Goal: Task Accomplishment & Management: Manage account settings

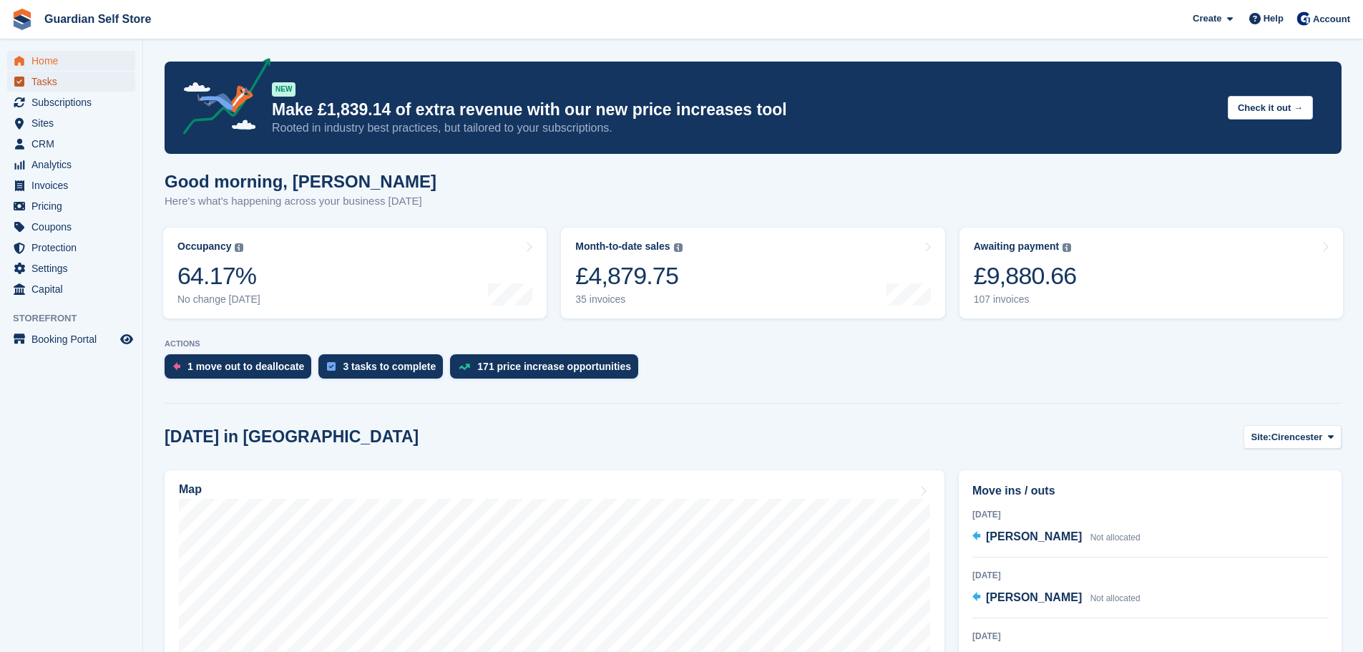
click at [50, 86] on span "Tasks" at bounding box center [74, 82] width 86 height 20
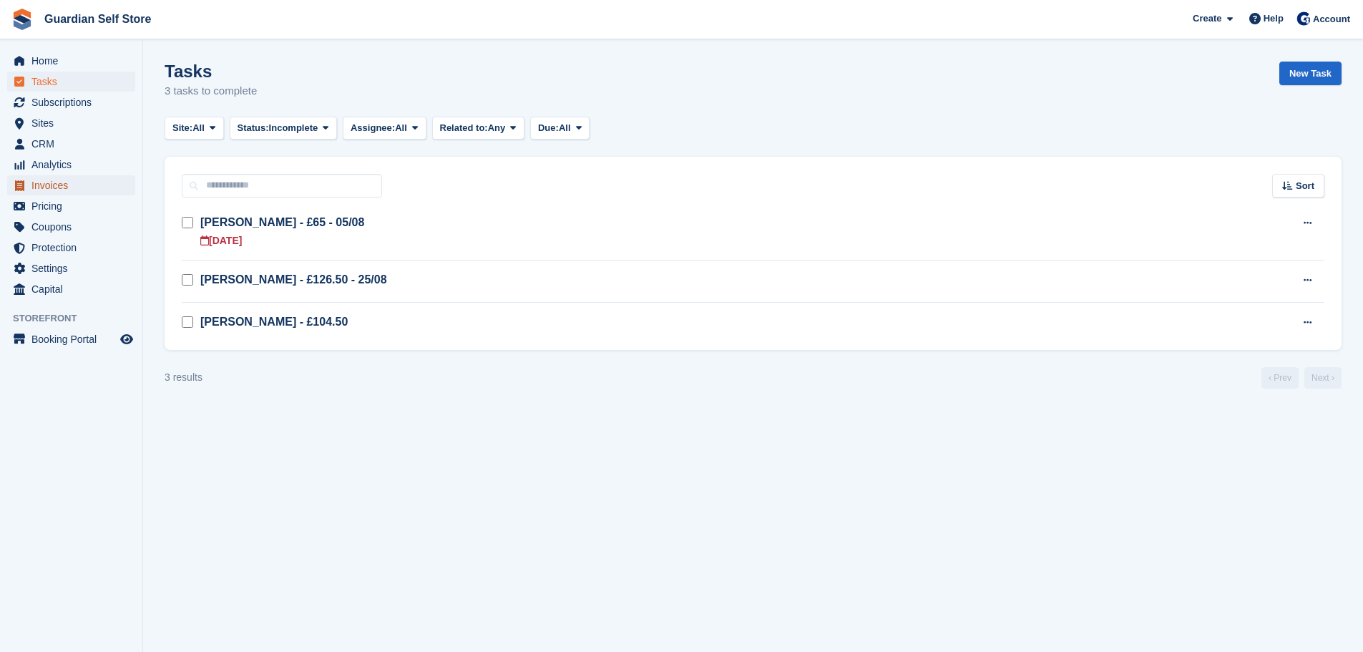
click at [60, 187] on span "Invoices" at bounding box center [74, 185] width 86 height 20
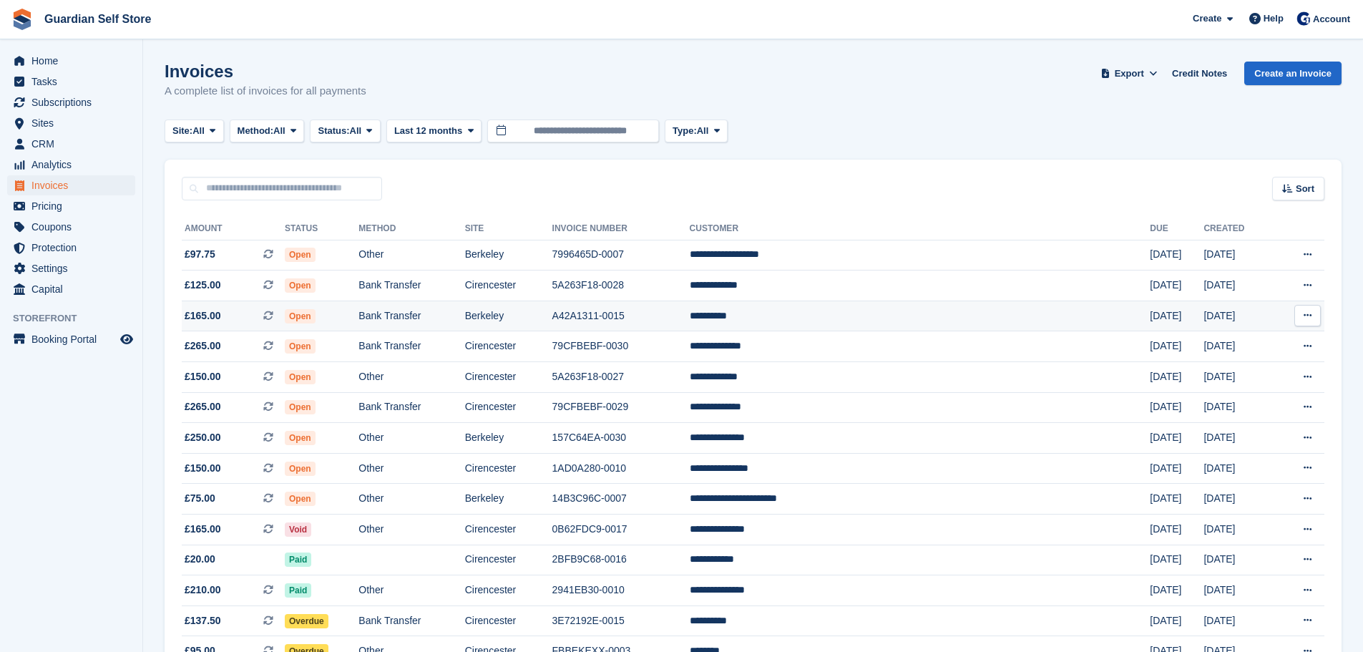
click at [464, 323] on td "Bank Transfer" at bounding box center [412, 316] width 106 height 31
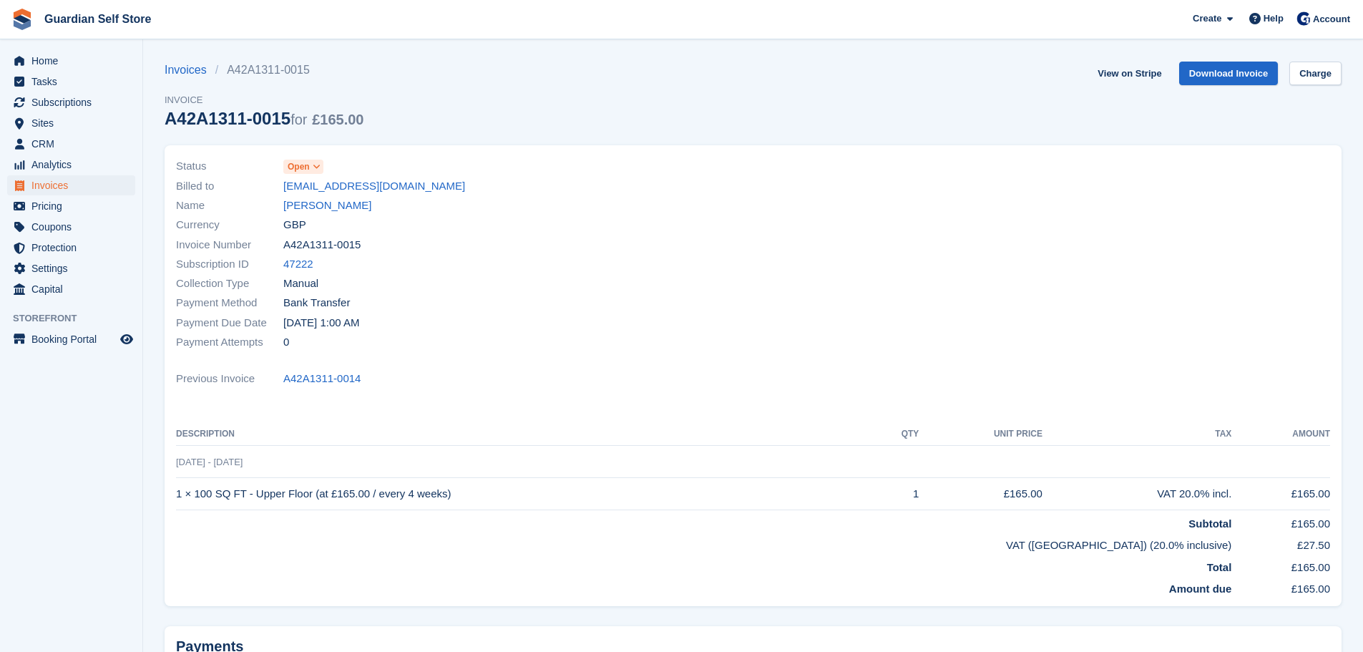
click at [306, 169] on span "Open" at bounding box center [299, 166] width 22 height 13
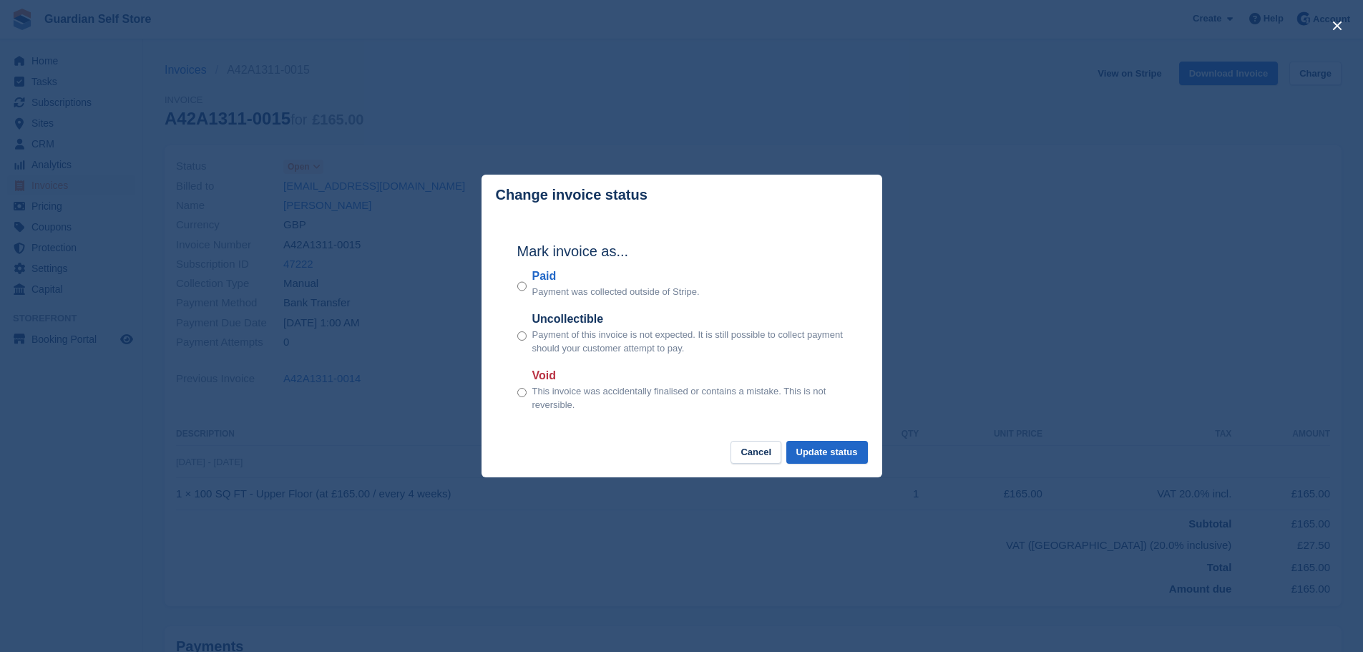
click at [541, 278] on label "Paid" at bounding box center [615, 276] width 167 height 17
click at [821, 449] on button "Update status" at bounding box center [827, 453] width 82 height 24
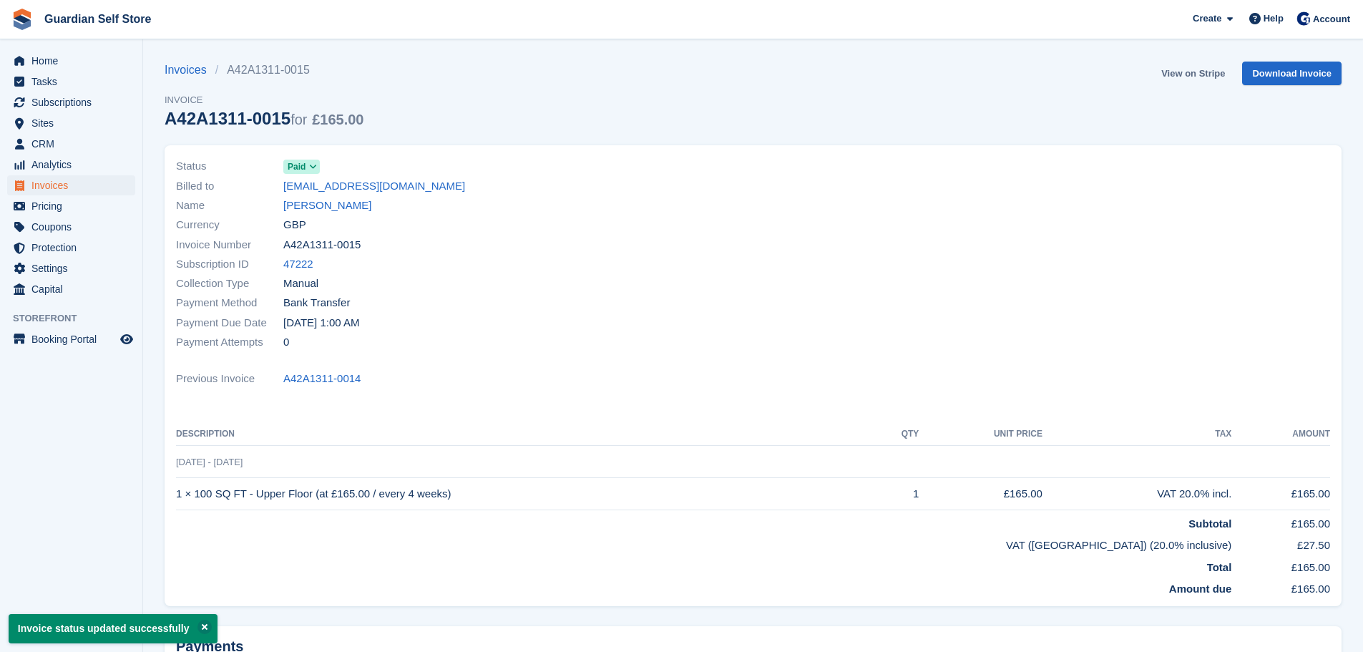
click at [1181, 69] on link "View on Stripe" at bounding box center [1193, 74] width 75 height 24
click at [57, 185] on span "Invoices" at bounding box center [74, 185] width 86 height 20
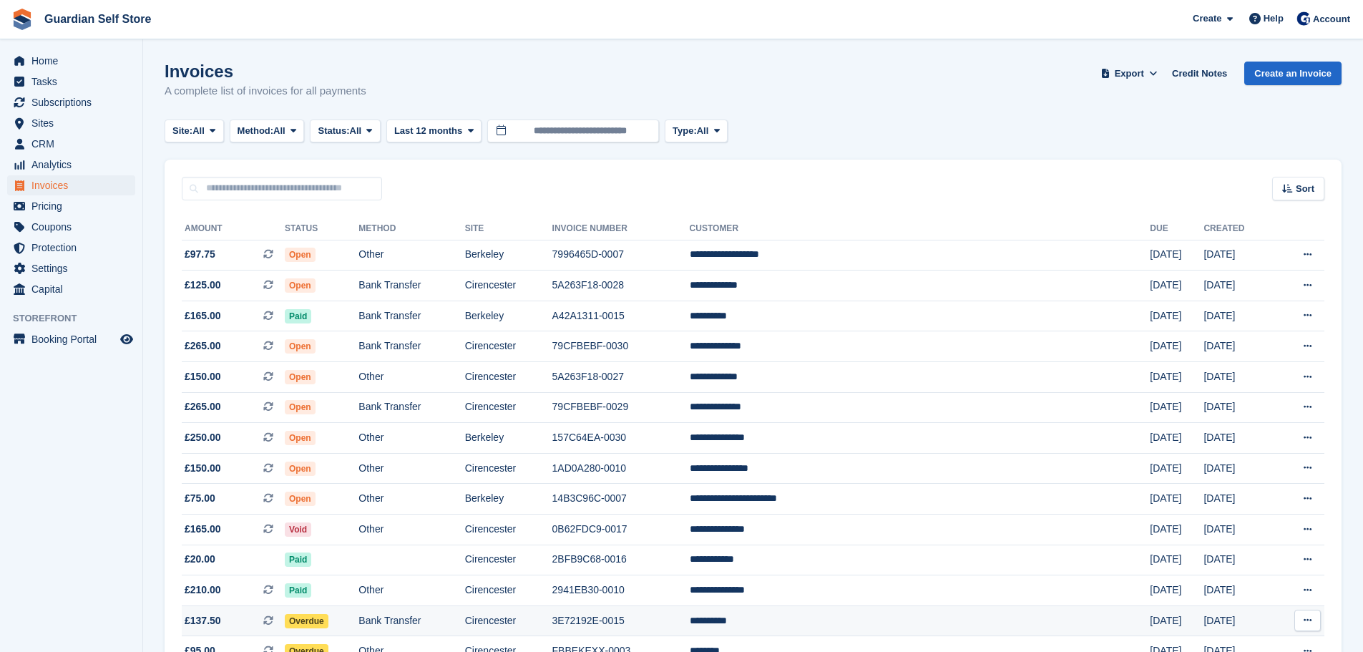
click at [552, 620] on td "Cirencester" at bounding box center [508, 620] width 87 height 31
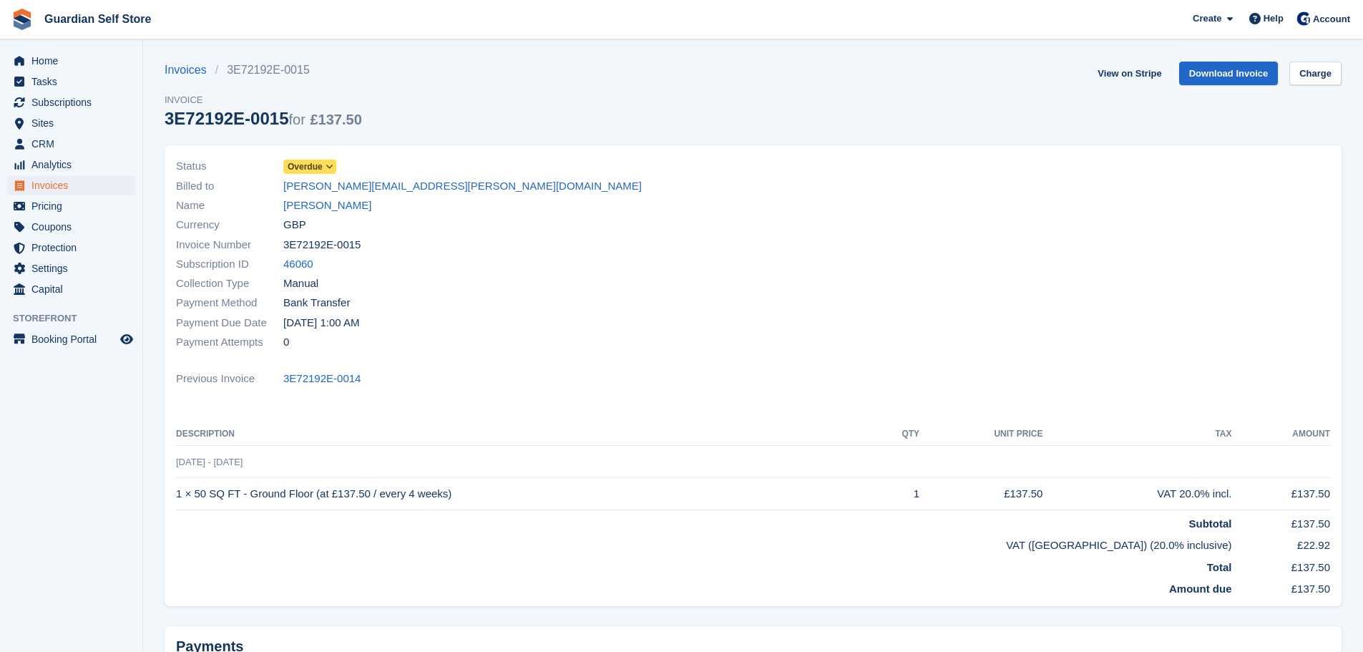
click at [305, 172] on span "Overdue" at bounding box center [305, 166] width 35 height 13
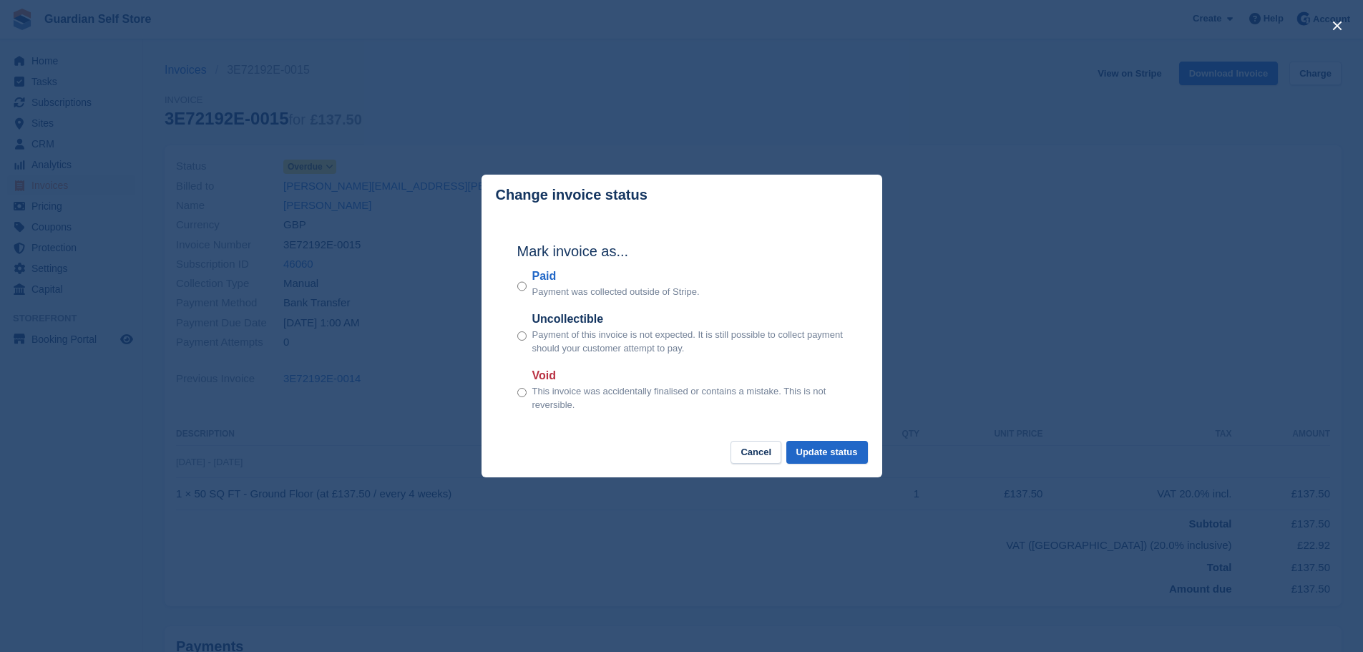
click at [536, 274] on label "Paid" at bounding box center [615, 276] width 167 height 17
click at [817, 447] on button "Update status" at bounding box center [827, 453] width 82 height 24
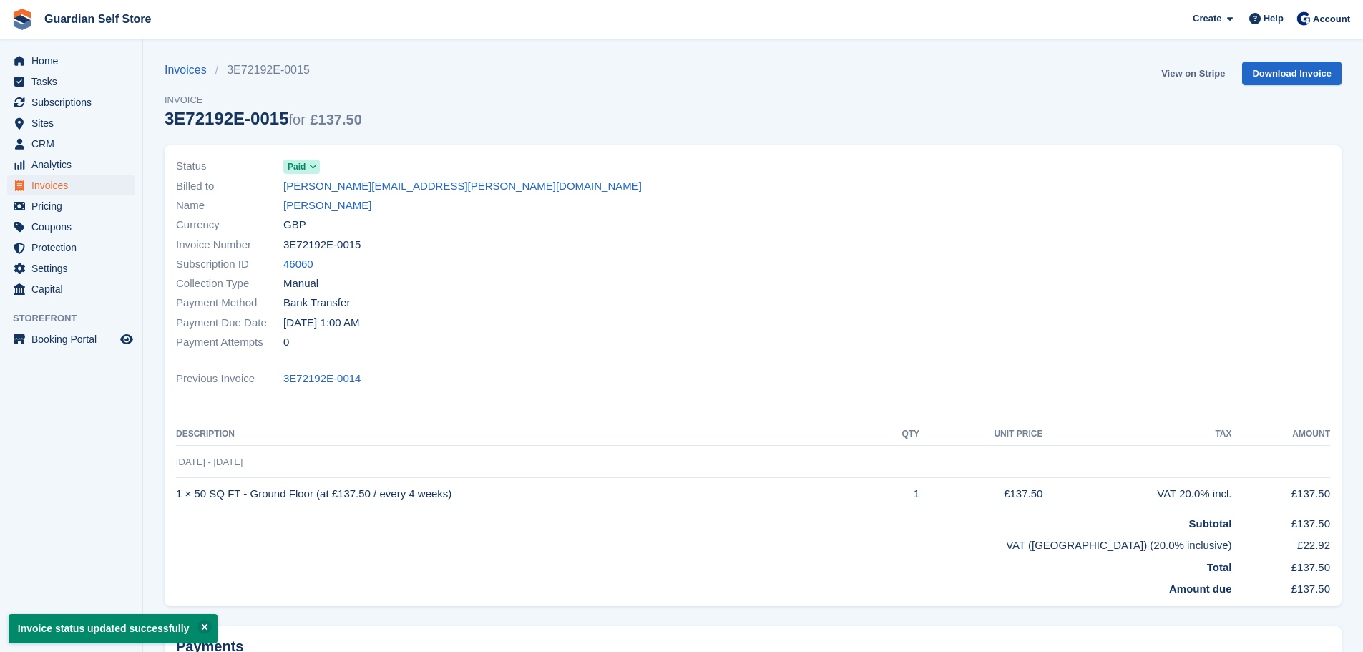
click at [1182, 74] on link "View on Stripe" at bounding box center [1193, 74] width 75 height 24
click at [69, 181] on span "Invoices" at bounding box center [74, 185] width 86 height 20
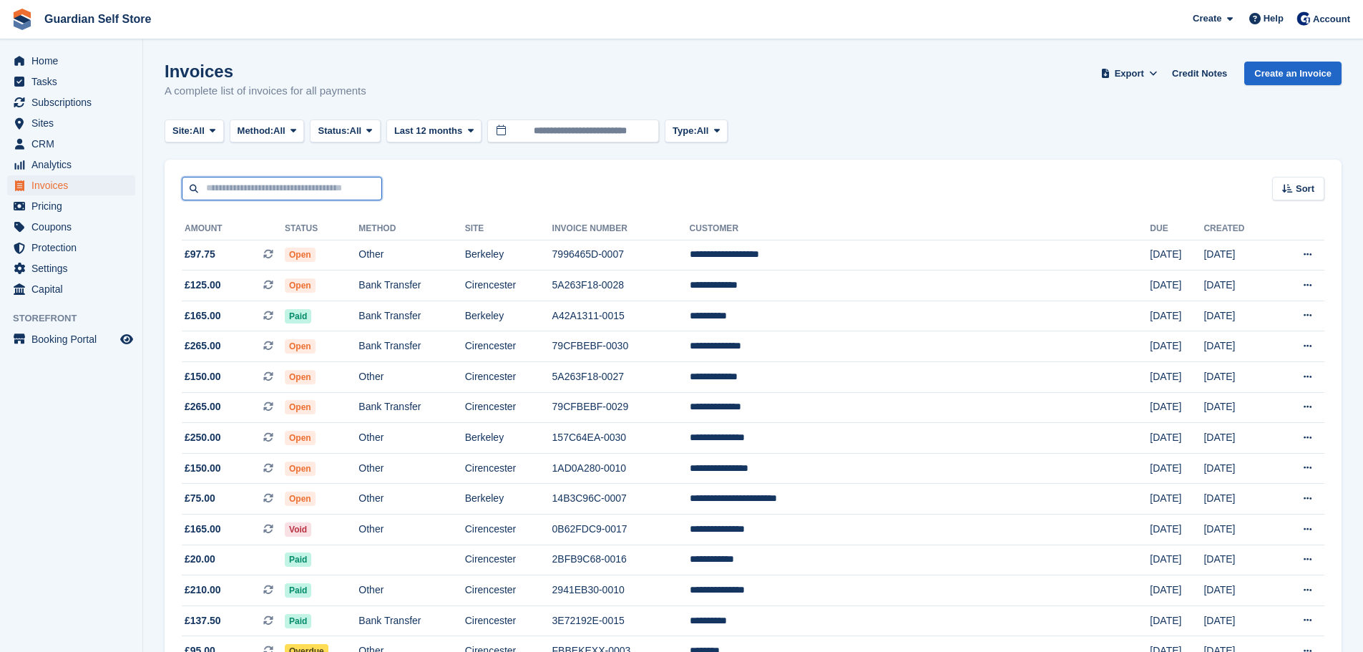
click at [329, 197] on input "text" at bounding box center [282, 189] width 200 height 24
type input "****"
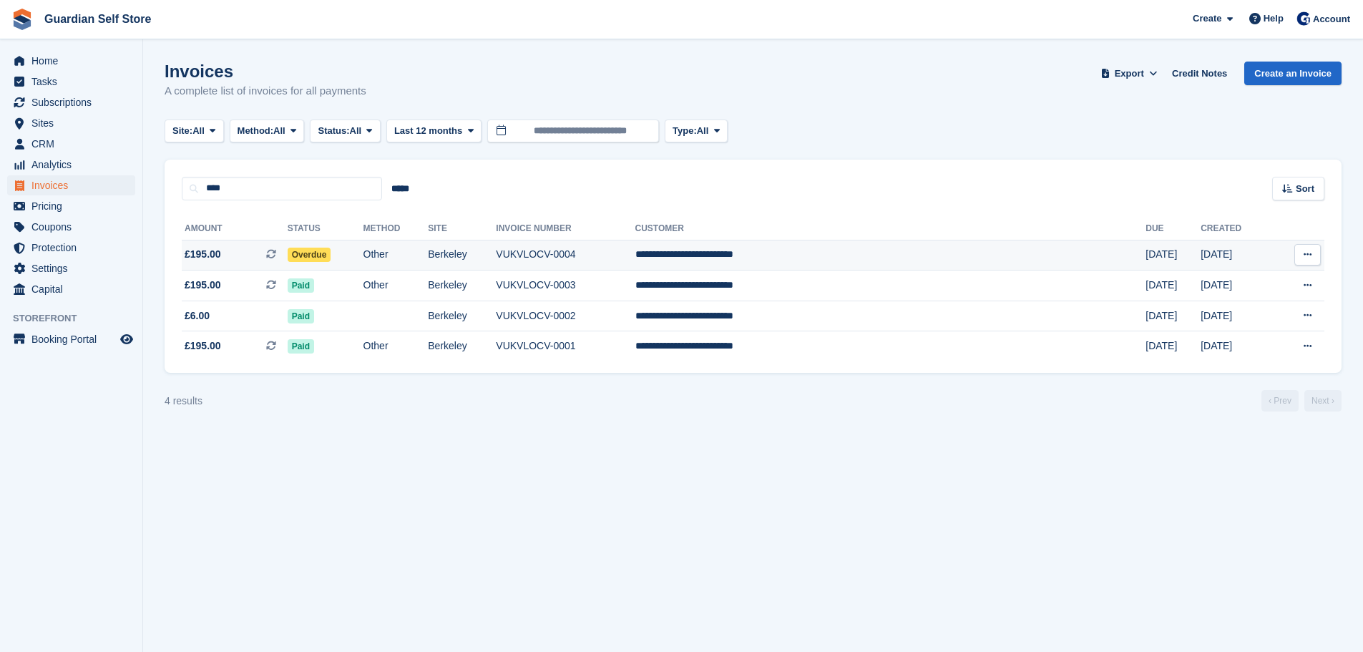
click at [249, 249] on span "£195.00 This is a recurring subscription invoice." at bounding box center [235, 254] width 106 height 15
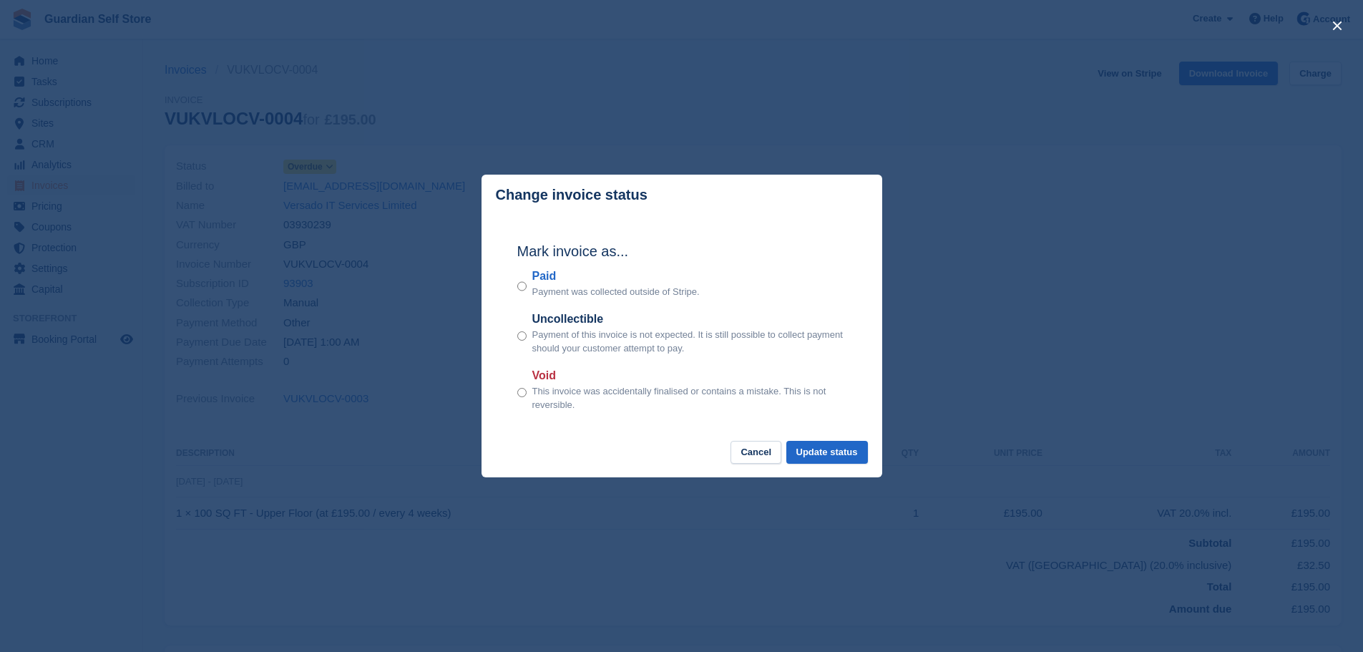
click at [545, 276] on label "Paid" at bounding box center [615, 276] width 167 height 17
click at [844, 459] on button "Update status" at bounding box center [827, 453] width 82 height 24
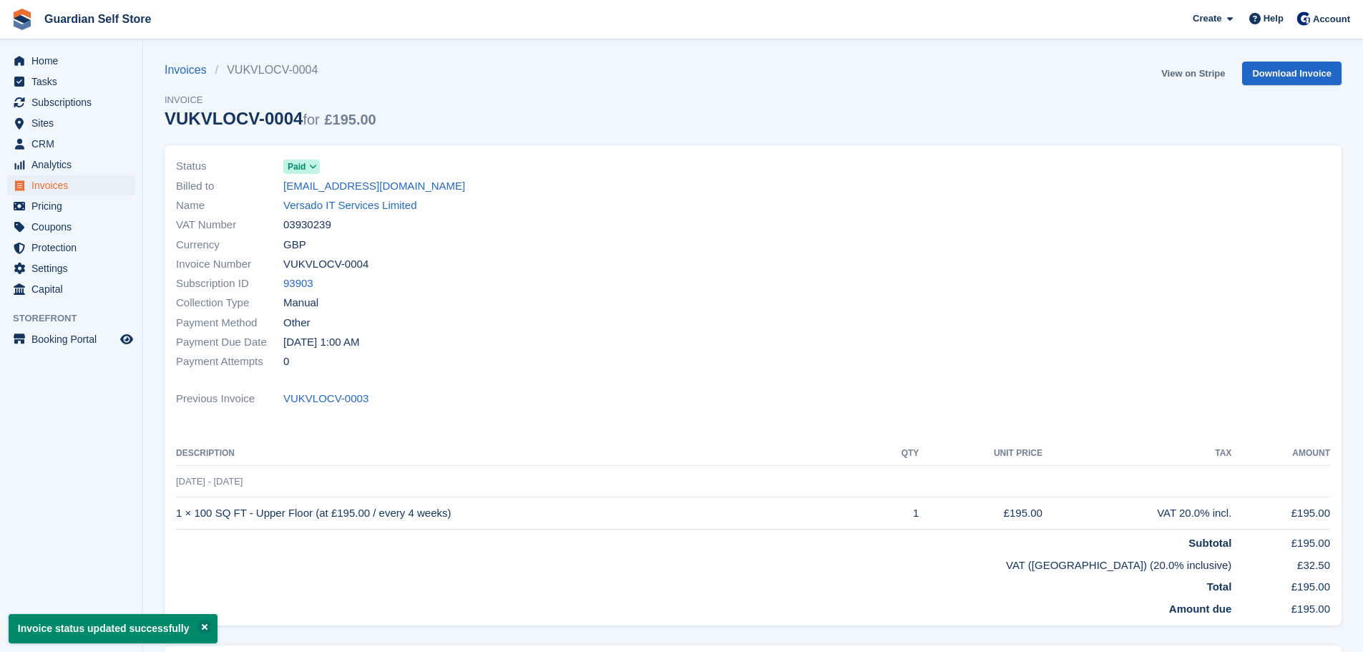
click at [1177, 75] on link "View on Stripe" at bounding box center [1193, 74] width 75 height 24
click at [51, 180] on span "Invoices" at bounding box center [74, 185] width 86 height 20
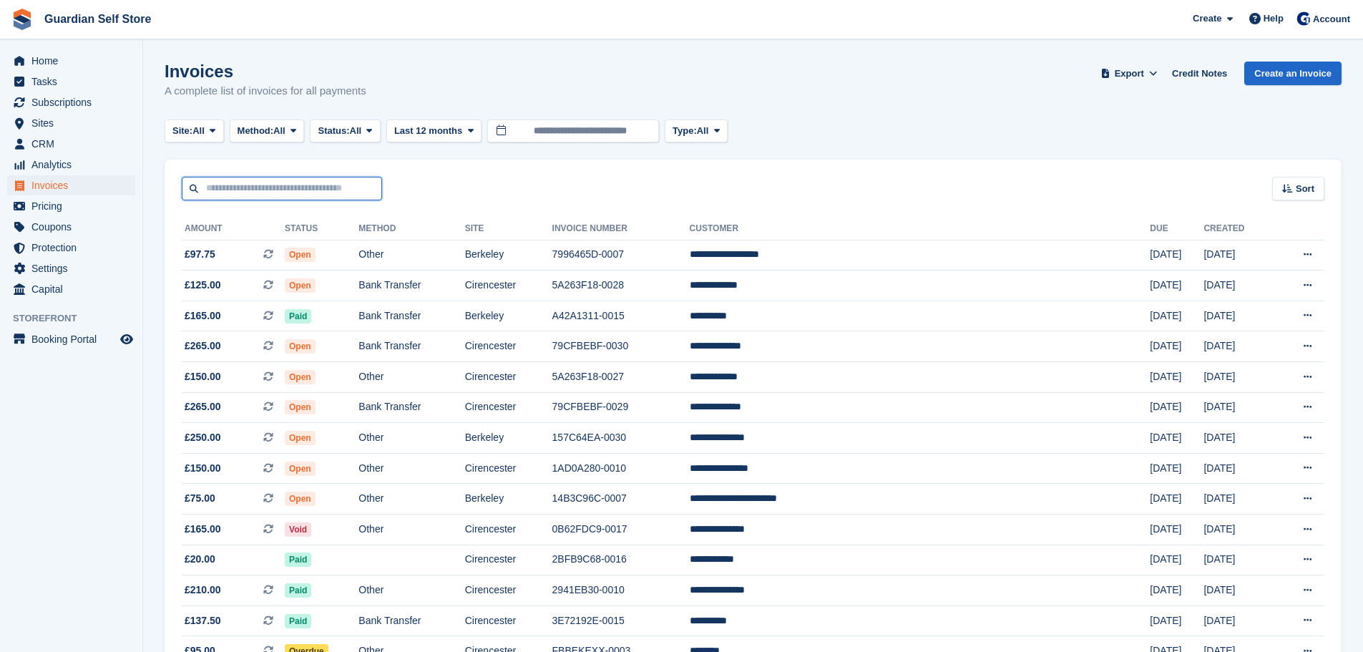
click at [281, 187] on input "text" at bounding box center [282, 189] width 200 height 24
type input "***"
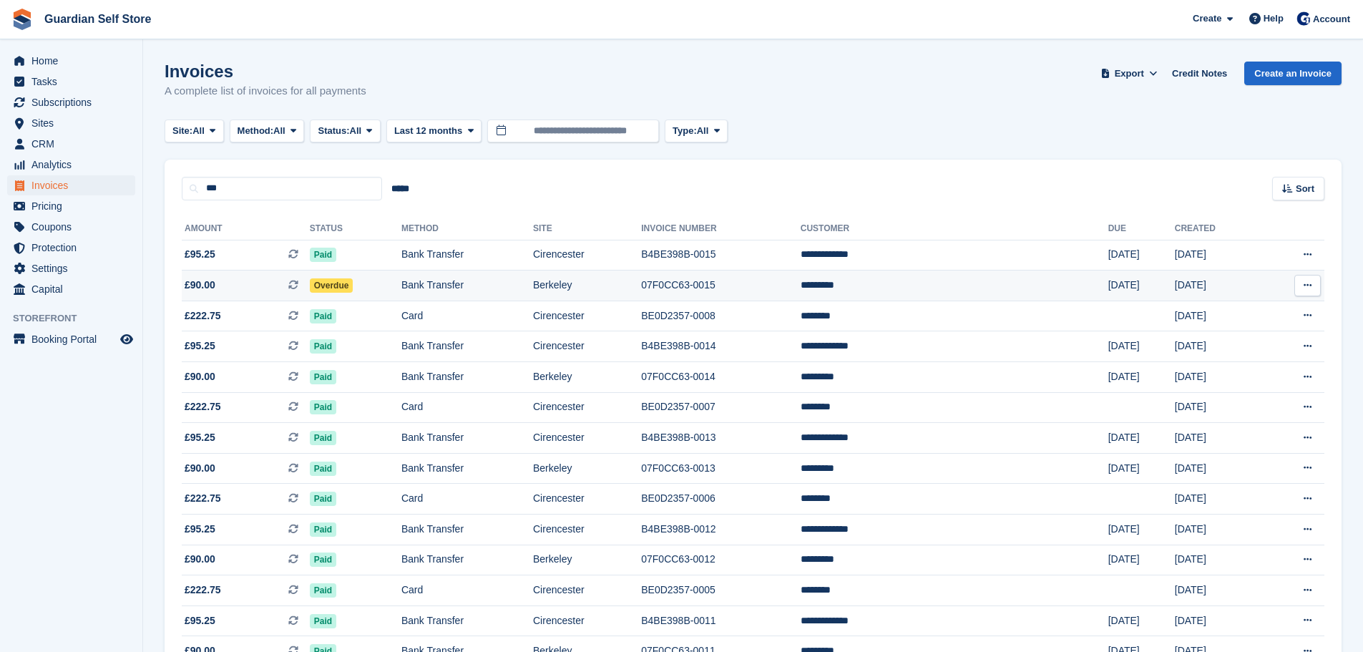
click at [240, 280] on span "£90.00 This is a recurring subscription invoice." at bounding box center [246, 285] width 128 height 15
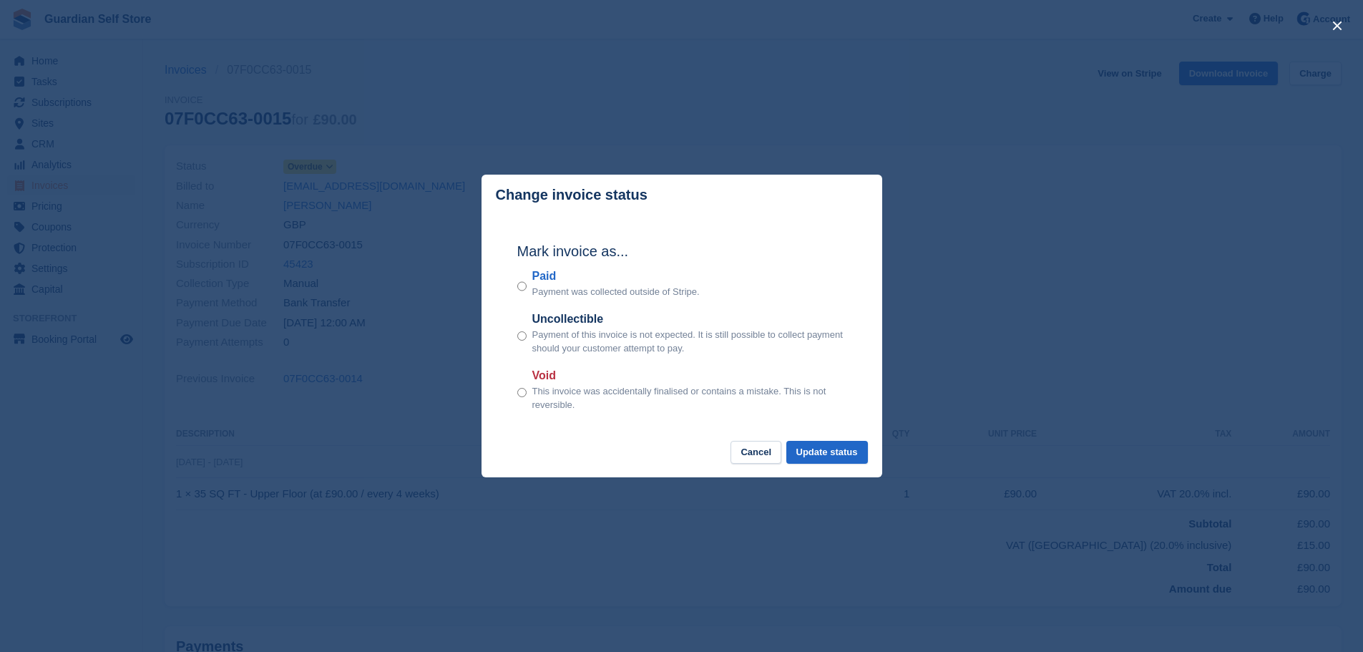
click at [538, 275] on label "Paid" at bounding box center [615, 276] width 167 height 17
click at [846, 445] on button "Update status" at bounding box center [827, 453] width 82 height 24
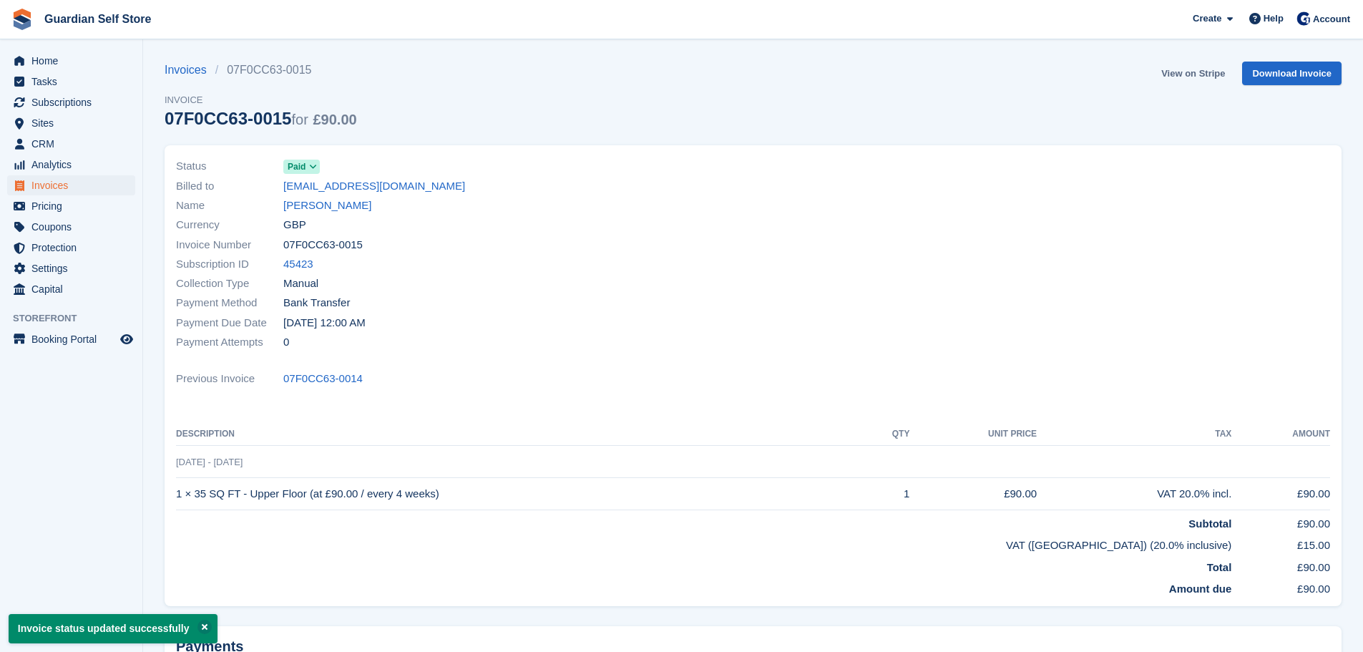
click at [1171, 74] on link "View on Stripe" at bounding box center [1193, 74] width 75 height 24
click at [79, 187] on span "Invoices" at bounding box center [74, 185] width 86 height 20
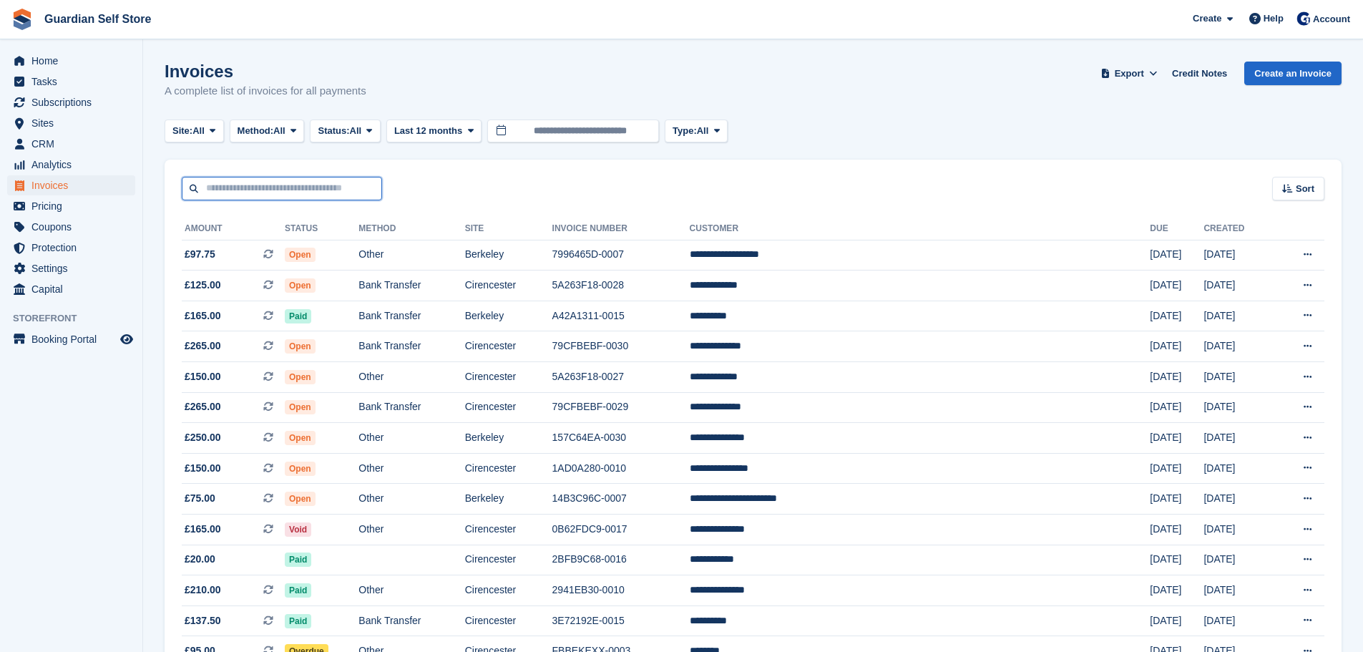
click at [353, 191] on input "text" at bounding box center [282, 189] width 200 height 24
type input "********"
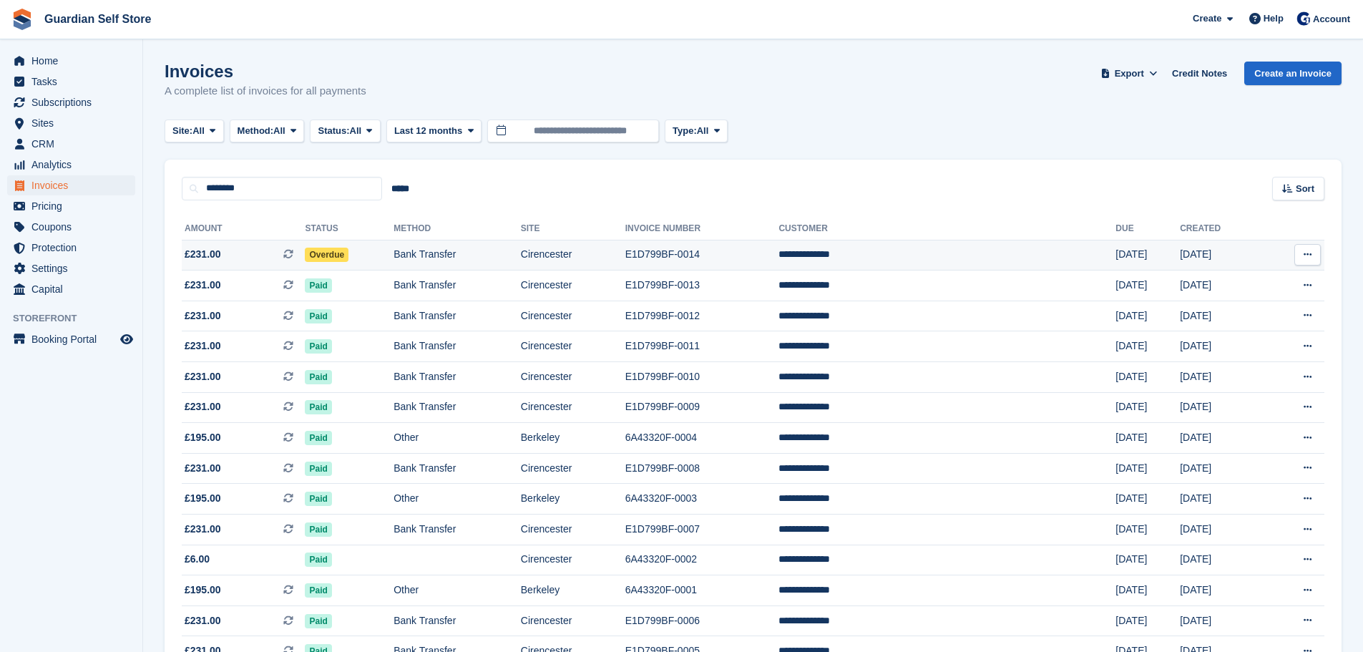
click at [251, 257] on span "£231.00 This is a recurring subscription invoice." at bounding box center [243, 254] width 123 height 15
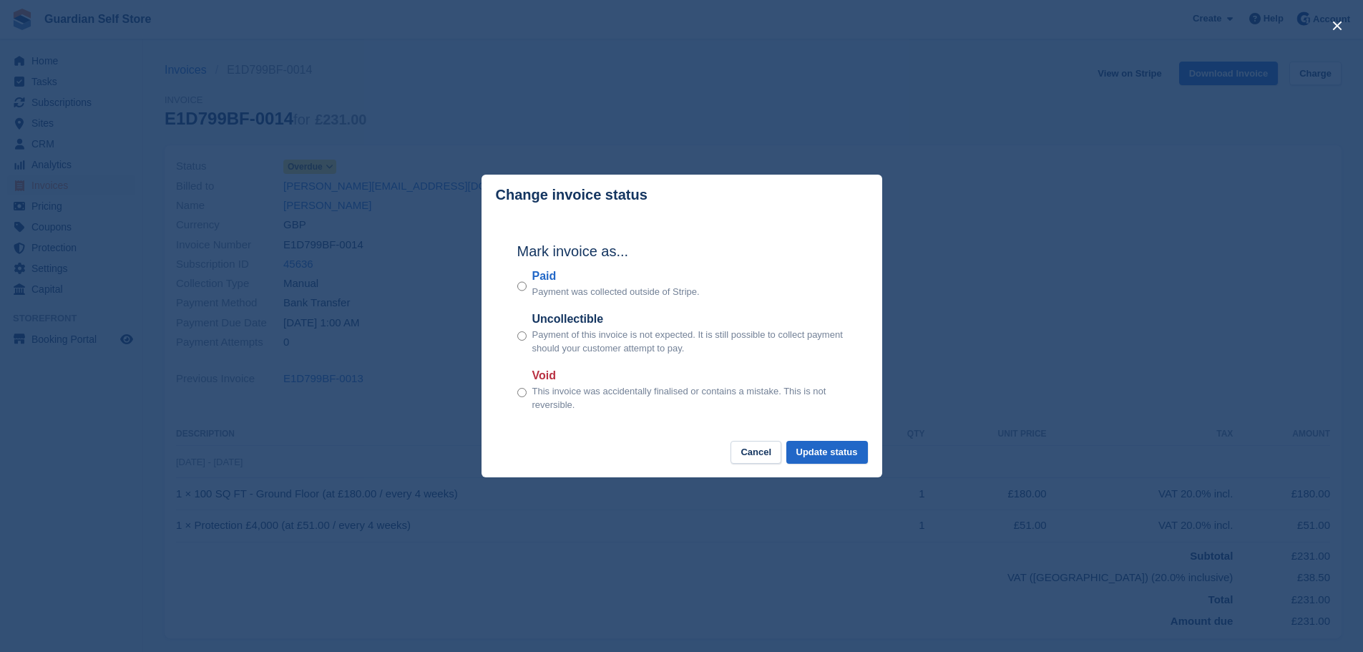
click at [547, 281] on label "Paid" at bounding box center [615, 276] width 167 height 17
click at [819, 456] on button "Update status" at bounding box center [827, 453] width 82 height 24
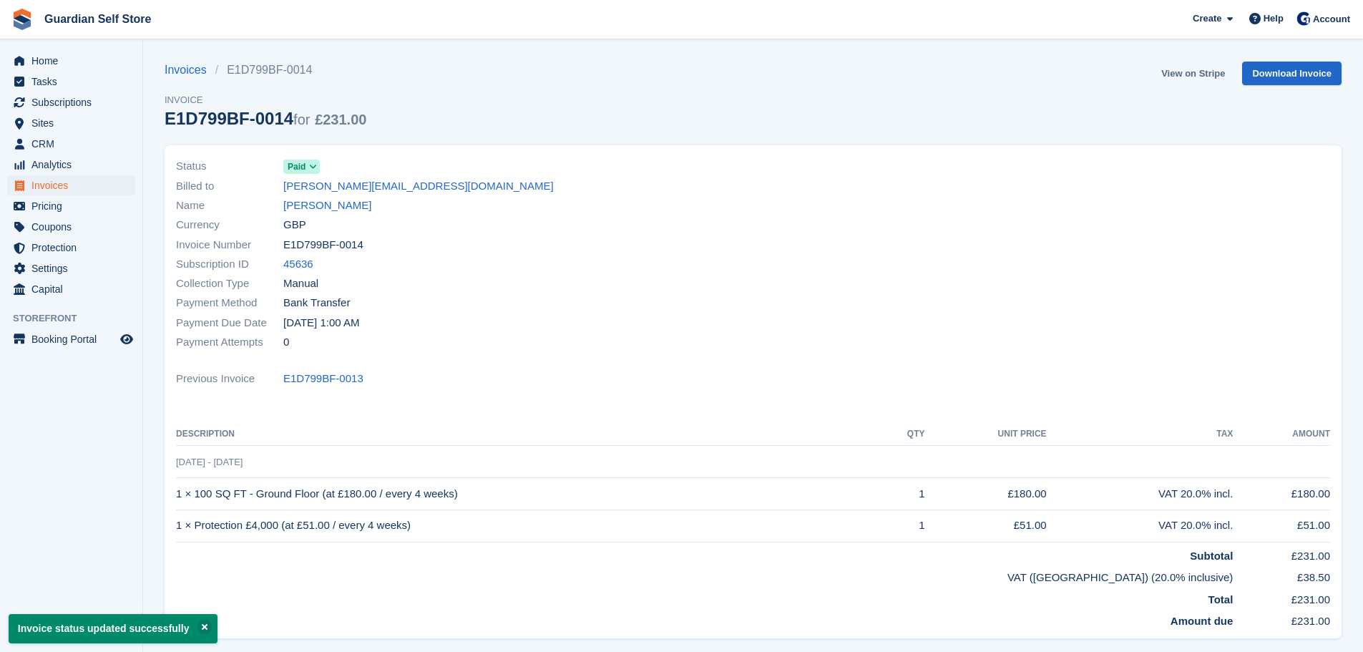
click at [1183, 76] on link "View on Stripe" at bounding box center [1193, 74] width 75 height 24
click at [89, 183] on span "Invoices" at bounding box center [74, 185] width 86 height 20
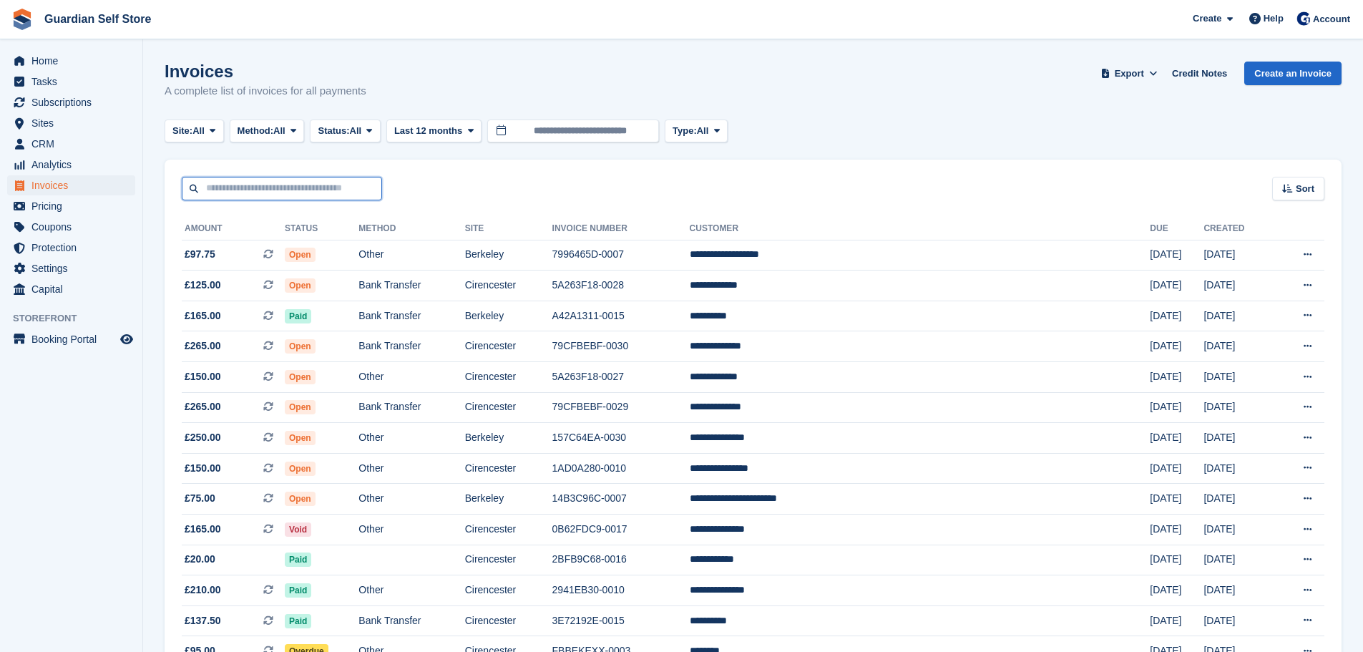
click at [262, 195] on input "text" at bounding box center [282, 189] width 200 height 24
type input "*****"
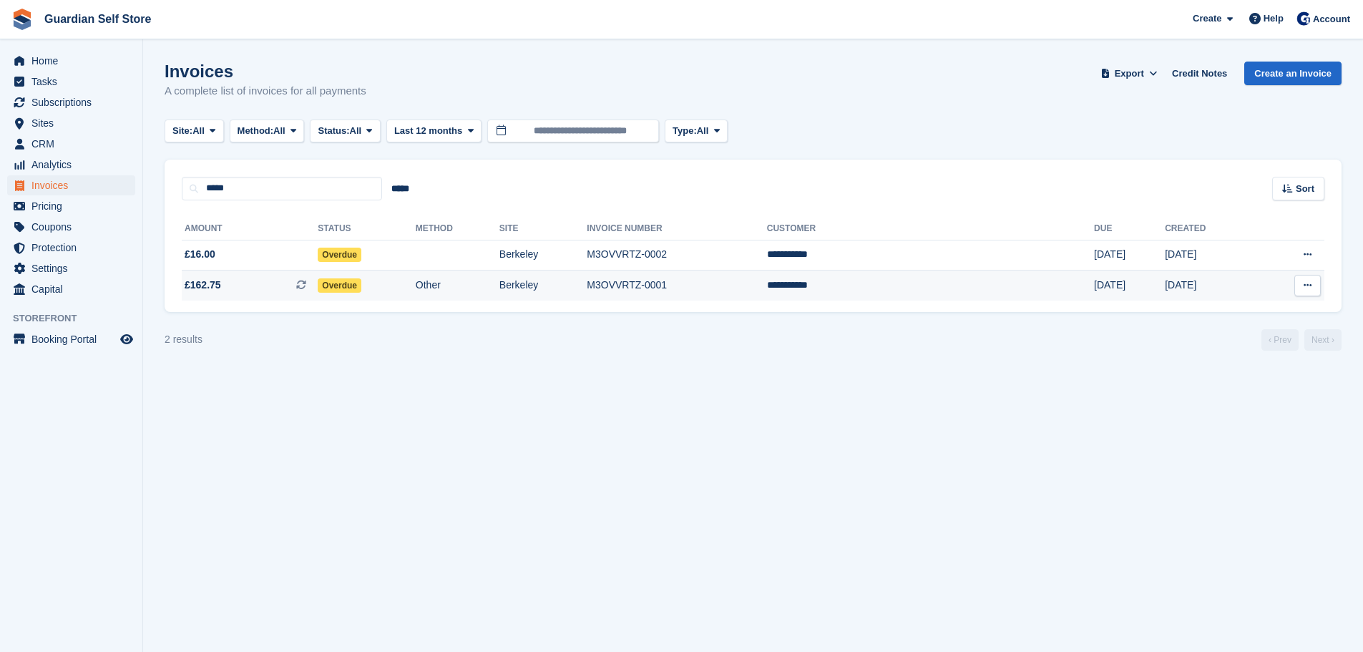
click at [247, 288] on span "£162.75 This is a recurring subscription invoice." at bounding box center [250, 285] width 136 height 15
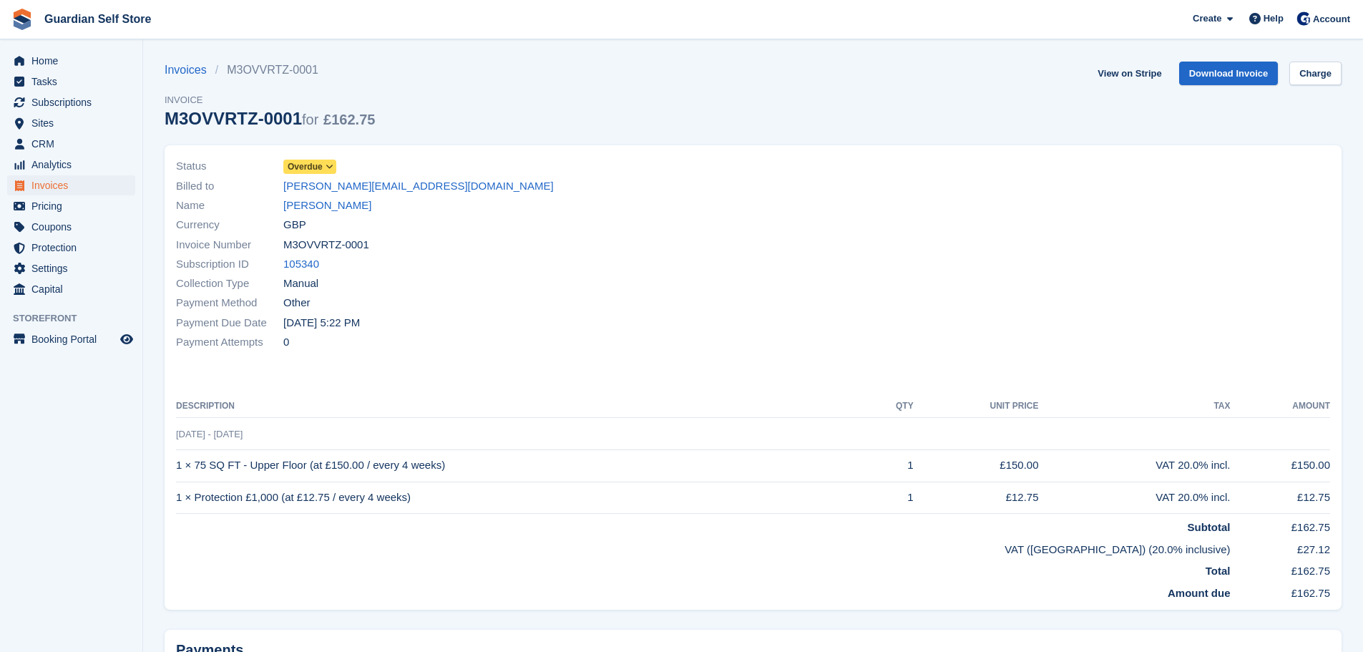
click at [311, 168] on span "Overdue" at bounding box center [305, 166] width 35 height 13
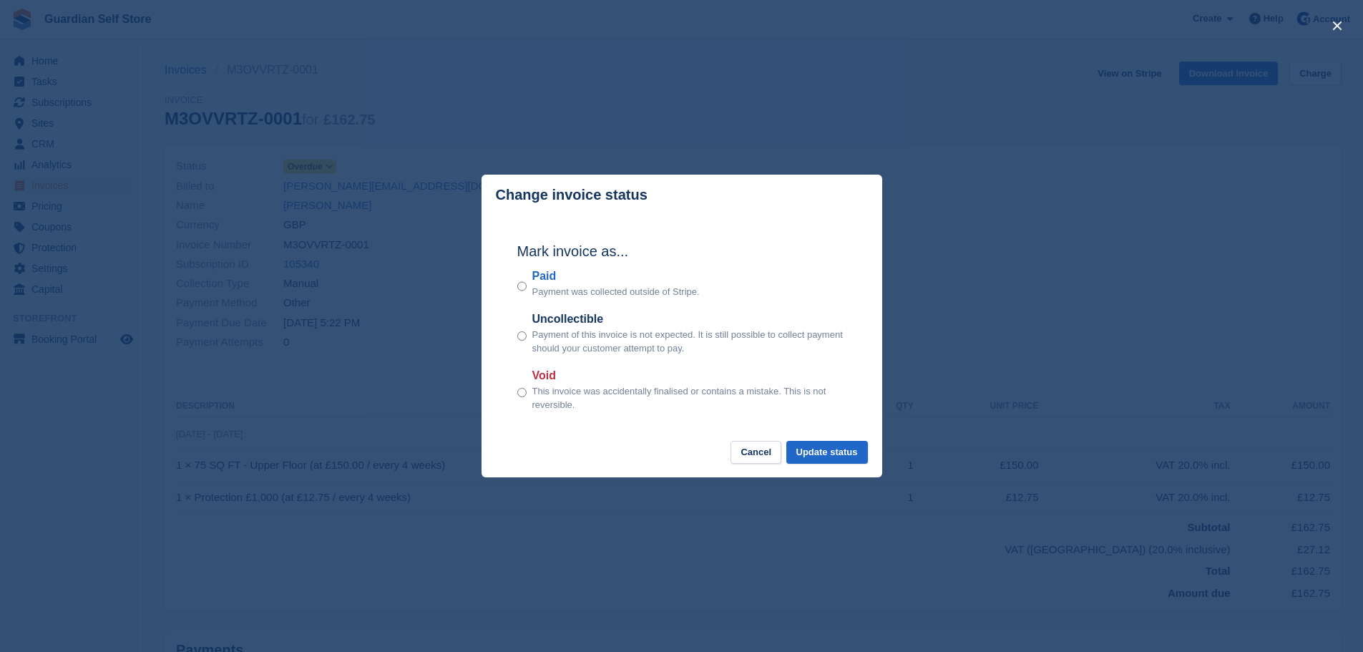
click at [545, 271] on label "Paid" at bounding box center [615, 276] width 167 height 17
click at [835, 447] on button "Update status" at bounding box center [827, 453] width 82 height 24
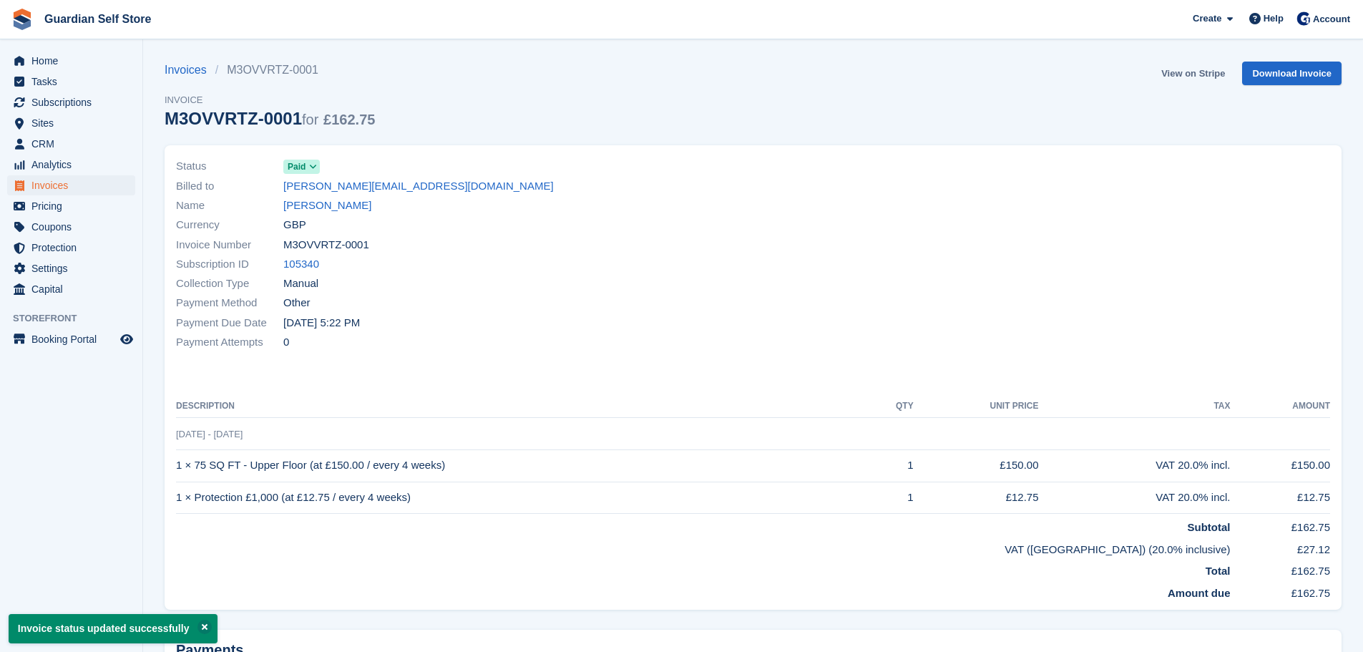
click at [1180, 76] on link "View on Stripe" at bounding box center [1193, 74] width 75 height 24
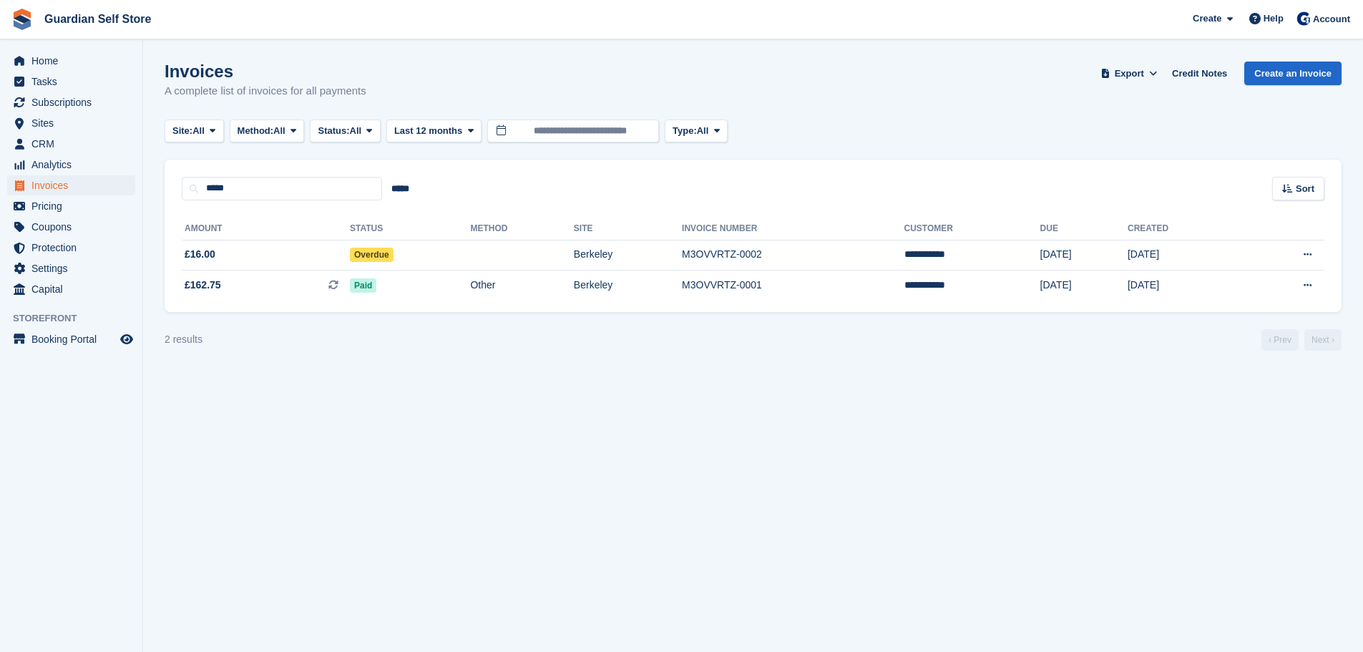
click at [346, 252] on span "£16.00" at bounding box center [266, 254] width 168 height 15
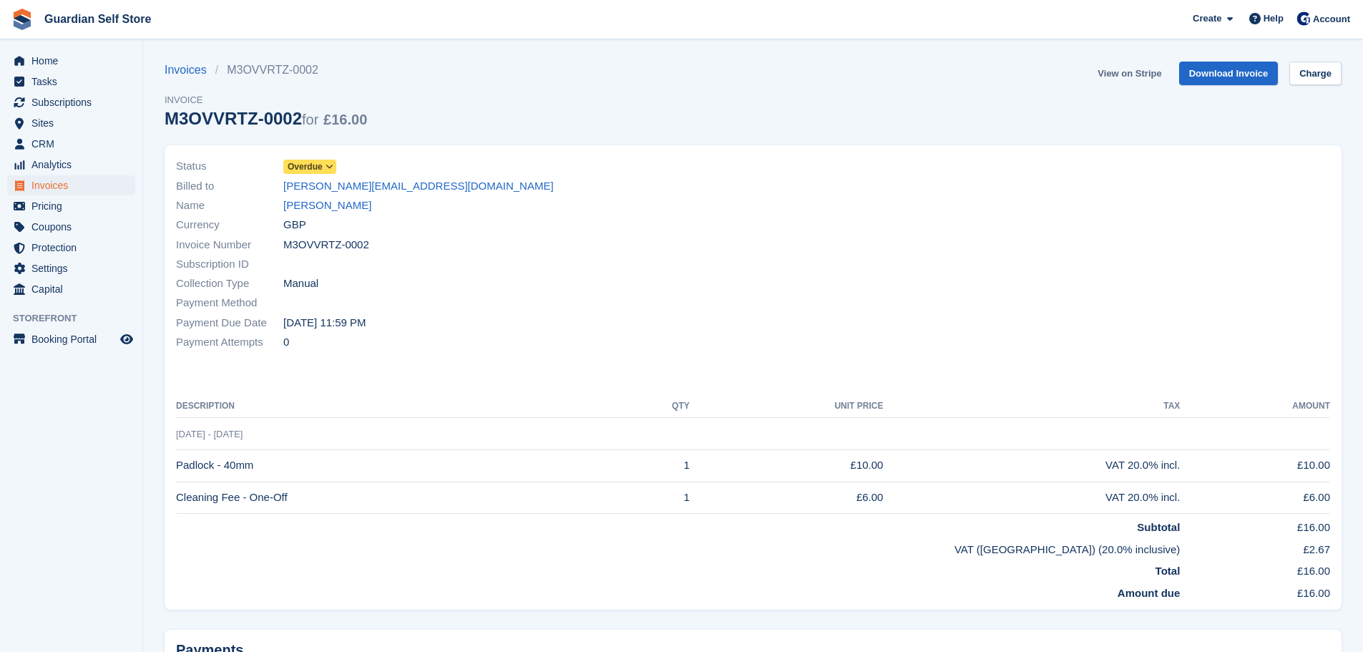
drag, startPoint x: 0, startPoint y: 0, endPoint x: 1121, endPoint y: 78, distance: 1124.0
click at [1121, 78] on link "View on Stripe" at bounding box center [1129, 74] width 75 height 24
click at [73, 188] on span "Invoices" at bounding box center [74, 185] width 86 height 20
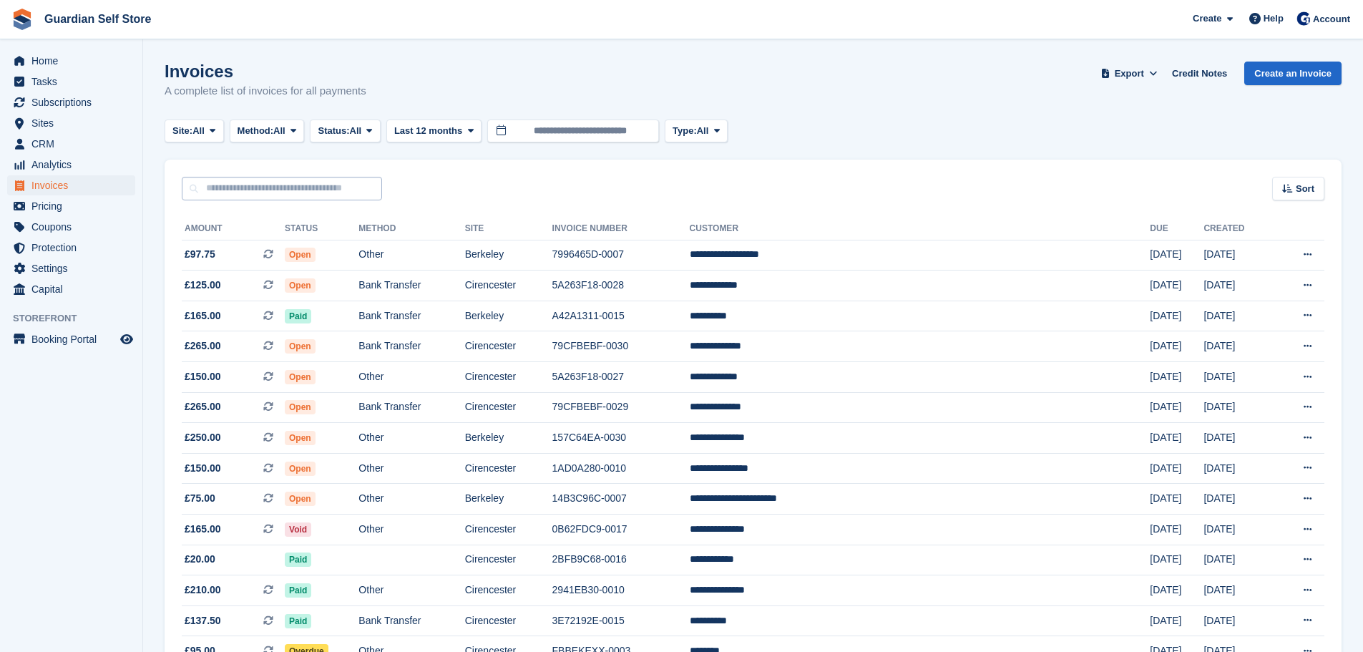
drag, startPoint x: 323, startPoint y: 201, endPoint x: 317, endPoint y: 195, distance: 8.1
click at [311, 191] on input "text" at bounding box center [282, 189] width 200 height 24
type input "***"
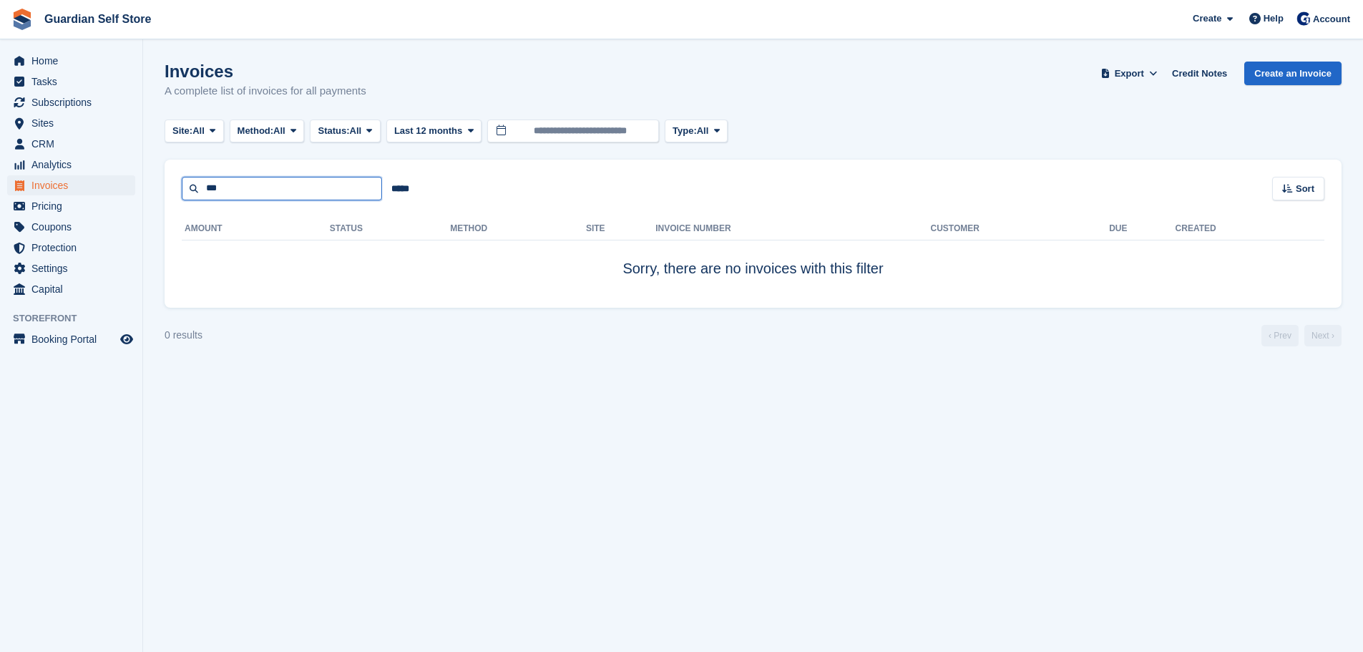
click at [309, 191] on input "***" at bounding box center [282, 189] width 200 height 24
type input "****"
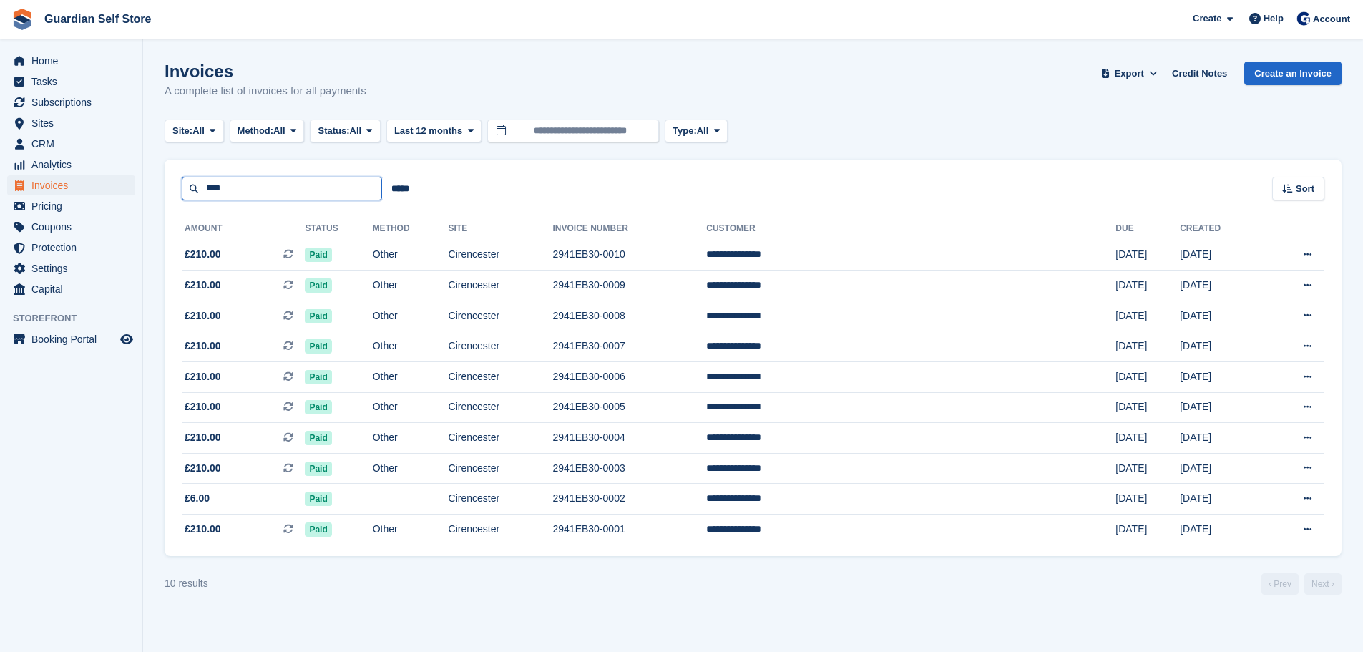
click at [147, 171] on section "Invoices A complete list of invoices for all payments Export Export Invoices Ex…" at bounding box center [753, 326] width 1220 height 652
type input "***"
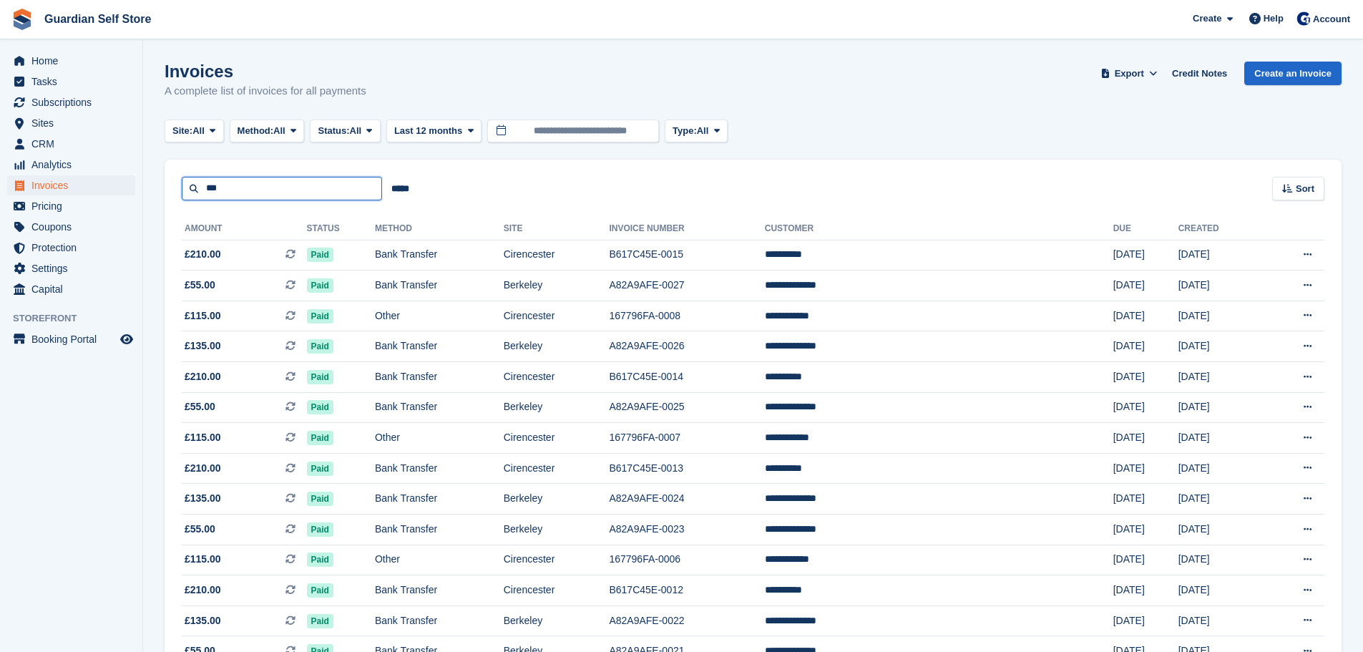
drag, startPoint x: 262, startPoint y: 175, endPoint x: -28, endPoint y: 137, distance: 292.3
click at [0, 137] on html "Guardian Self Store Create Subscription Invoice Contact Deal Discount Page Help…" at bounding box center [681, 326] width 1363 height 652
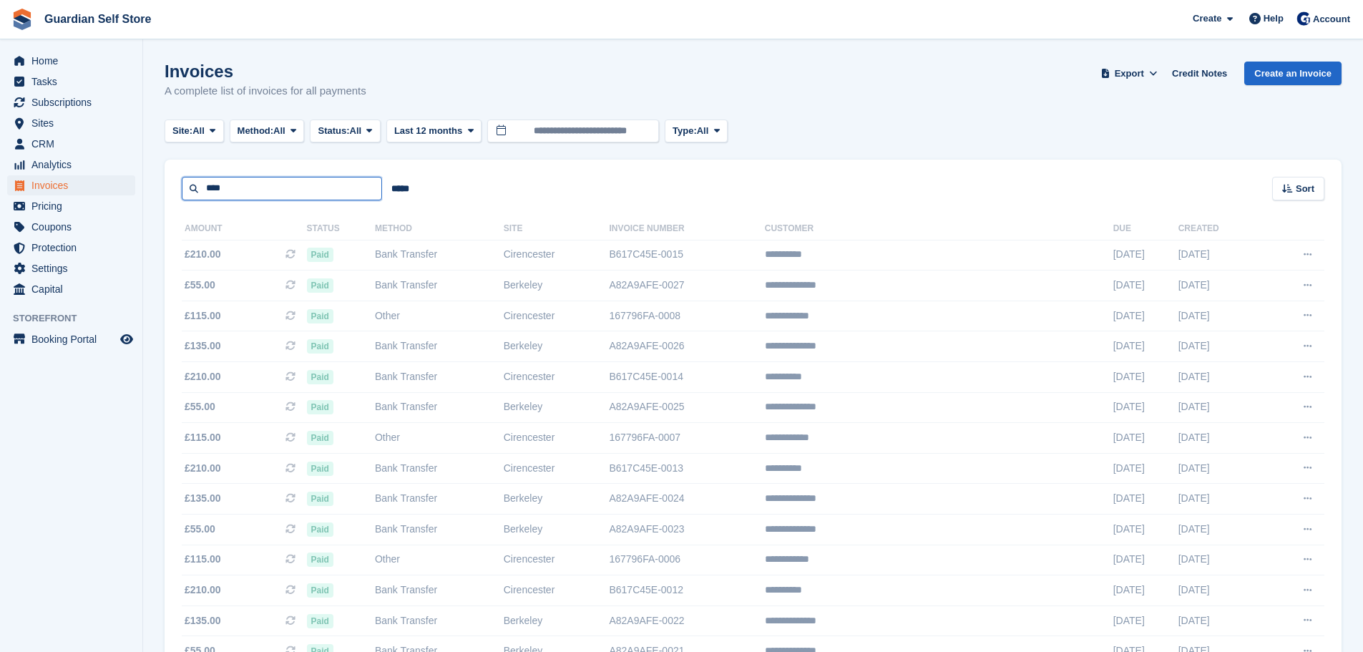
type input "*****"
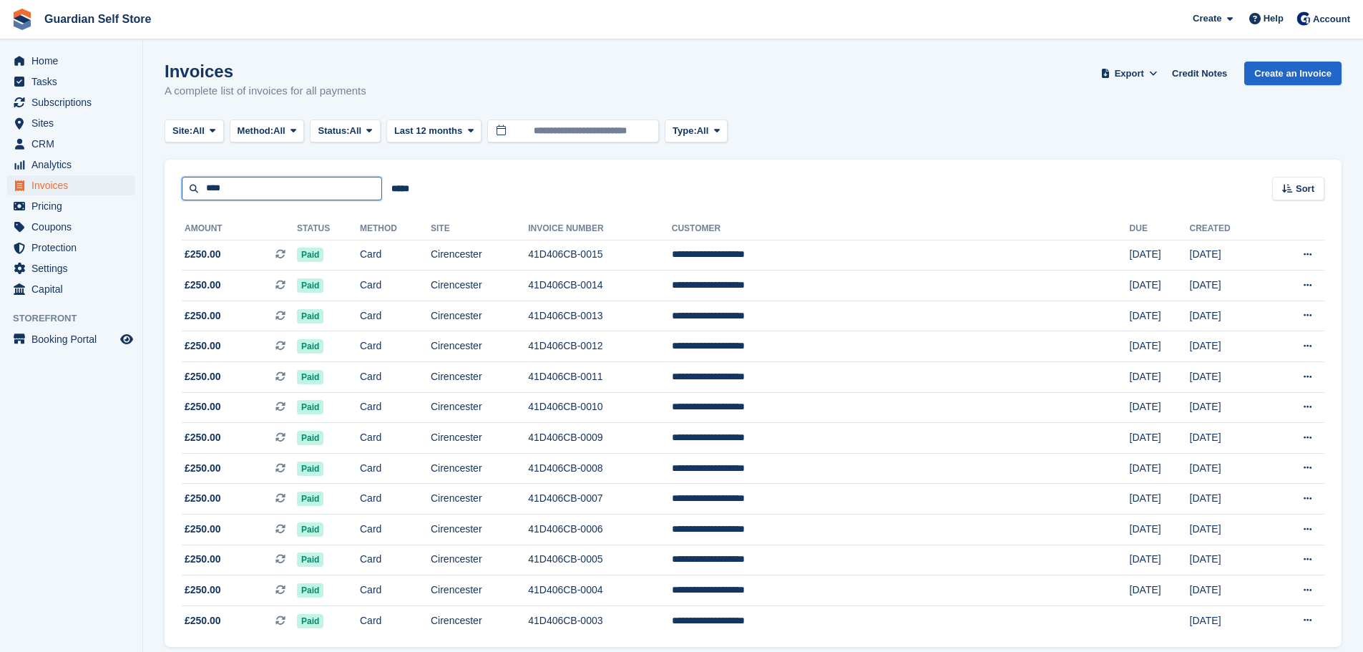
drag, startPoint x: 230, startPoint y: 180, endPoint x: 104, endPoint y: 175, distance: 126.8
click at [104, 175] on div "Home Tasks Subscriptions Subscriptions Subscriptions Price increases NEW Price …" at bounding box center [681, 353] width 1363 height 707
type input "*****"
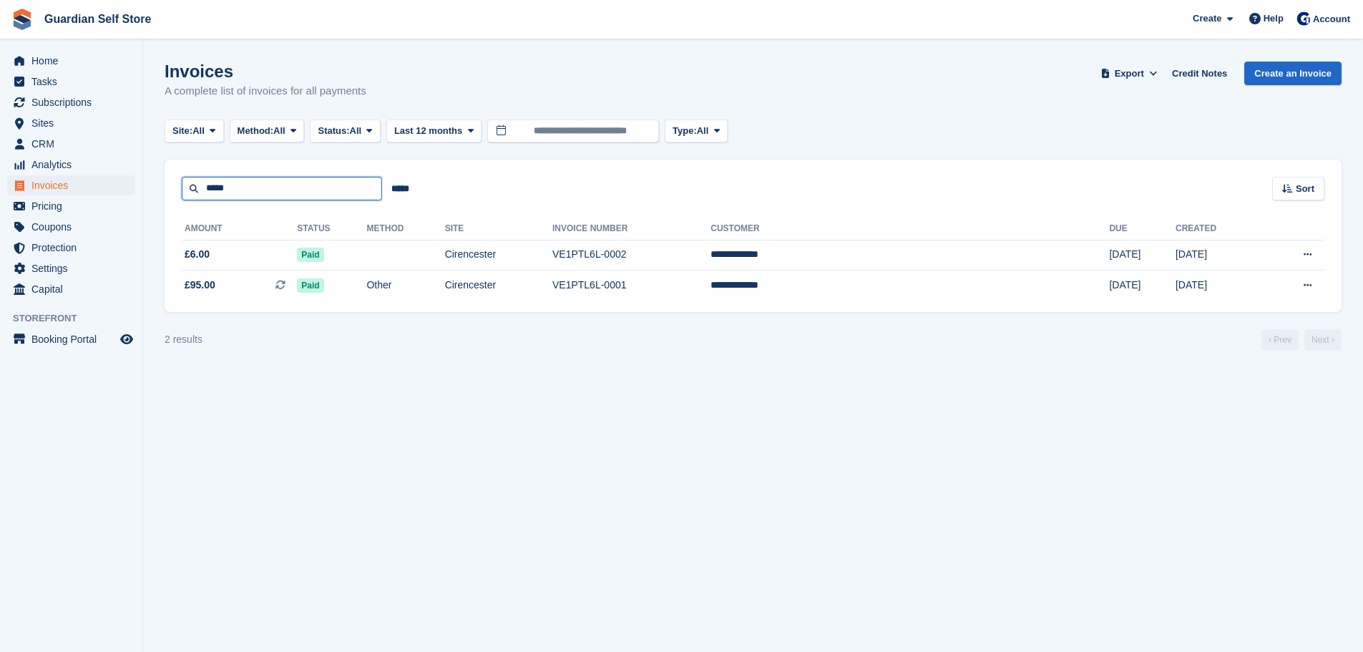
drag, startPoint x: 231, startPoint y: 187, endPoint x: 118, endPoint y: 180, distance: 113.3
click at [118, 180] on div "Home Tasks Subscriptions Subscriptions Subscriptions Price increases NEW Price …" at bounding box center [681, 326] width 1363 height 652
type input "*****"
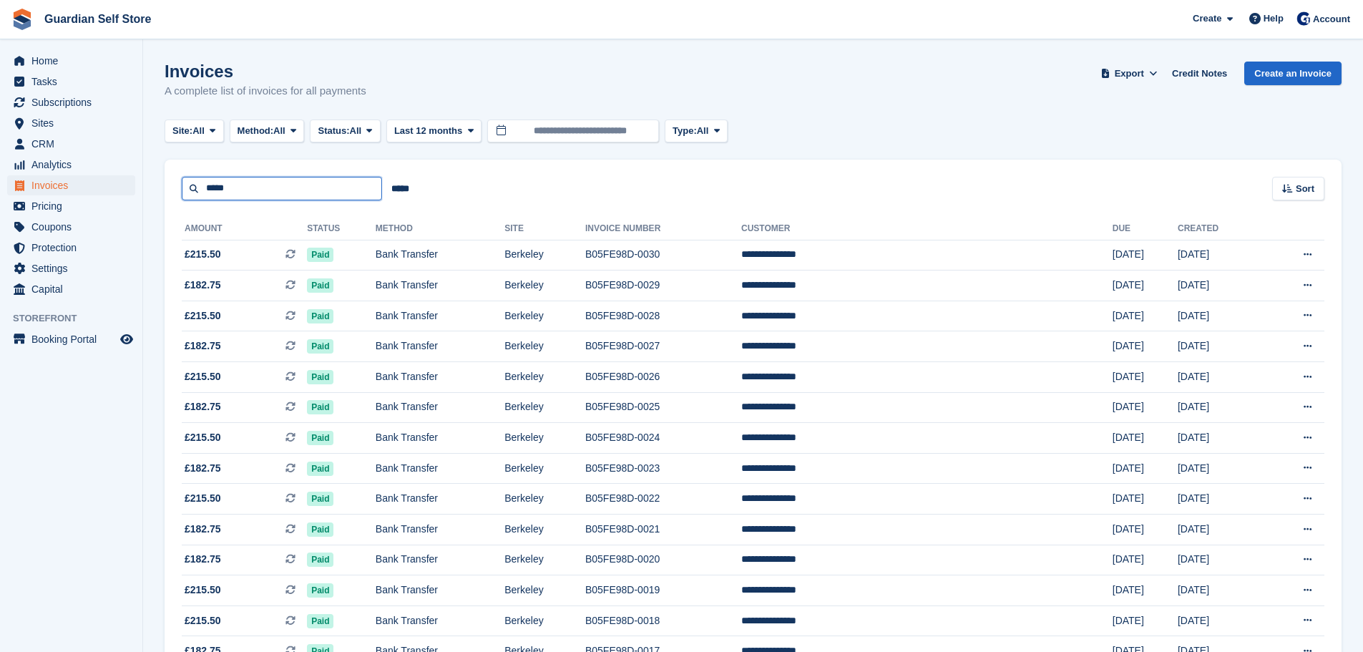
drag, startPoint x: 238, startPoint y: 192, endPoint x: 166, endPoint y: 179, distance: 72.8
click at [166, 179] on div "***** ***** Sort Sort by Date created Created (oldest first) Created (newest fi…" at bounding box center [753, 180] width 1177 height 41
type input "*****"
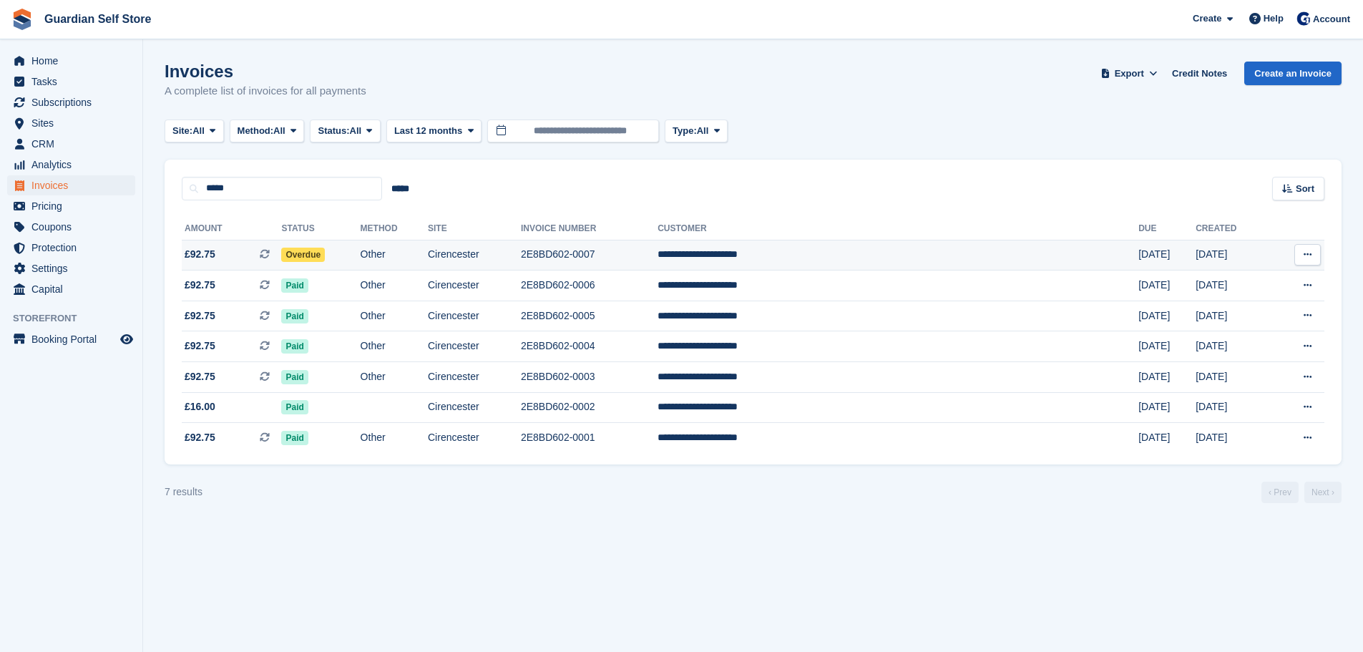
click at [213, 245] on td "£92.75 This is a recurring subscription invoice." at bounding box center [231, 255] width 99 height 31
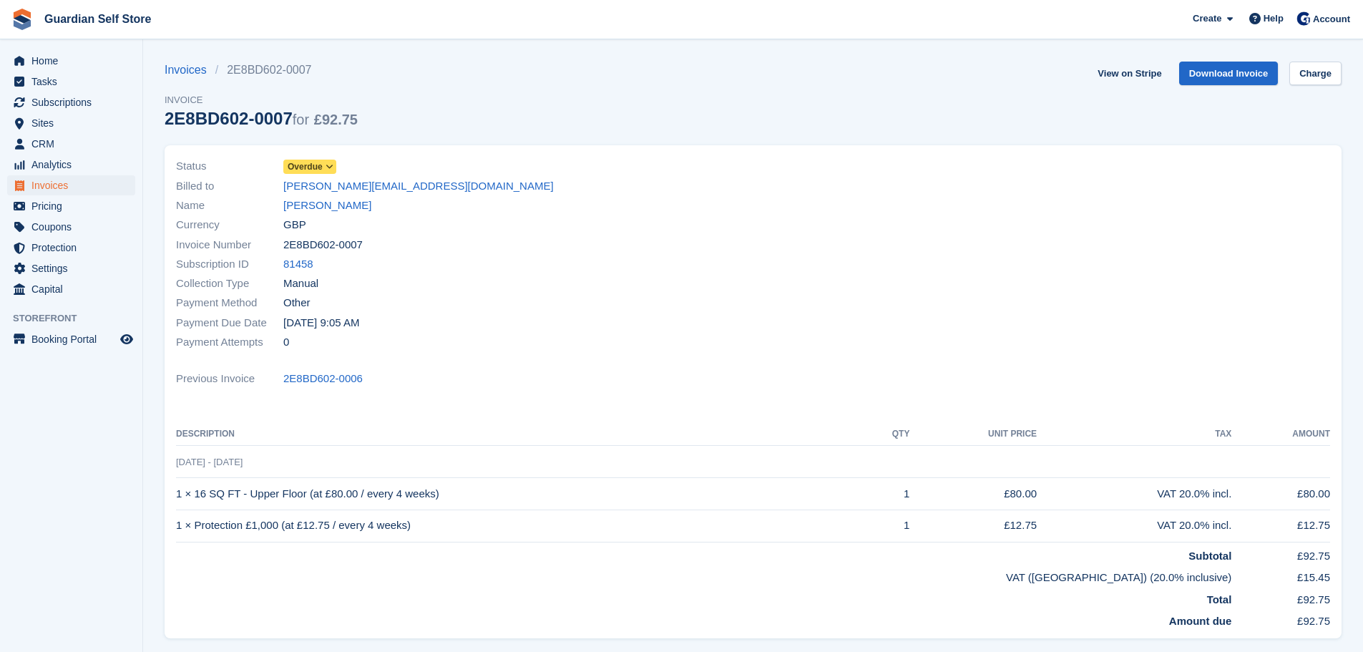
click at [306, 168] on span "Overdue" at bounding box center [305, 166] width 35 height 13
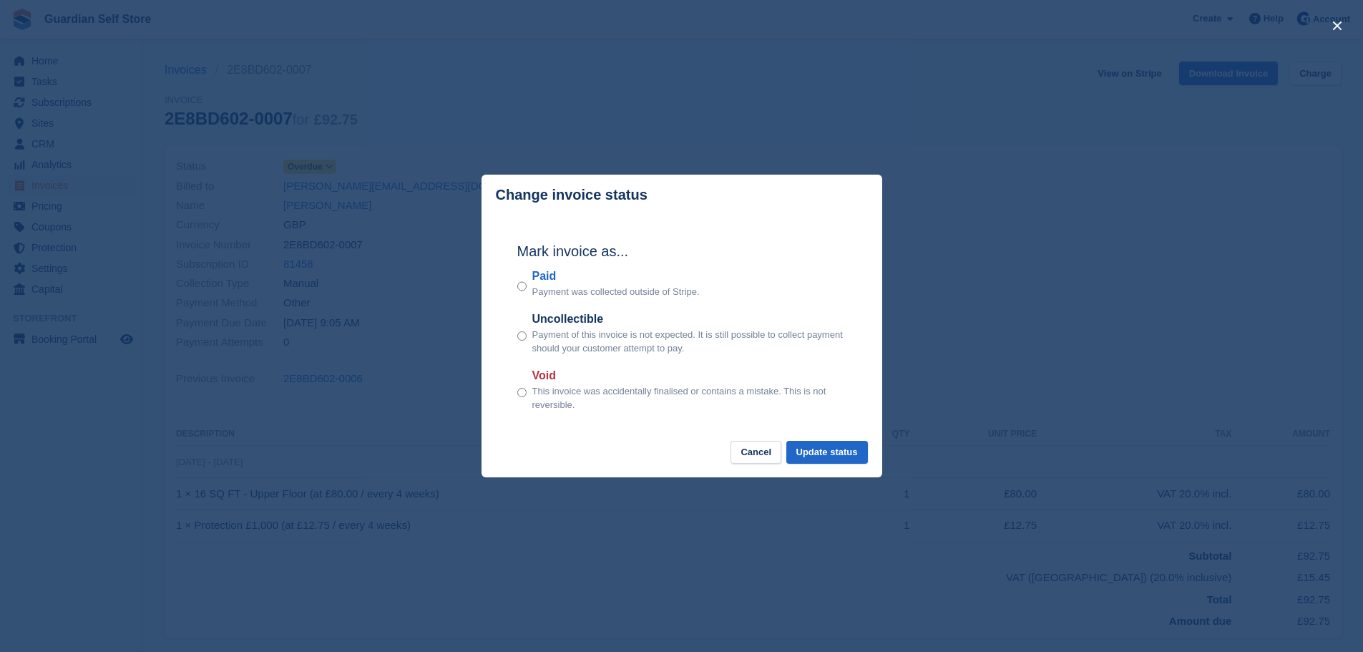
click at [547, 273] on label "Paid" at bounding box center [615, 276] width 167 height 17
click at [830, 451] on button "Update status" at bounding box center [827, 453] width 82 height 24
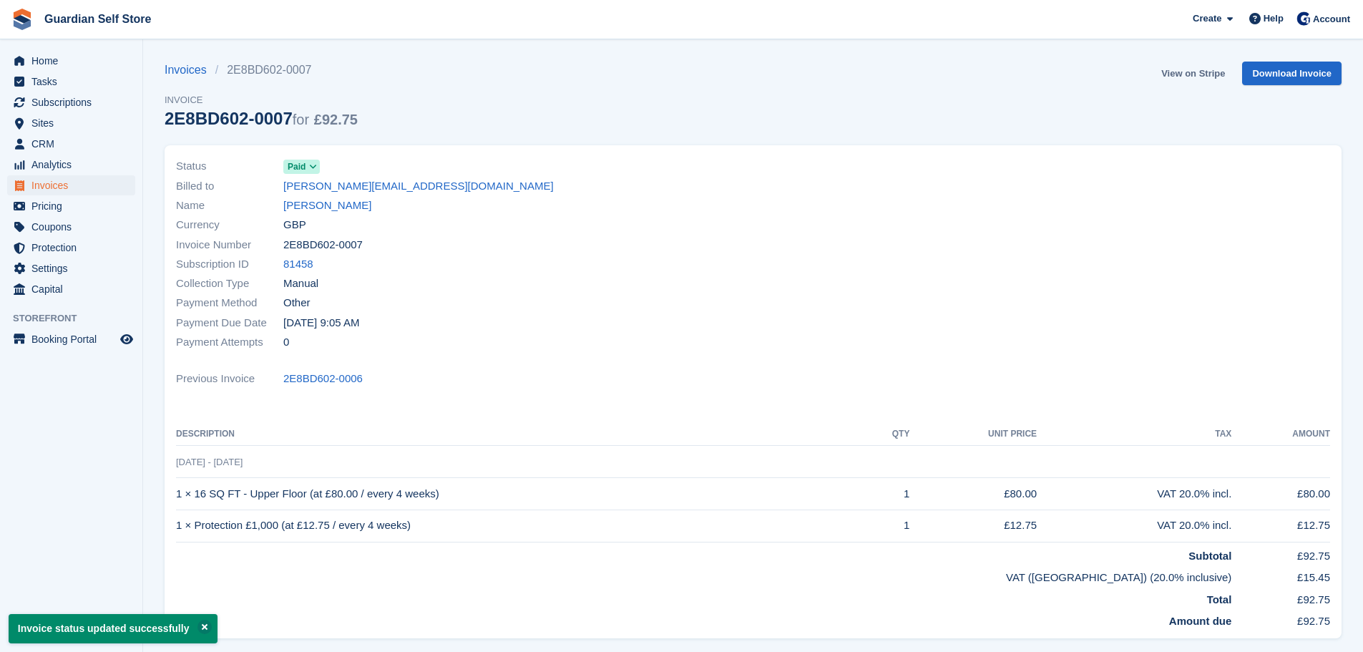
click at [1170, 74] on link "View on Stripe" at bounding box center [1193, 74] width 75 height 24
click at [83, 183] on span "Invoices" at bounding box center [74, 185] width 86 height 20
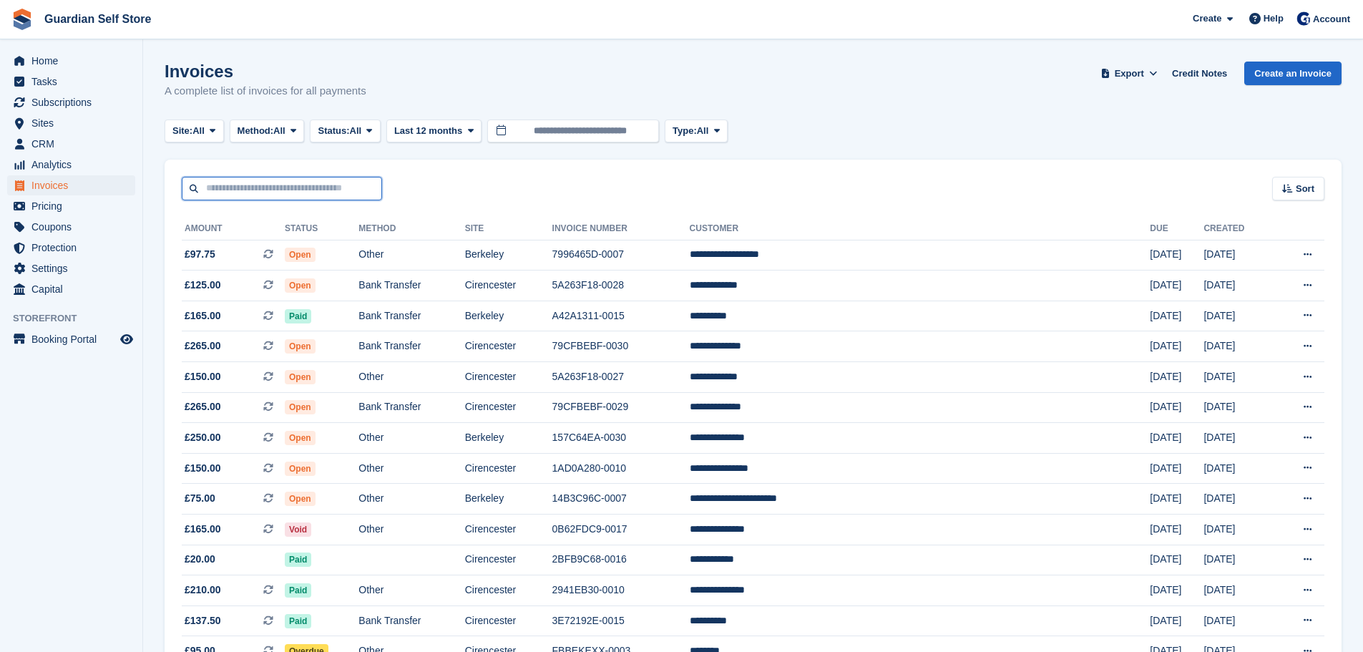
click at [237, 177] on input "text" at bounding box center [282, 189] width 200 height 24
type input "*****"
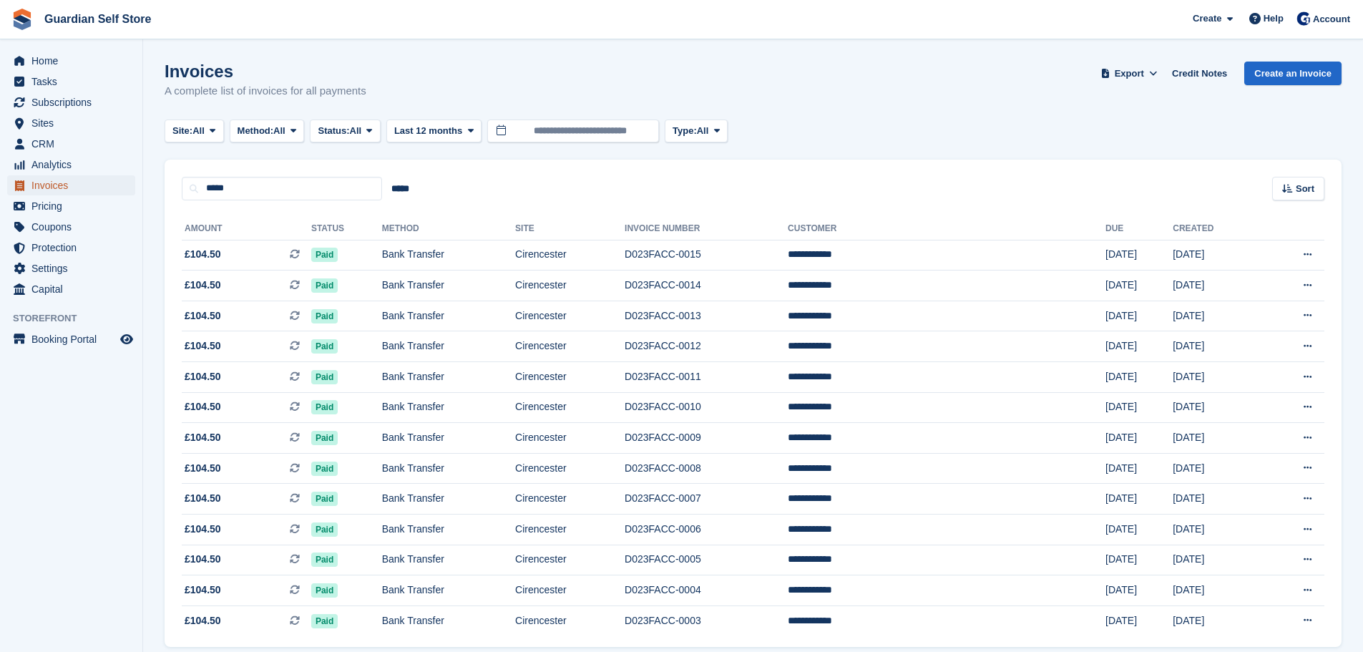
click at [53, 191] on span "Invoices" at bounding box center [74, 185] width 86 height 20
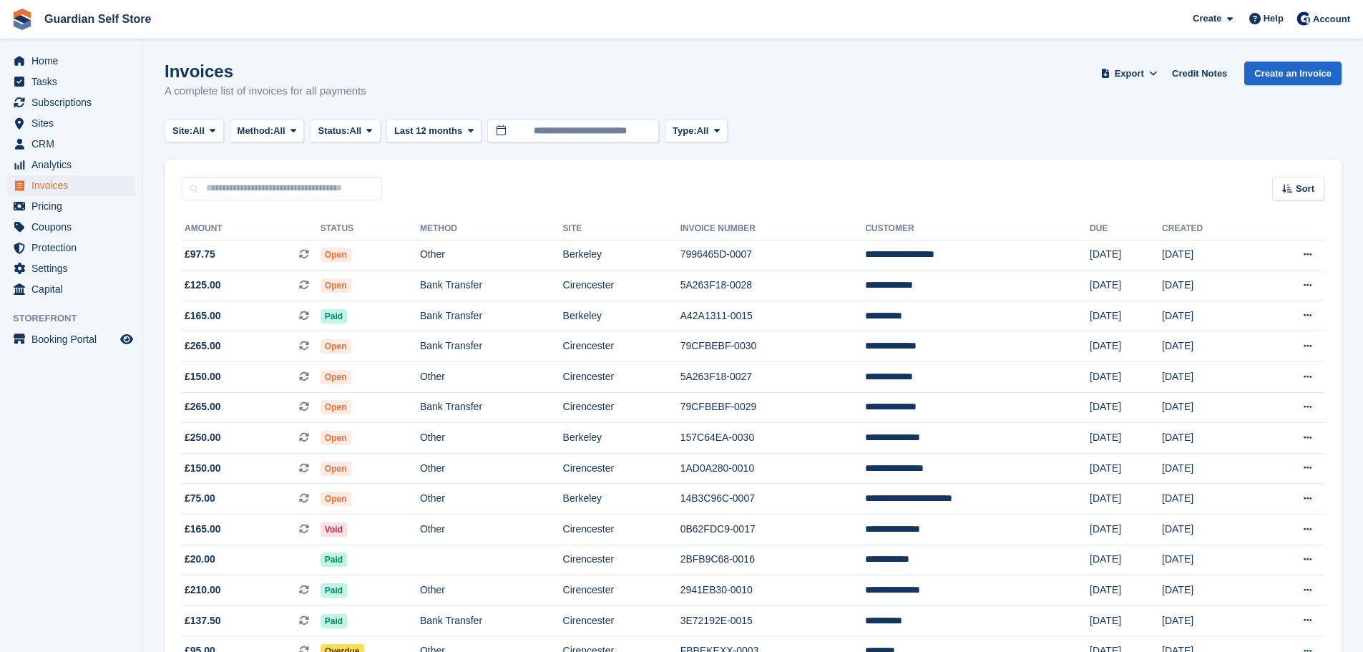
click at [1144, 72] on span "Export" at bounding box center [1129, 74] width 29 height 14
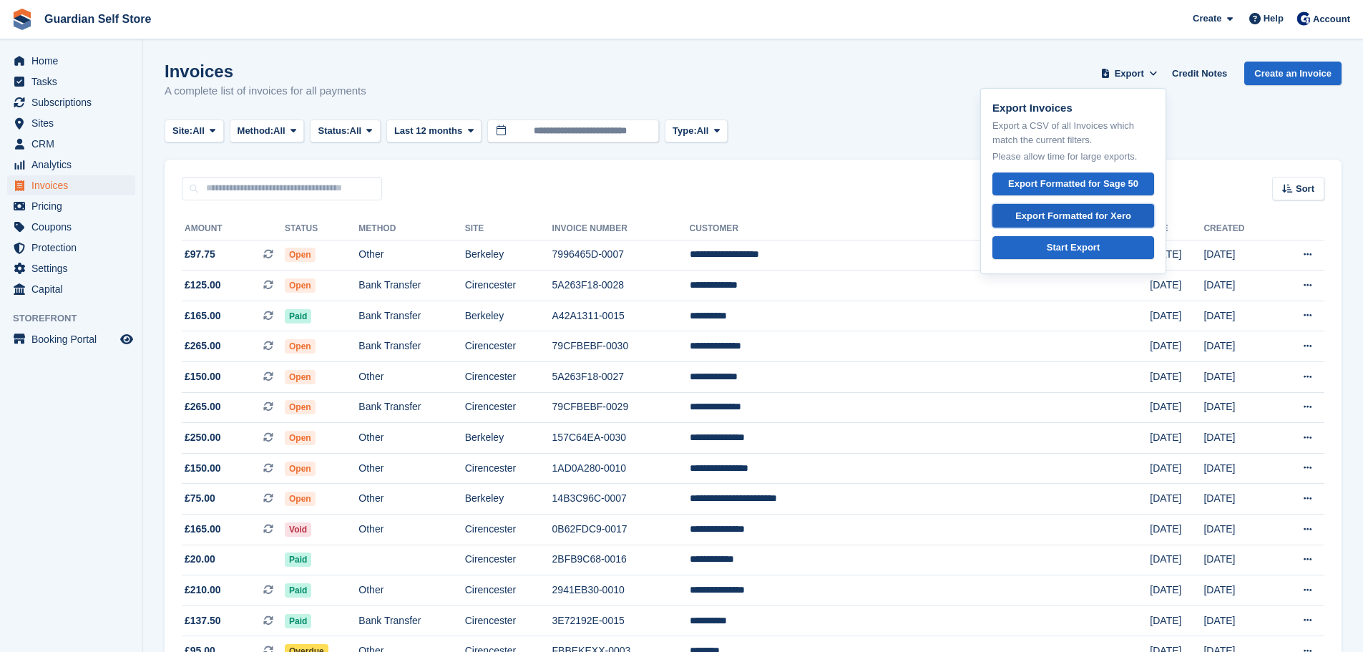
click at [1078, 214] on div "Export Formatted for Xero" at bounding box center [1073, 216] width 116 height 14
click at [447, 252] on td "Other" at bounding box center [412, 255] width 106 height 31
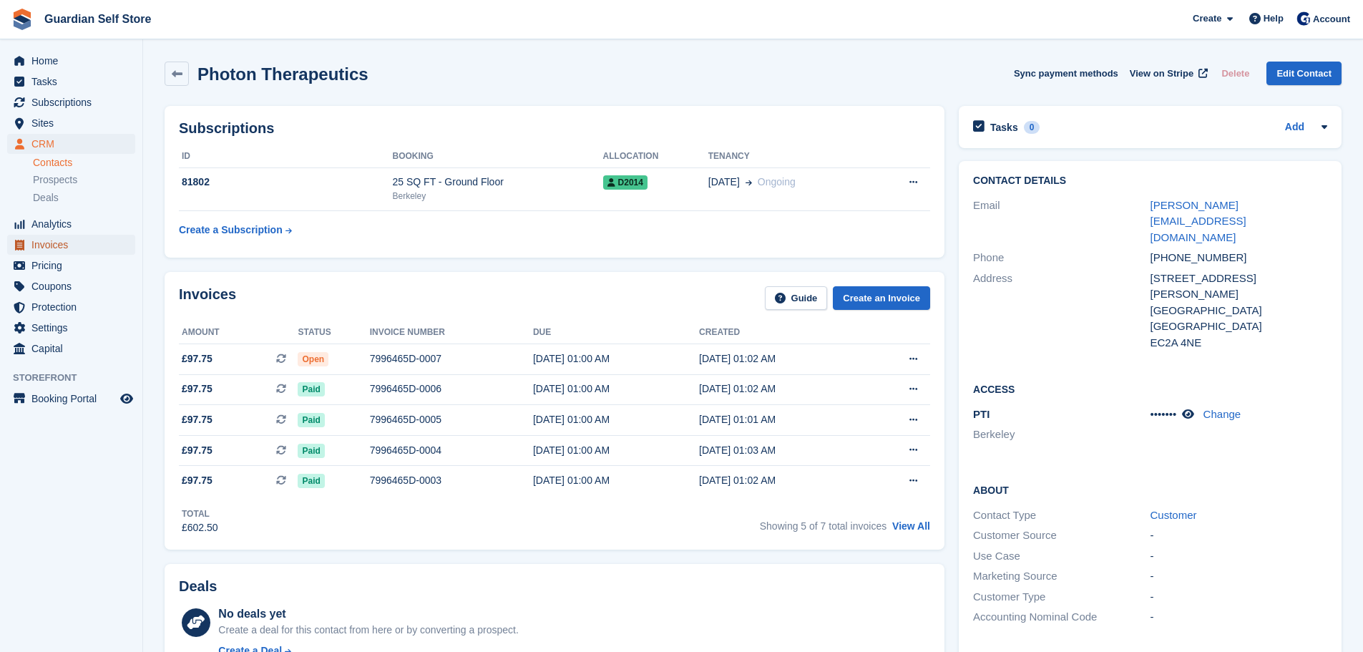
click at [52, 248] on span "Invoices" at bounding box center [74, 245] width 86 height 20
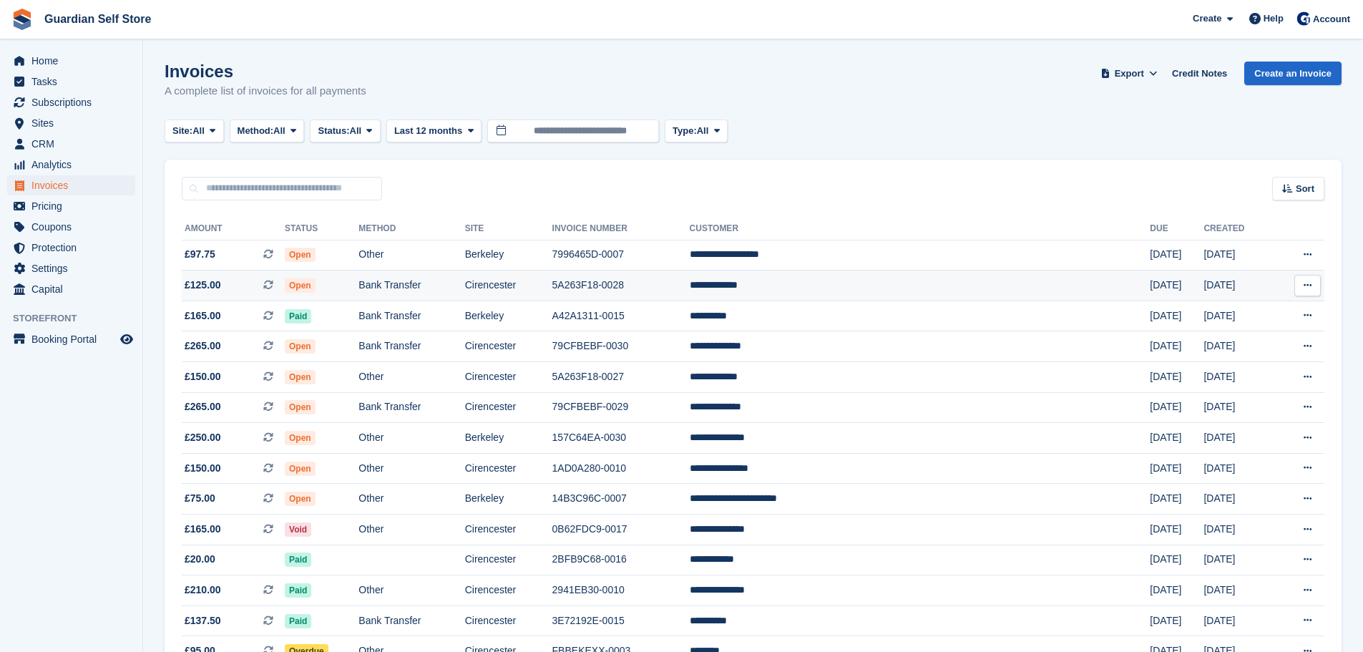
click at [316, 291] on span "Open" at bounding box center [300, 285] width 31 height 14
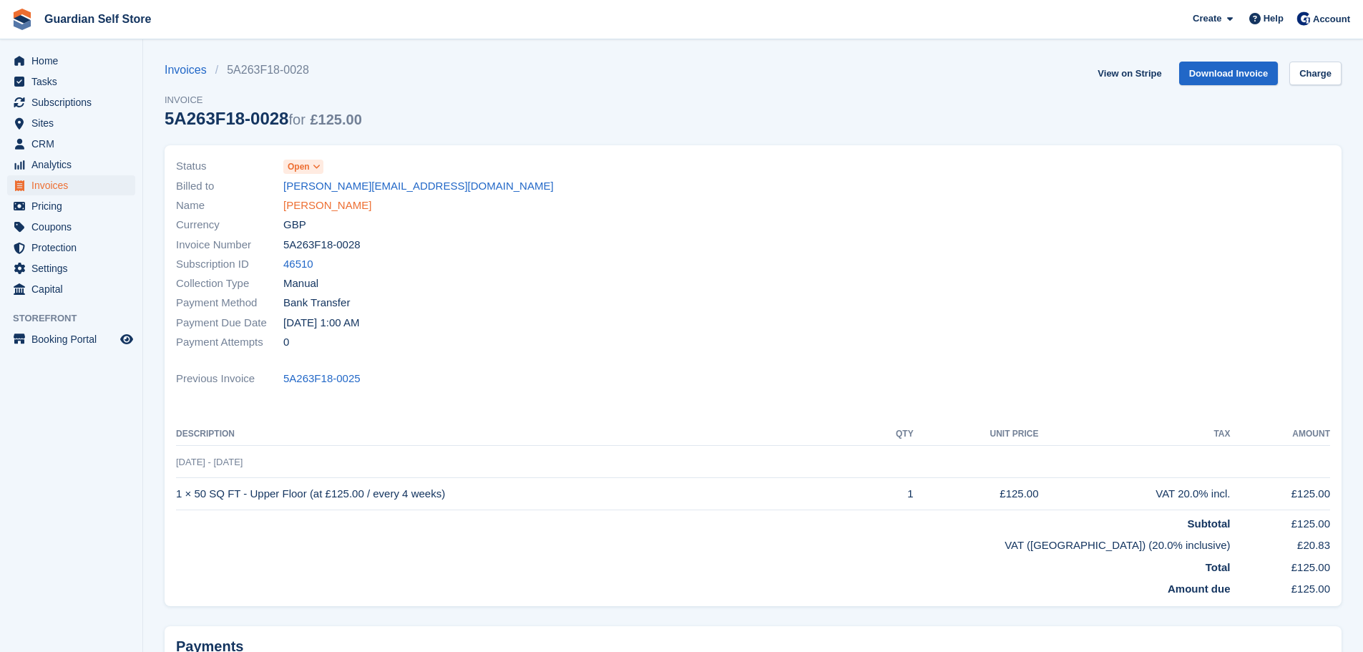
click at [301, 203] on link "[PERSON_NAME]" at bounding box center [327, 205] width 88 height 16
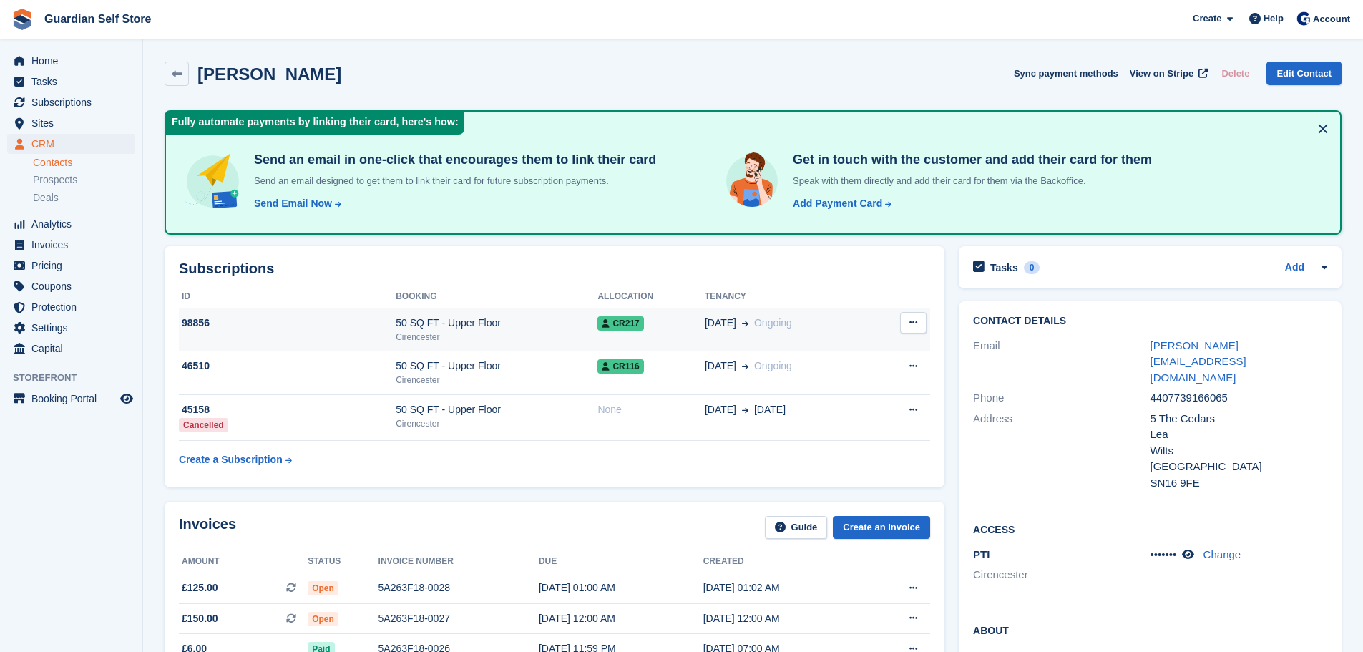
click at [494, 312] on td "50 SQ FT - Upper Floor Cirencester" at bounding box center [497, 330] width 202 height 44
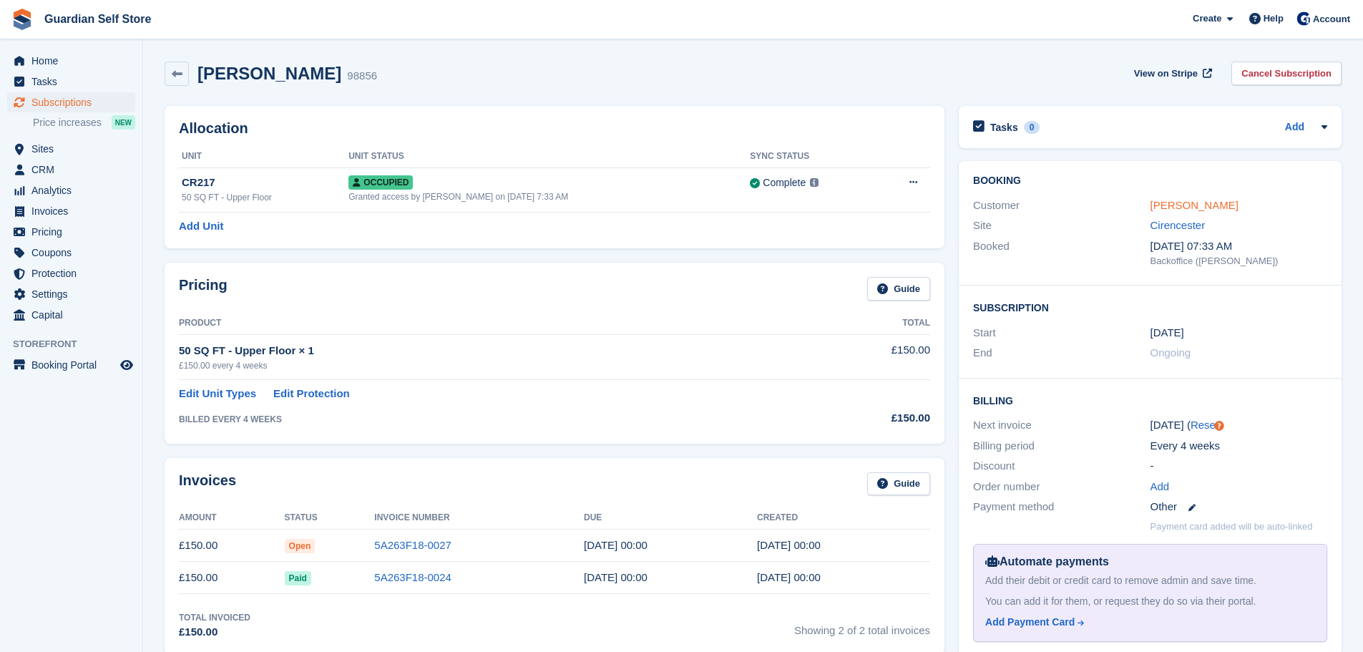
click at [1158, 206] on link "[PERSON_NAME]" at bounding box center [1195, 205] width 88 height 12
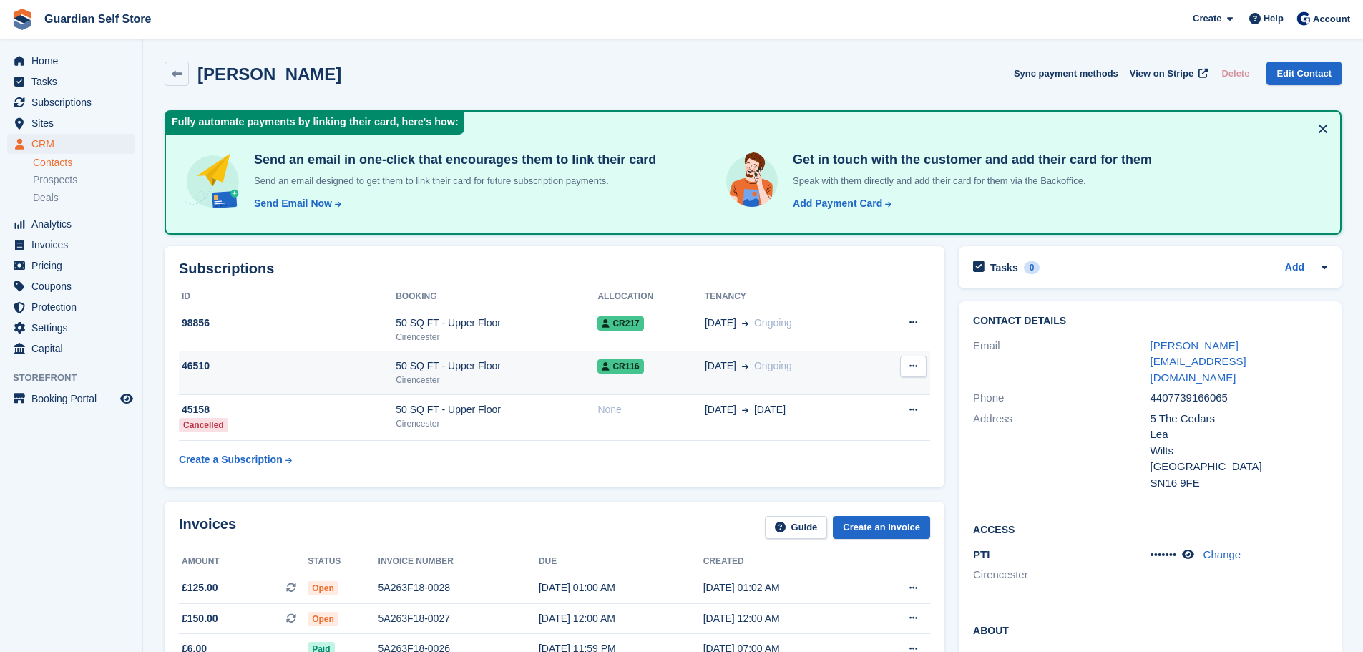
click at [444, 366] on div "50 SQ FT - Upper Floor" at bounding box center [497, 366] width 202 height 15
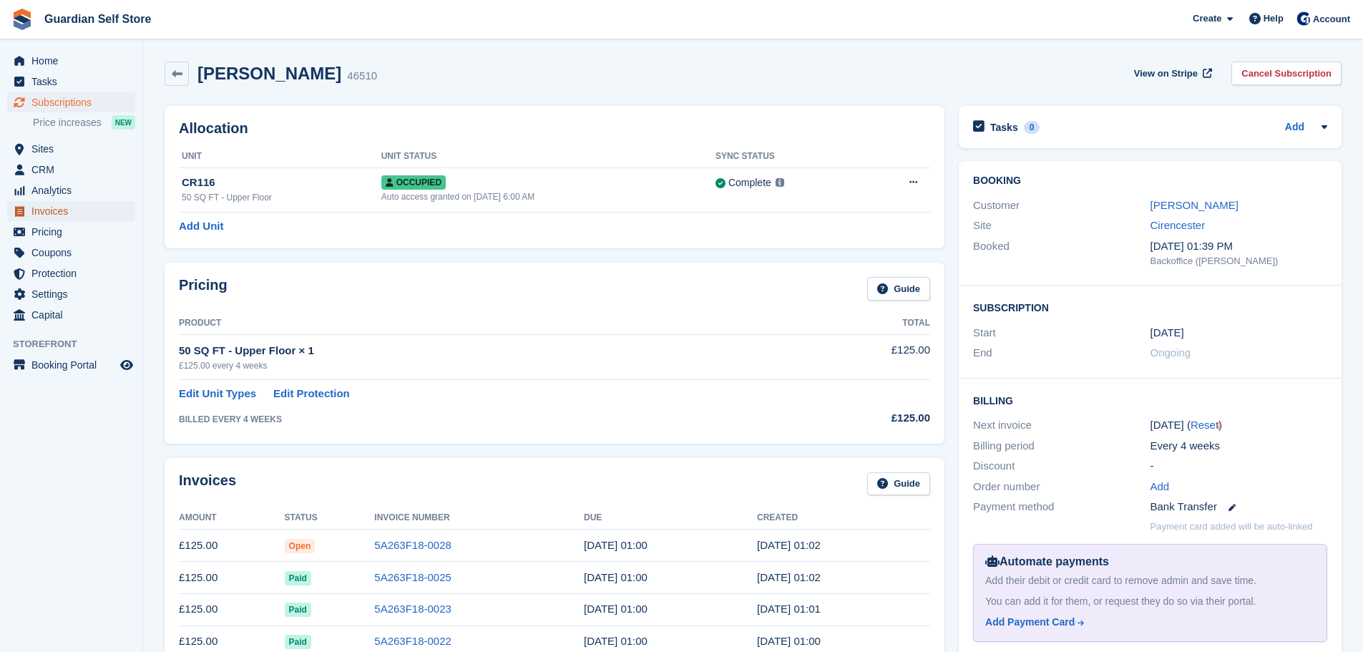
click at [67, 208] on span "Invoices" at bounding box center [74, 211] width 86 height 20
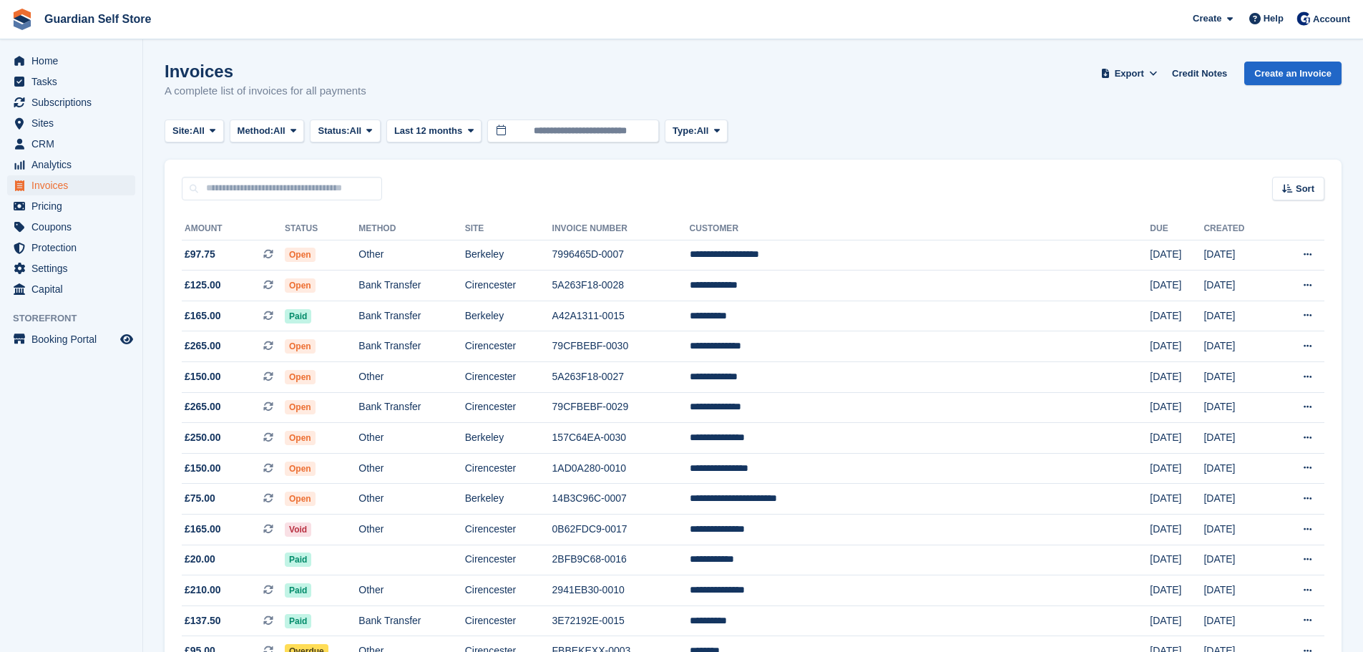
click at [552, 326] on td "Berkeley" at bounding box center [508, 316] width 87 height 31
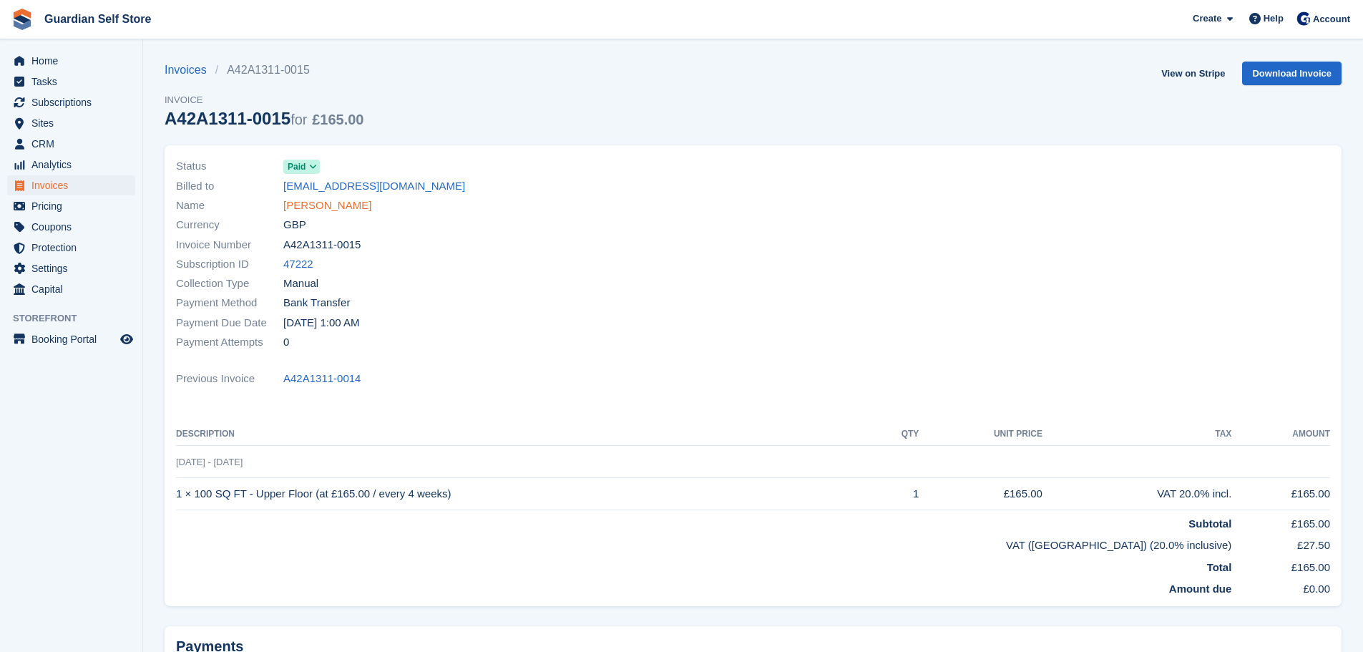
click at [316, 210] on link "Emma Tracy" at bounding box center [327, 205] width 88 height 16
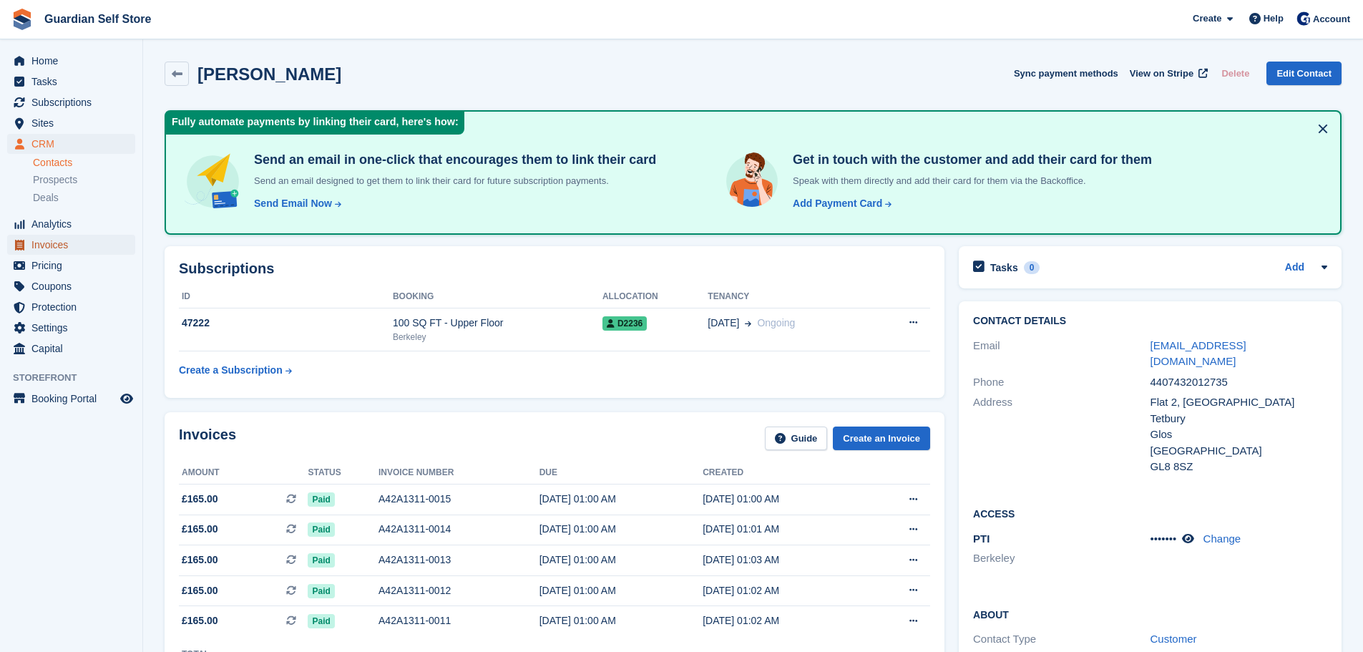
click at [76, 248] on span "Invoices" at bounding box center [74, 245] width 86 height 20
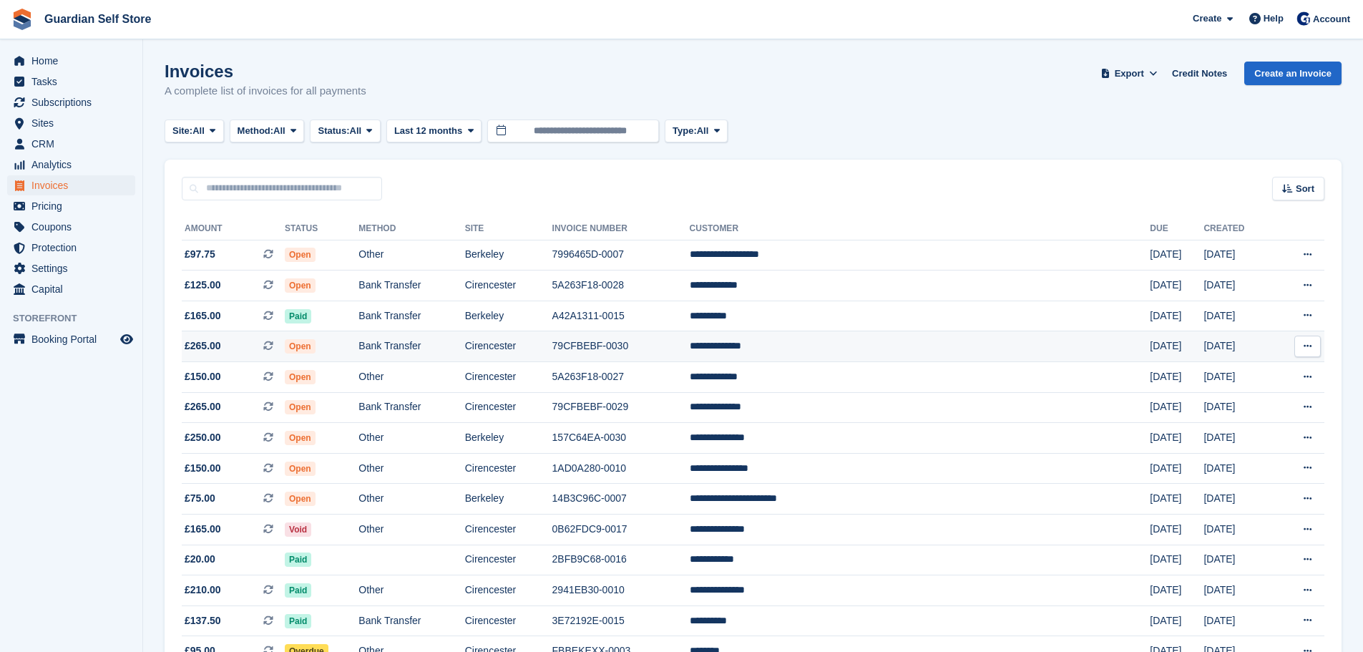
click at [552, 341] on td "Cirencester" at bounding box center [508, 346] width 87 height 31
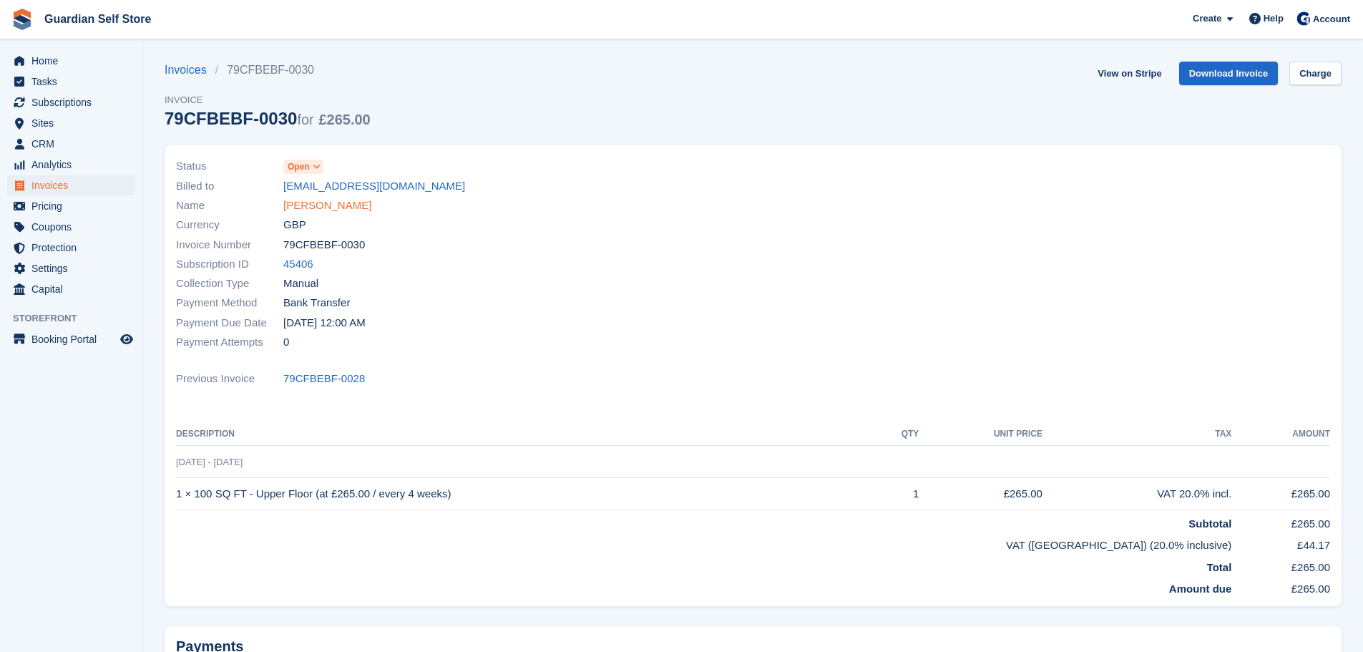
click at [352, 210] on link "[PERSON_NAME]" at bounding box center [327, 205] width 88 height 16
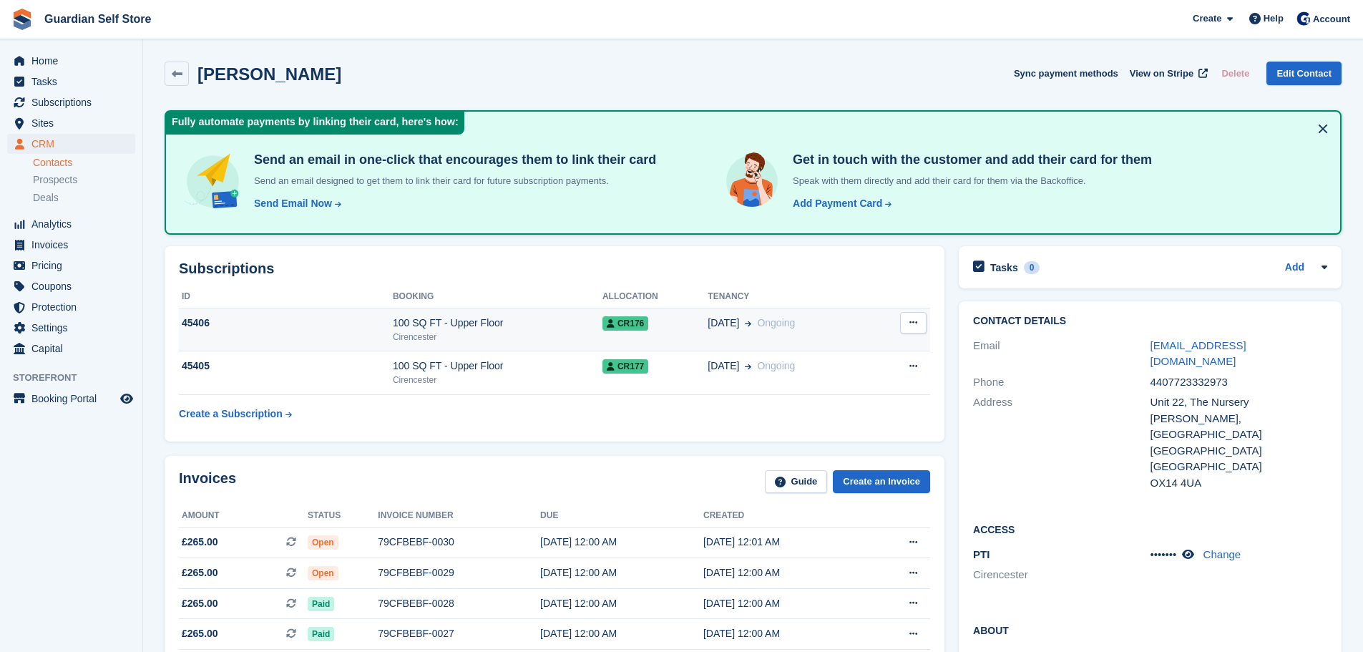
click at [419, 317] on div "100 SQ FT - Upper Floor" at bounding box center [498, 323] width 210 height 15
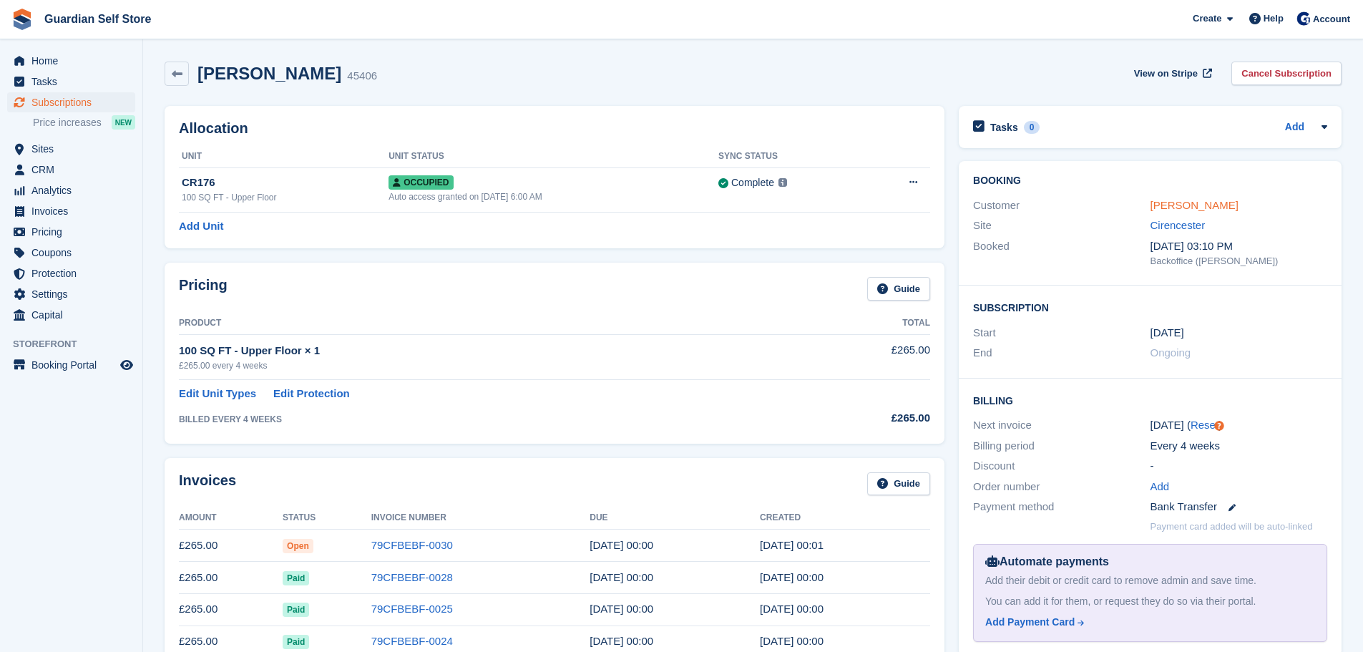
click at [1166, 208] on link "[PERSON_NAME]" at bounding box center [1195, 205] width 88 height 12
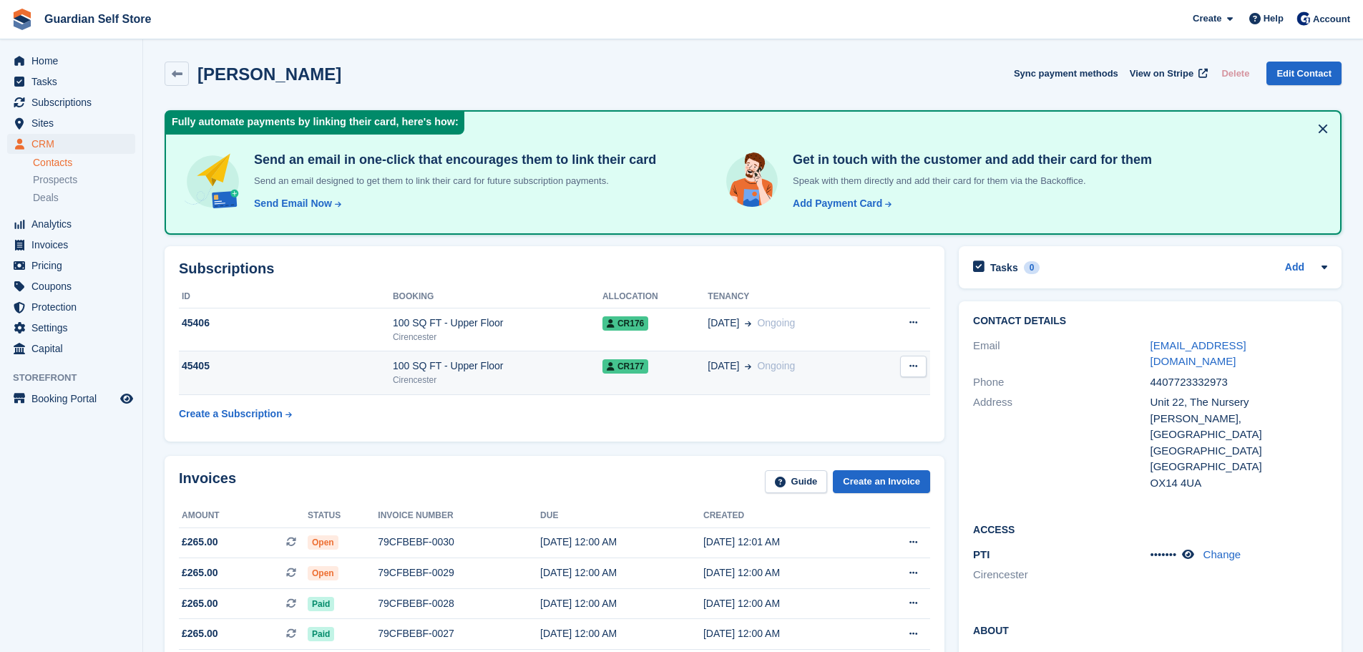
click at [561, 378] on div "Cirencester" at bounding box center [498, 380] width 210 height 13
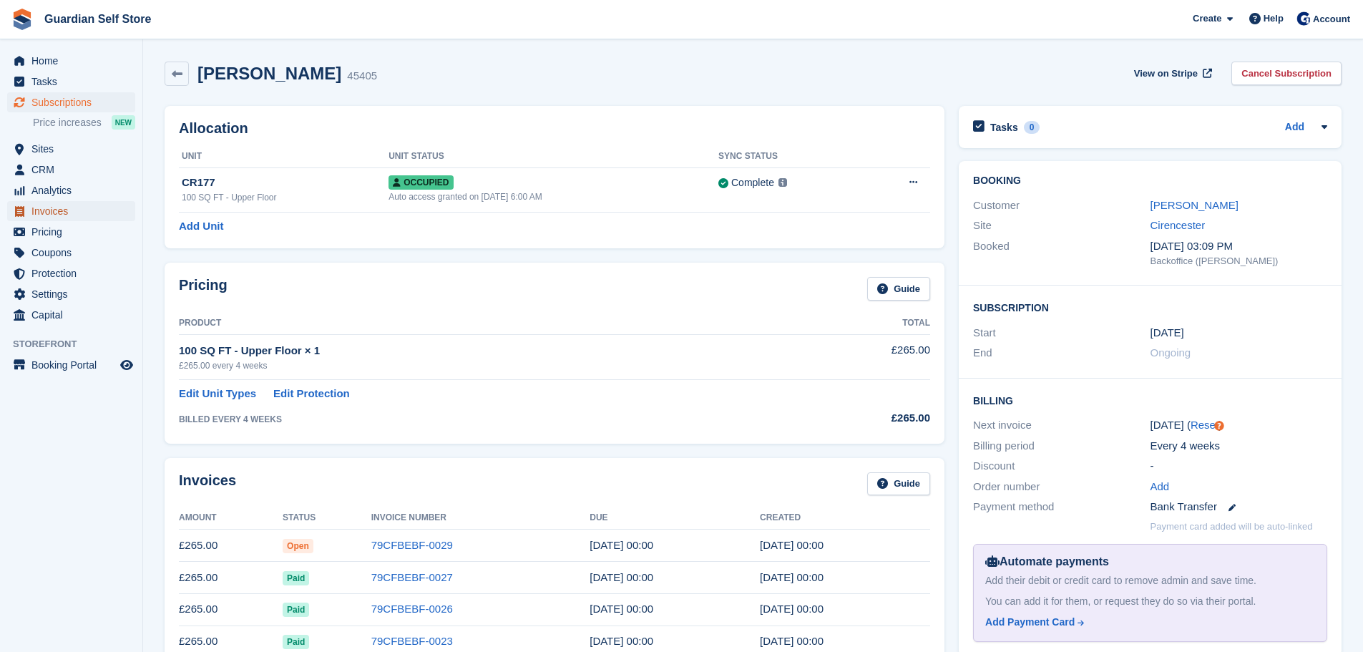
click at [83, 214] on span "Invoices" at bounding box center [74, 211] width 86 height 20
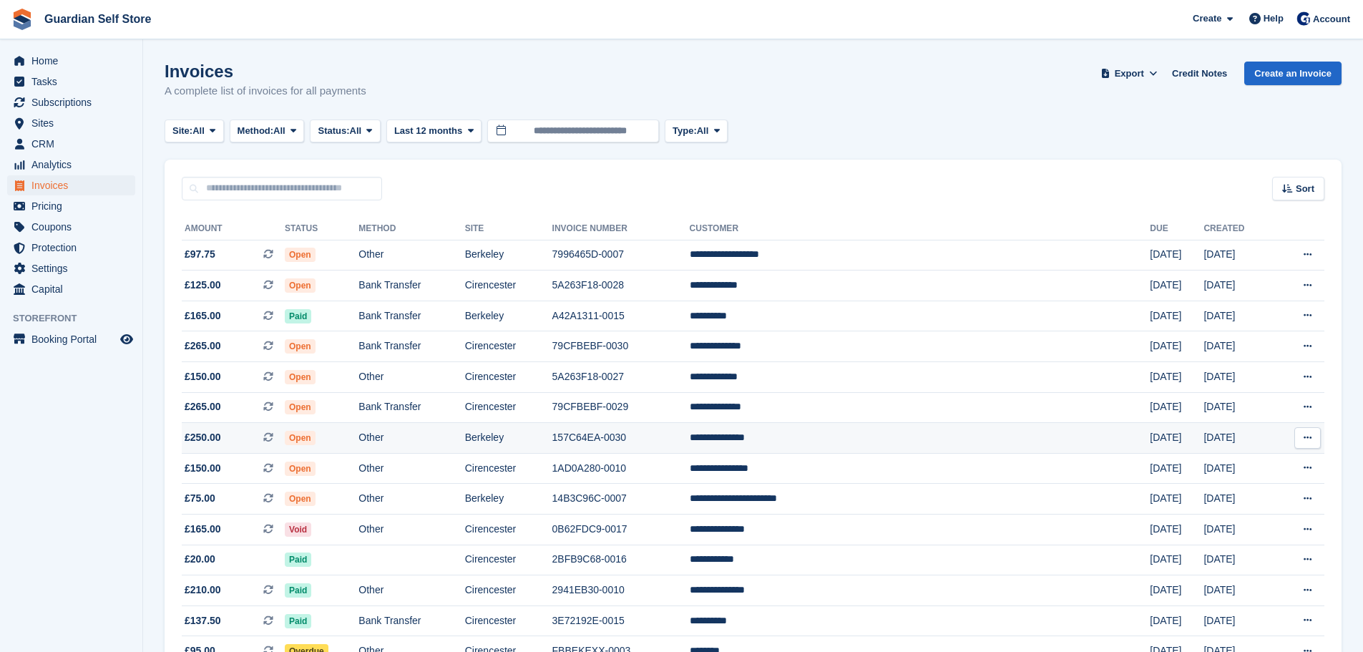
click at [359, 431] on td "Open" at bounding box center [322, 438] width 74 height 31
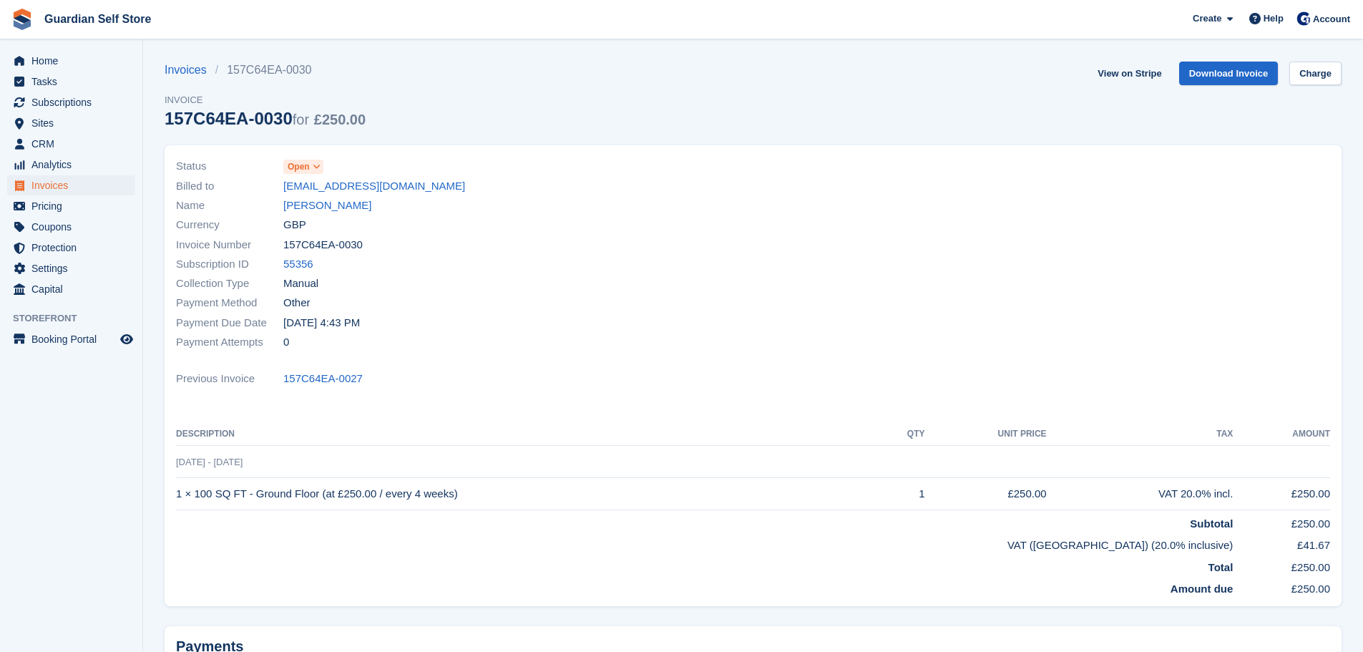
click at [313, 210] on link "Edward Gambrill" at bounding box center [327, 205] width 88 height 16
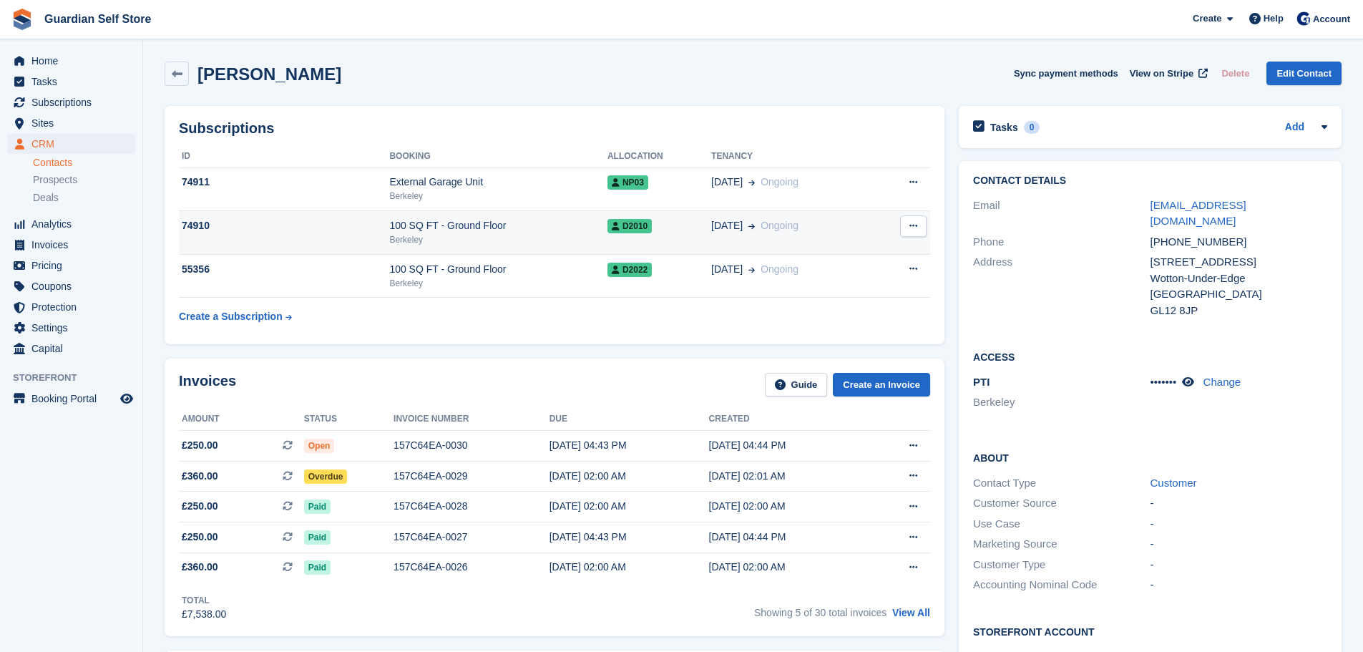
click at [382, 227] on div "74910" at bounding box center [284, 225] width 210 height 15
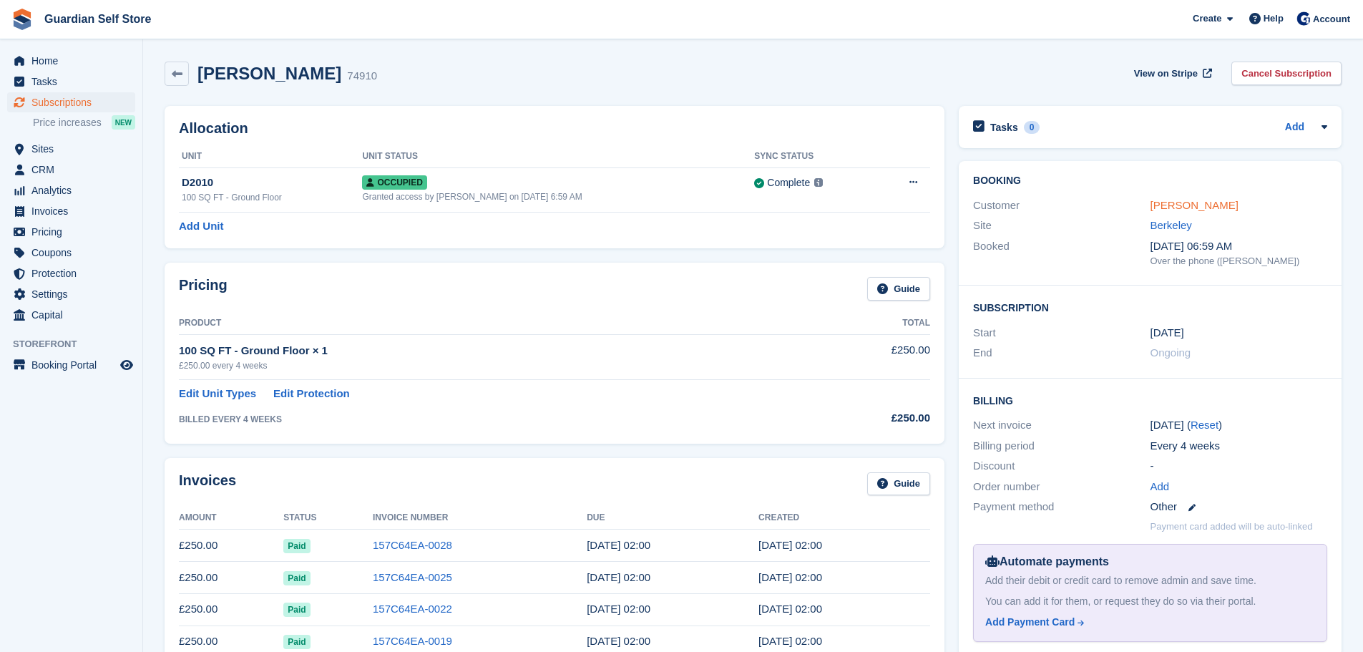
click at [1203, 204] on link "[PERSON_NAME]" at bounding box center [1195, 205] width 88 height 12
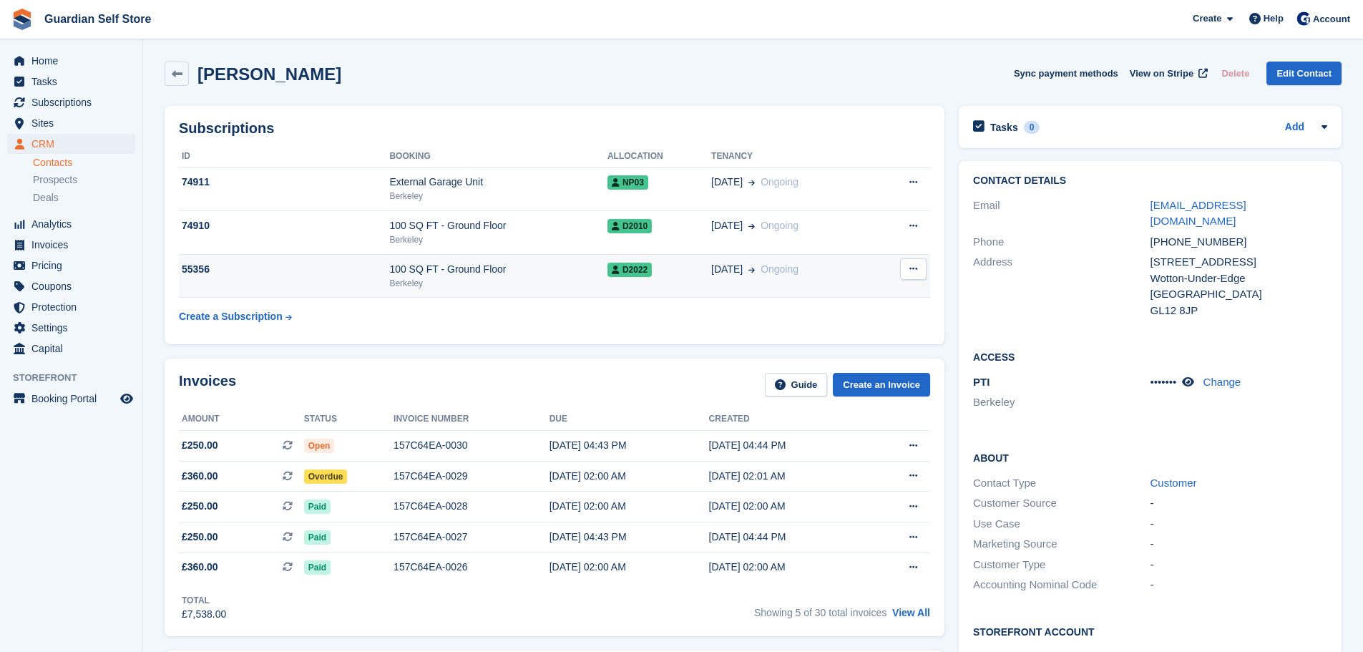
click at [539, 268] on div "100 SQ FT - Ground Floor" at bounding box center [498, 269] width 218 height 15
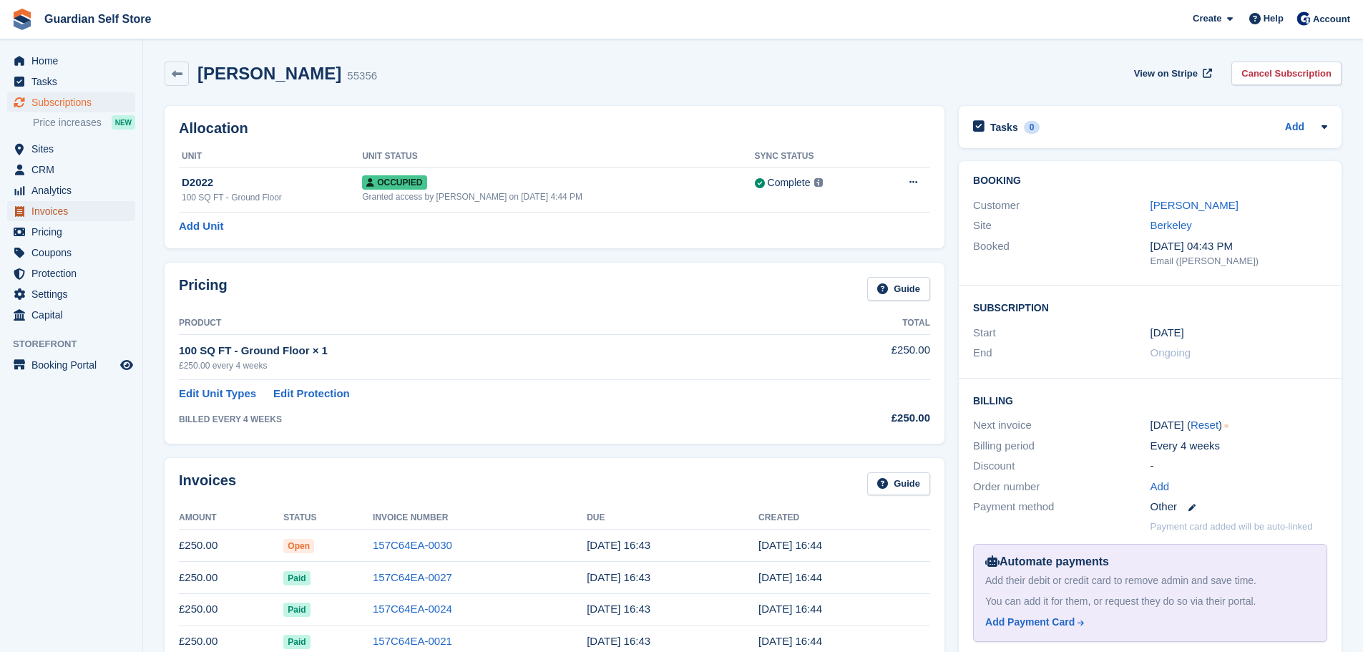
click at [97, 211] on span "Invoices" at bounding box center [74, 211] width 86 height 20
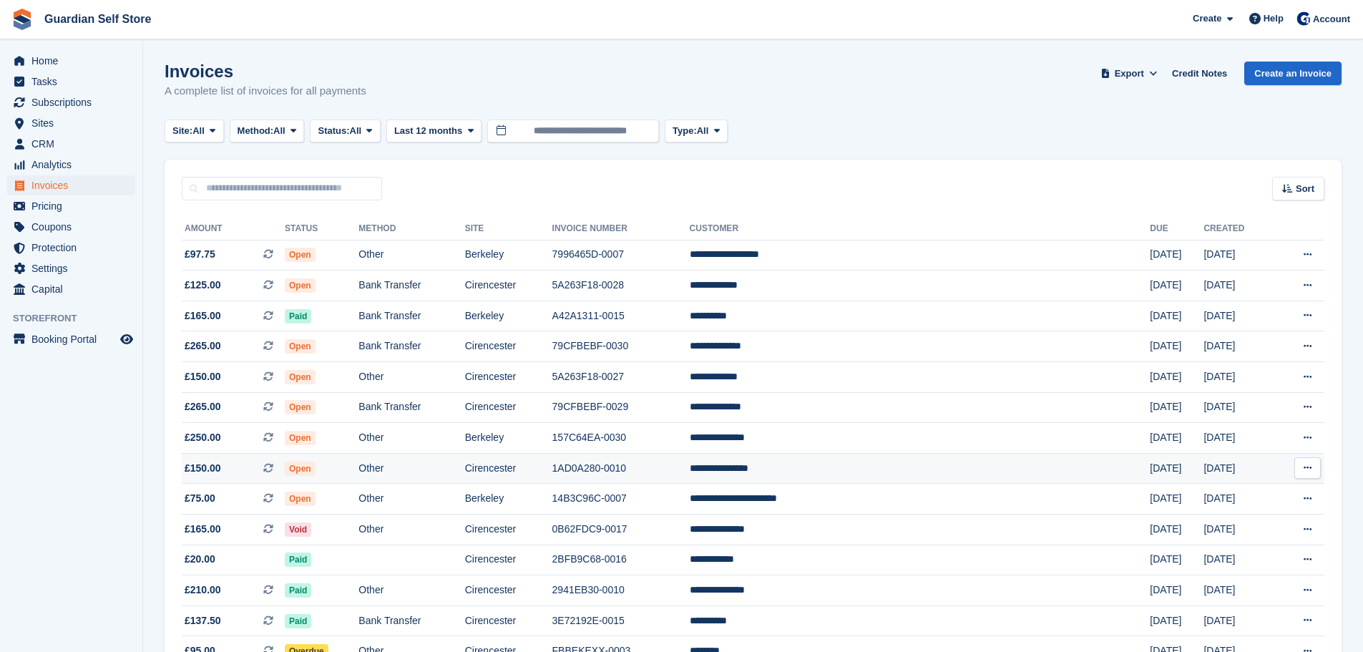
click at [464, 471] on td "Other" at bounding box center [412, 468] width 106 height 31
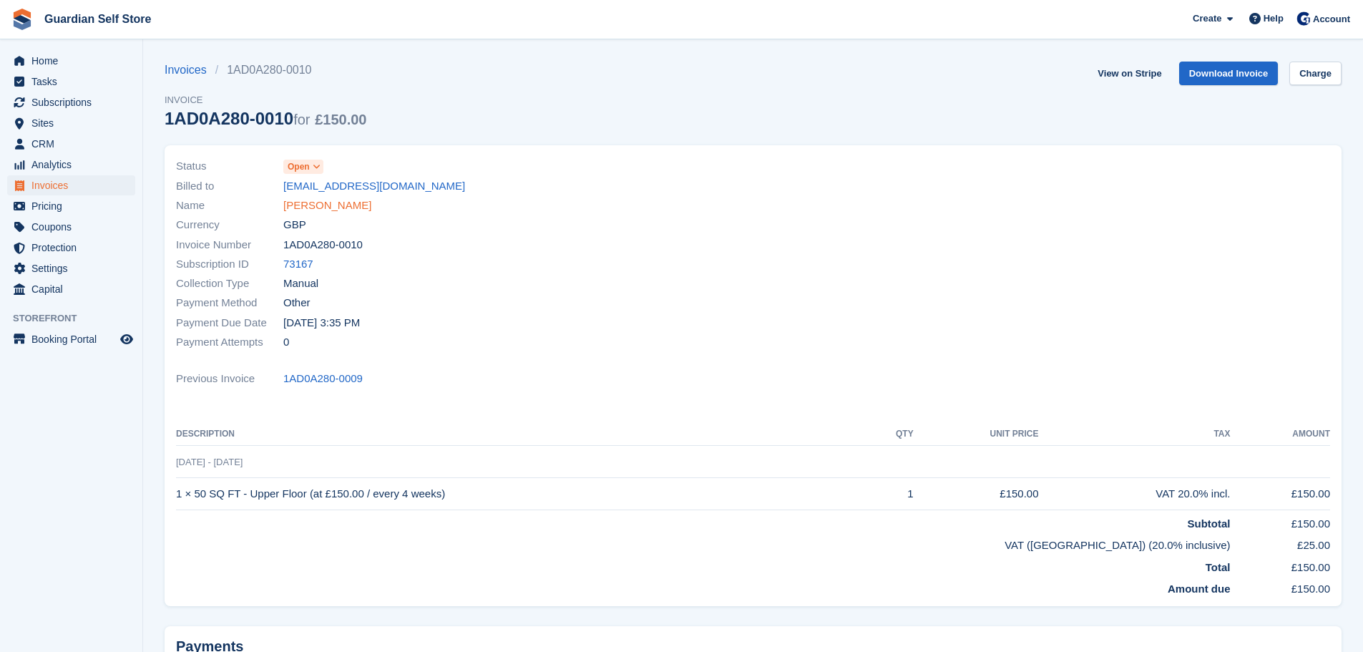
click at [341, 209] on link "[PERSON_NAME]" at bounding box center [327, 205] width 88 height 16
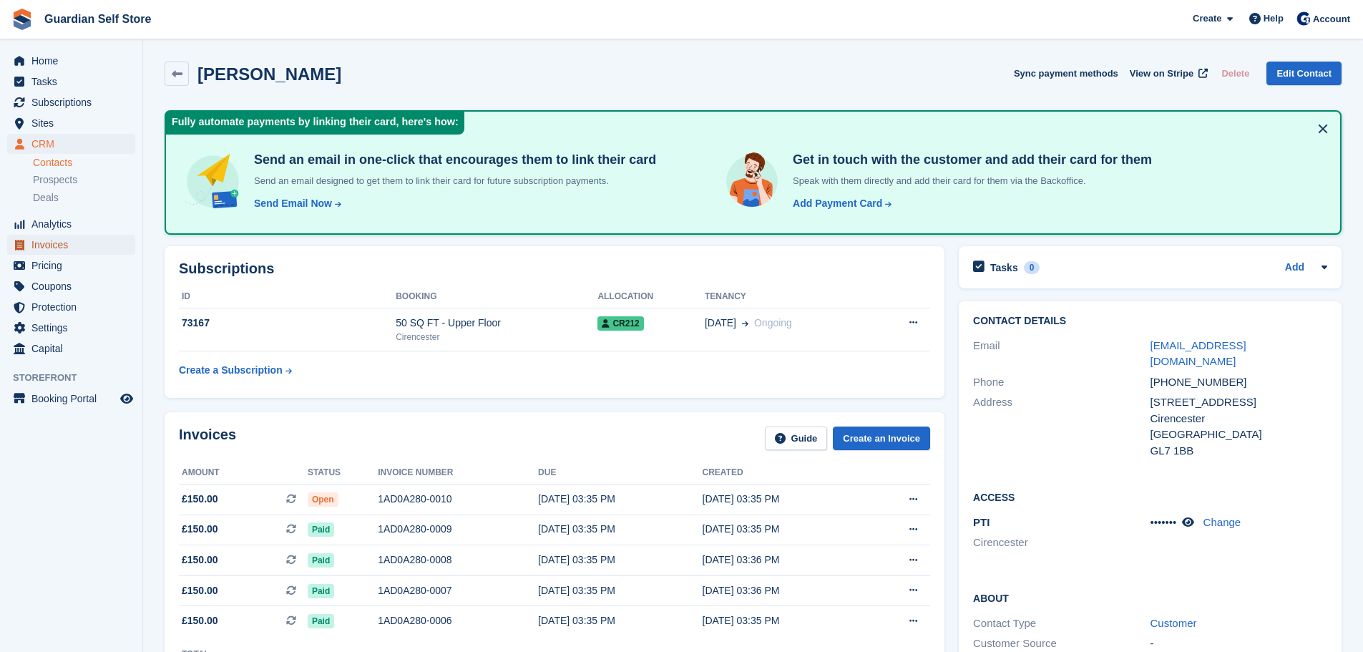
click at [101, 239] on span "Invoices" at bounding box center [74, 245] width 86 height 20
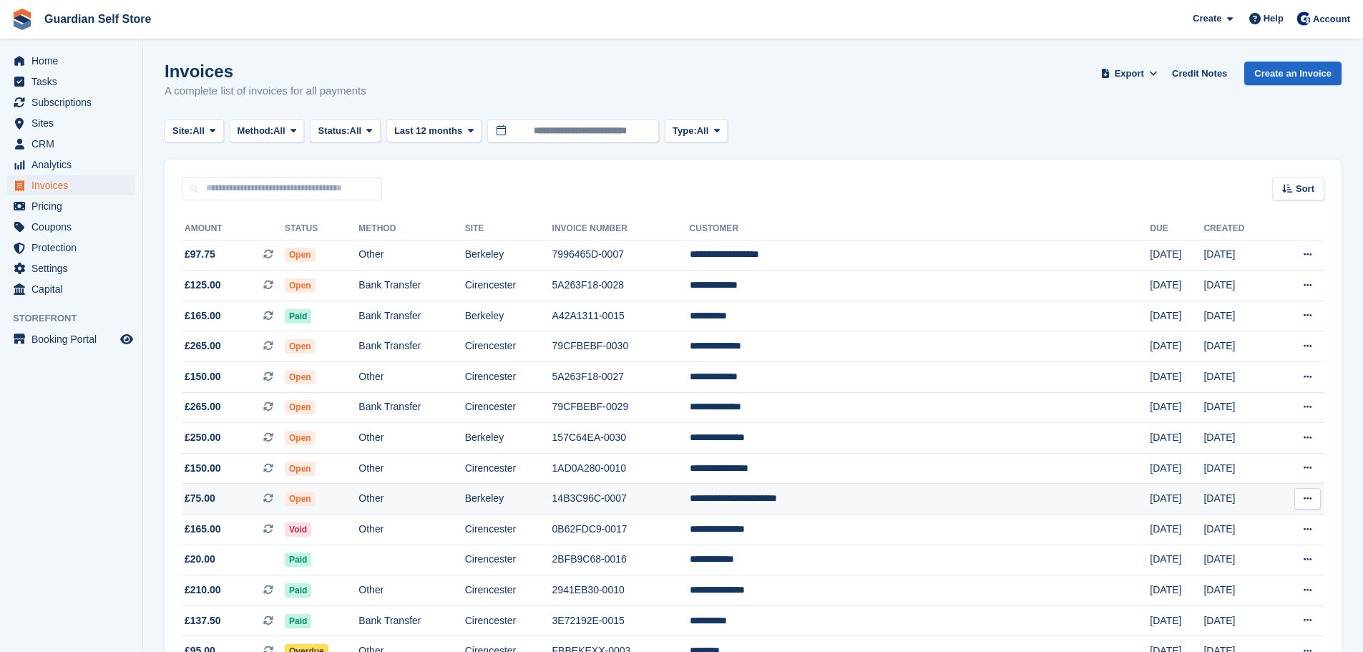
click at [552, 504] on td "Berkeley" at bounding box center [508, 499] width 87 height 31
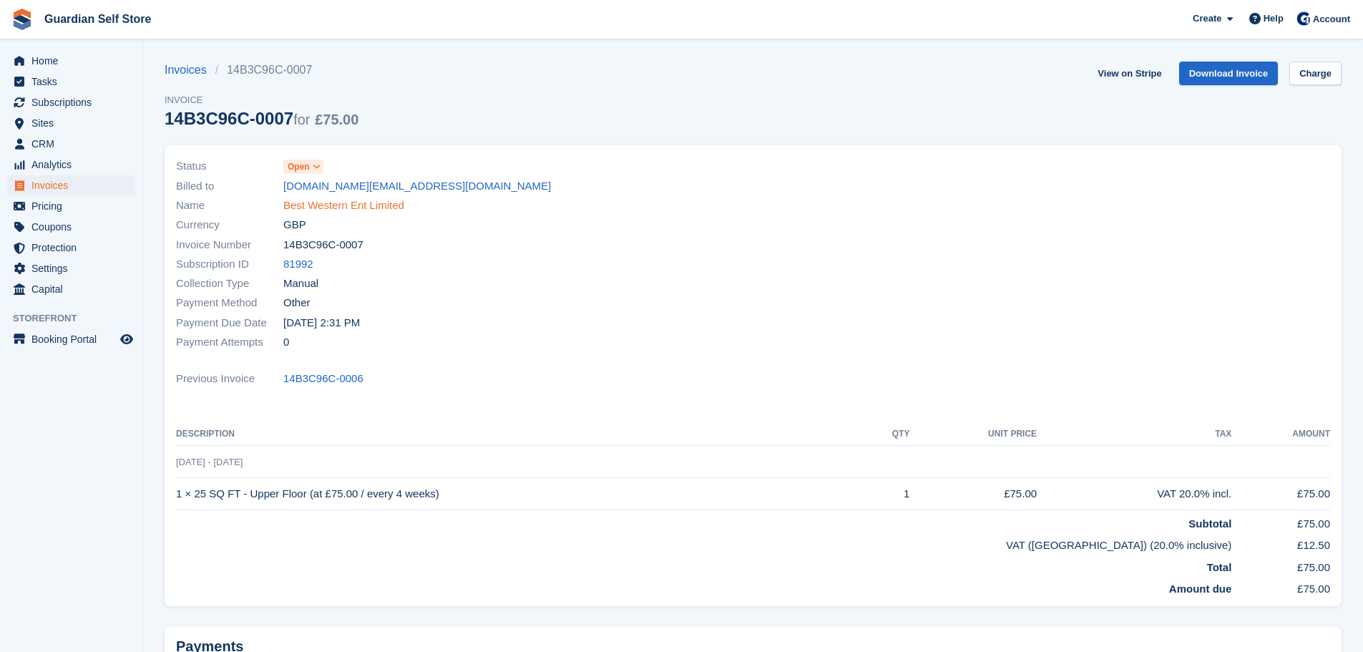
click at [341, 204] on link "Best Western Ent Limited" at bounding box center [343, 205] width 121 height 16
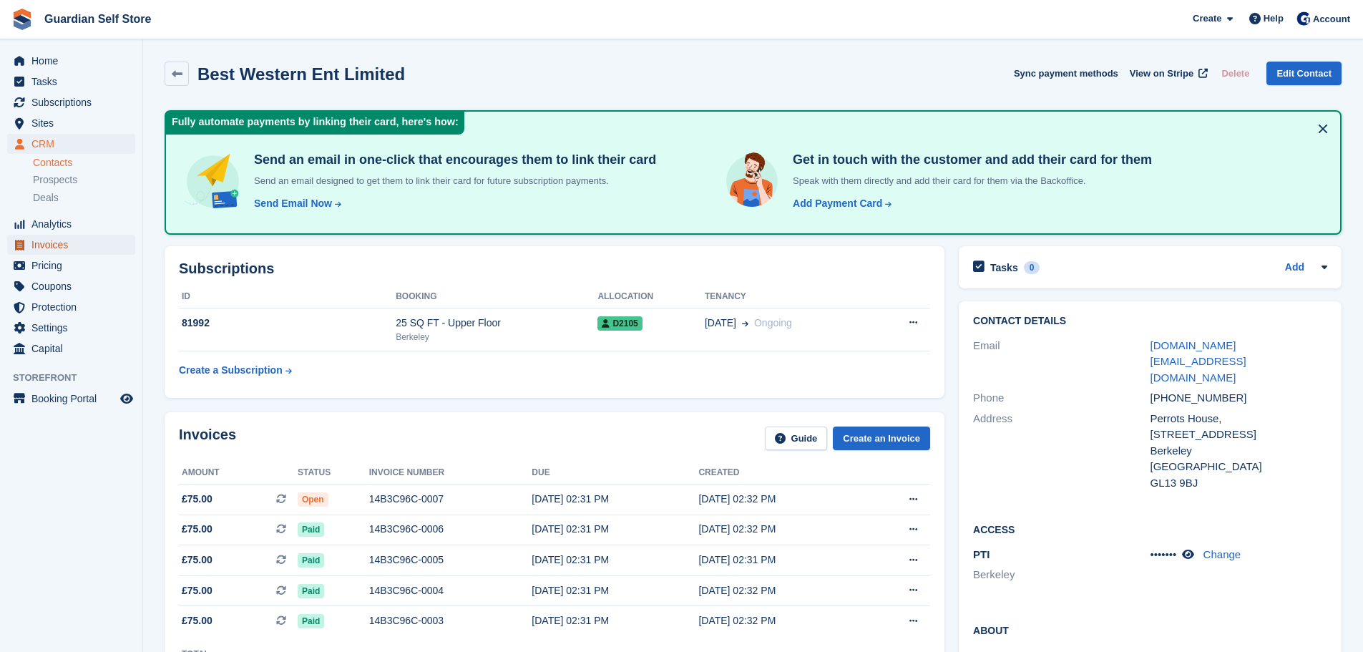
click at [52, 237] on span "Invoices" at bounding box center [74, 245] width 86 height 20
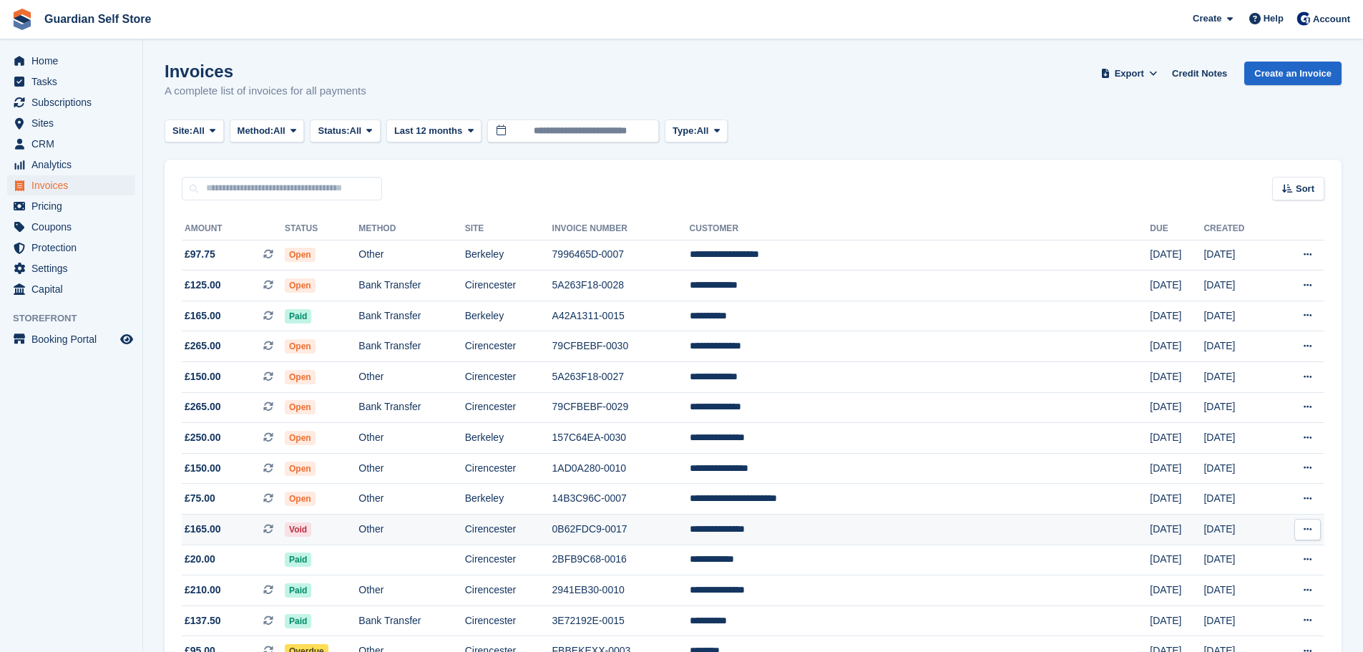
click at [552, 533] on td "Cirencester" at bounding box center [508, 529] width 87 height 31
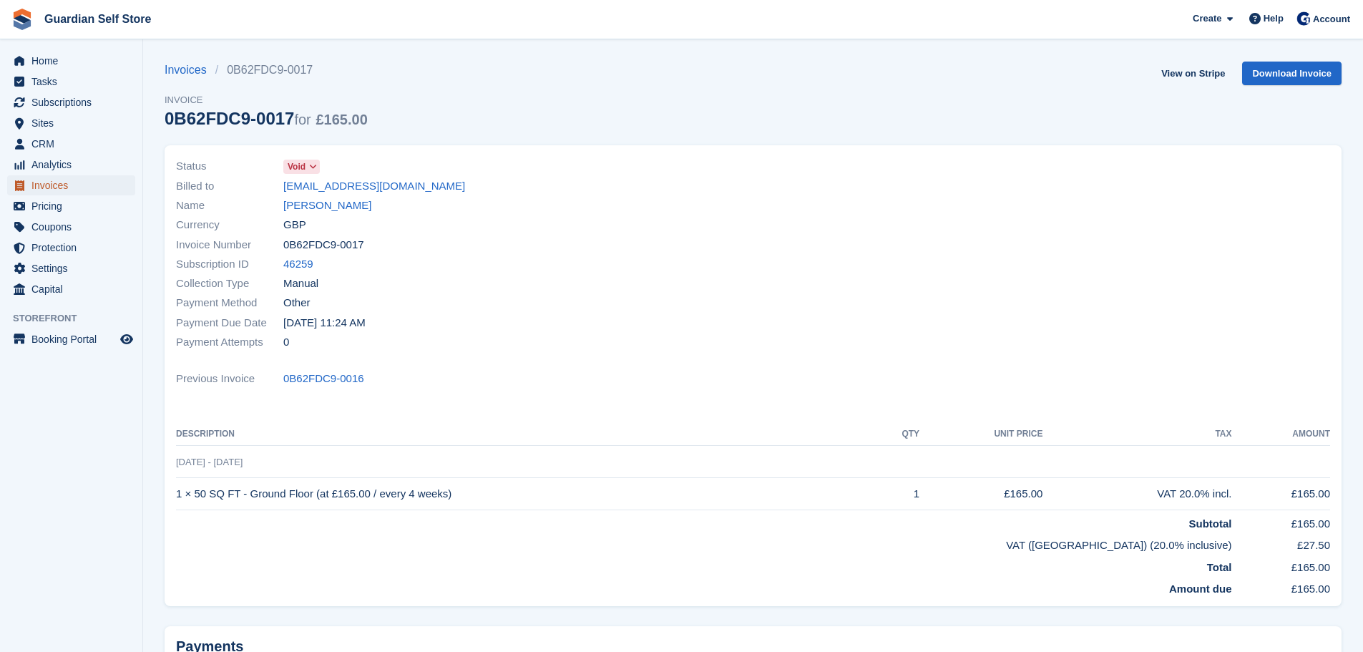
click at [93, 182] on span "Invoices" at bounding box center [74, 185] width 86 height 20
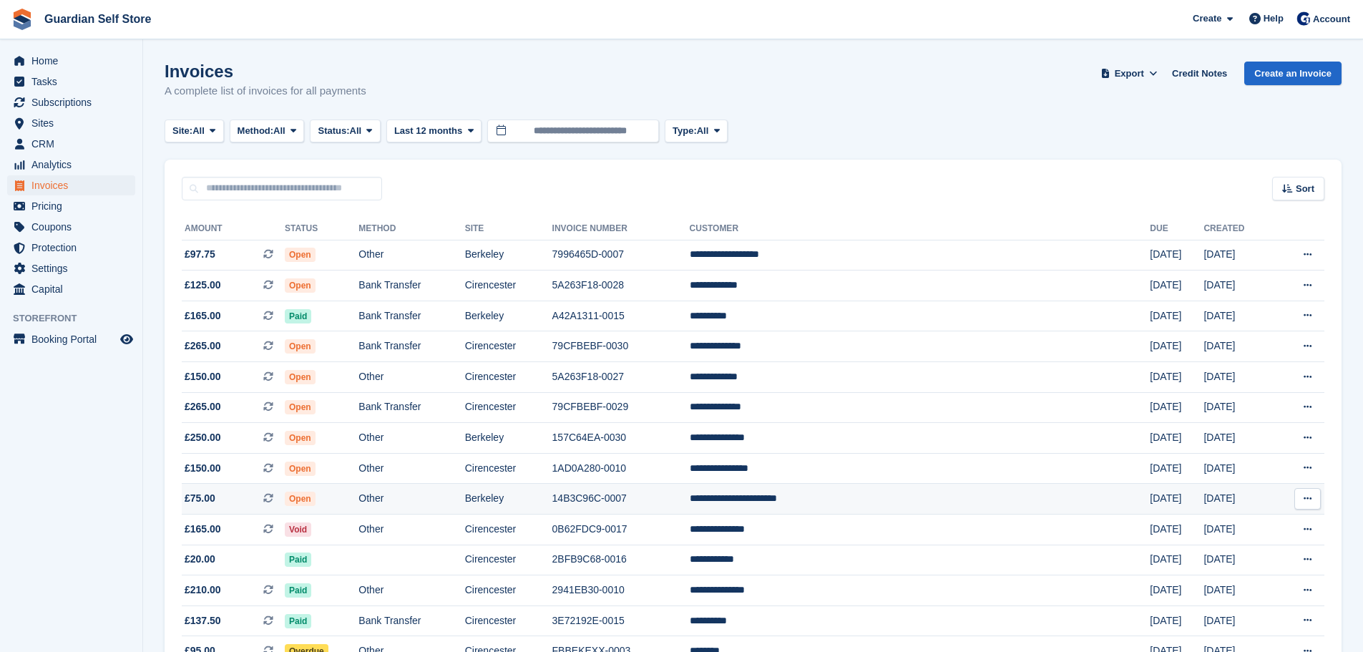
click at [552, 491] on td "Berkeley" at bounding box center [508, 499] width 87 height 31
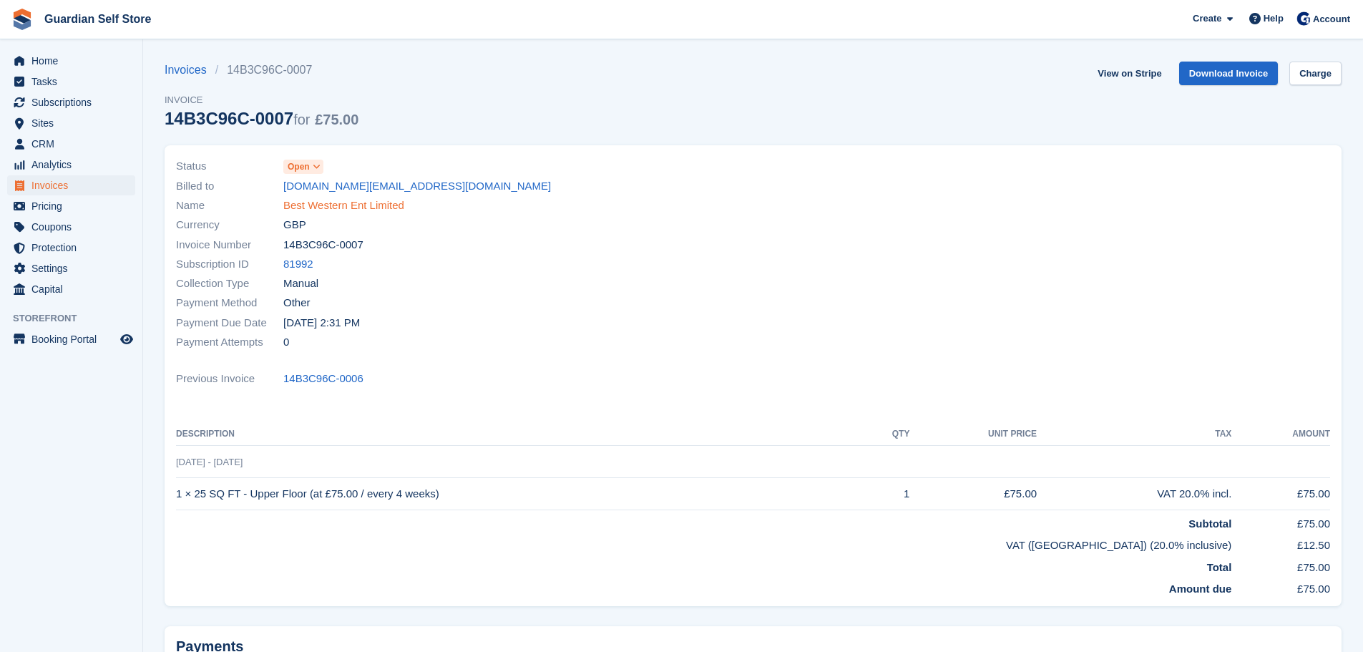
click at [293, 205] on link "Best Western Ent Limited" at bounding box center [343, 205] width 121 height 16
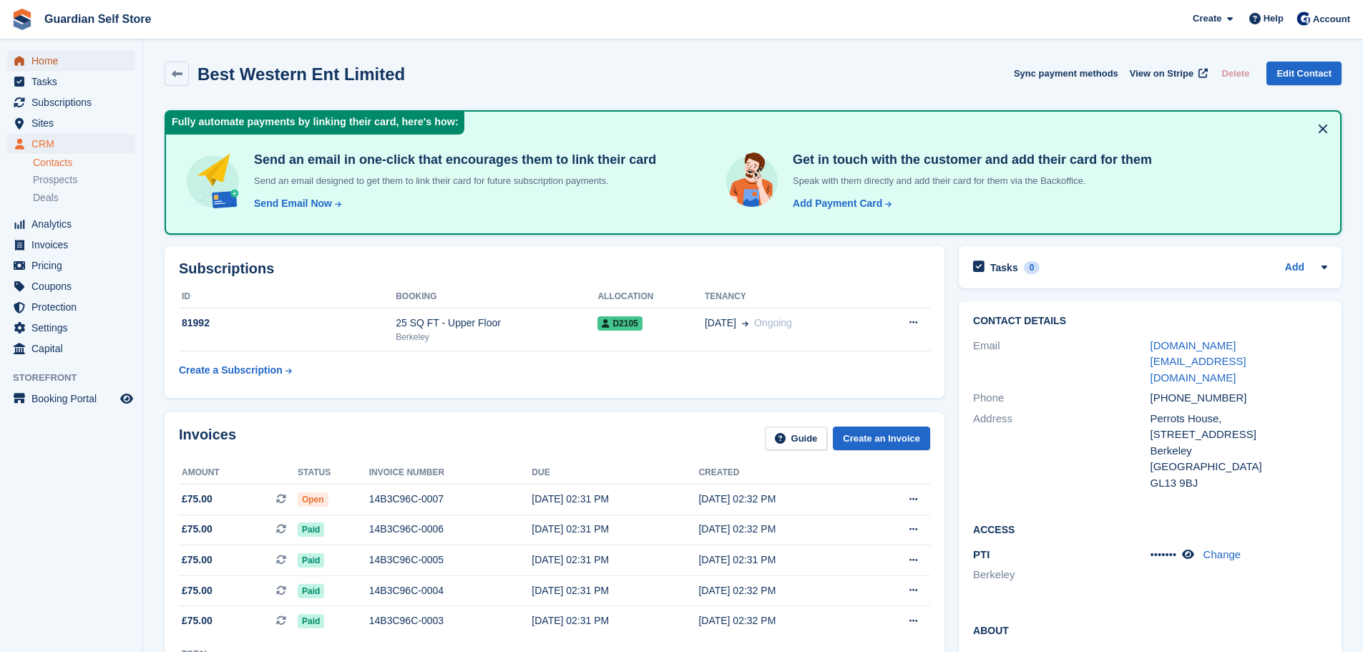
click at [76, 57] on span "Home" at bounding box center [74, 61] width 86 height 20
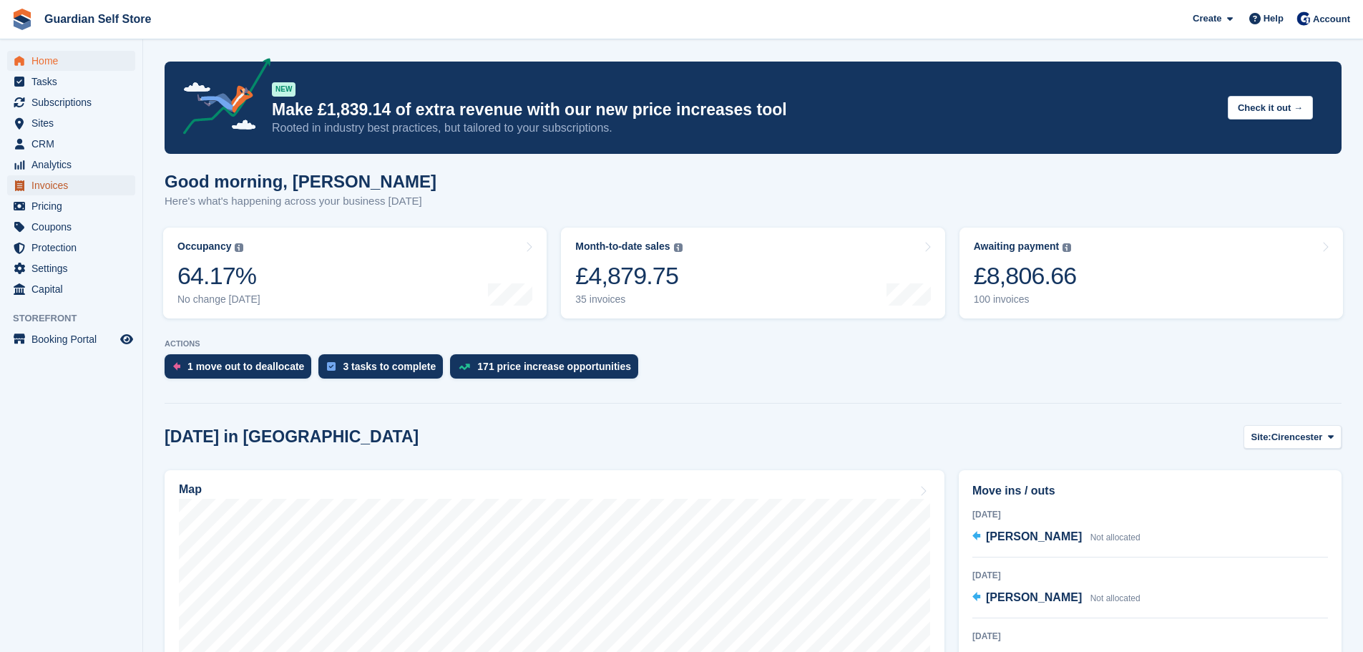
click at [71, 180] on span "Invoices" at bounding box center [74, 185] width 86 height 20
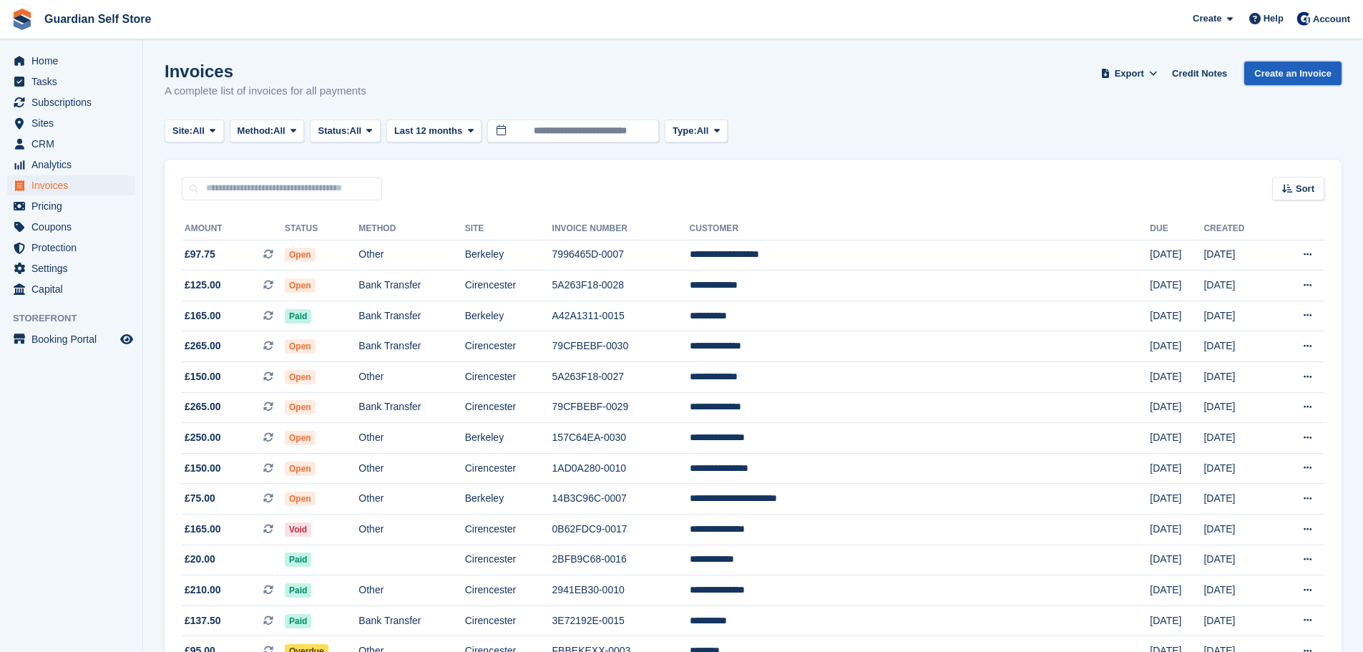
drag, startPoint x: 1313, startPoint y: 76, endPoint x: 1303, endPoint y: 75, distance: 10.0
click at [1313, 76] on link "Create an Invoice" at bounding box center [1292, 74] width 97 height 24
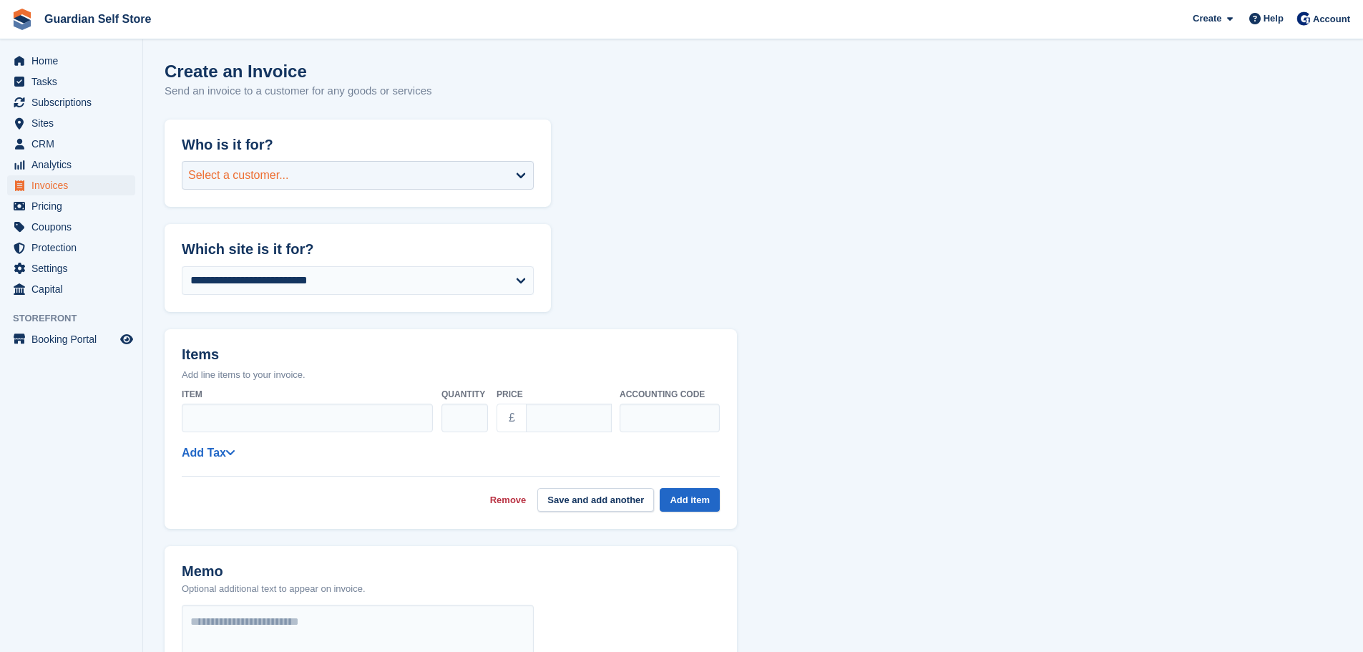
click at [286, 173] on div "Select a customer..." at bounding box center [358, 175] width 352 height 29
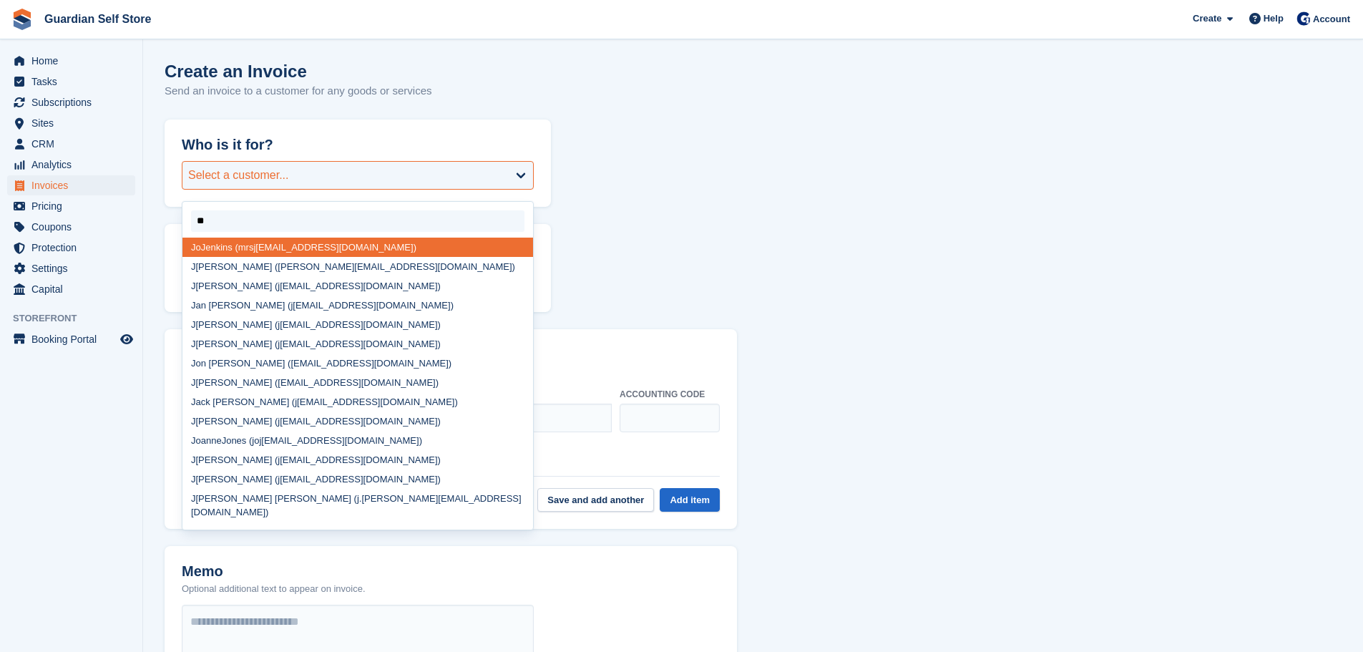
type input "***"
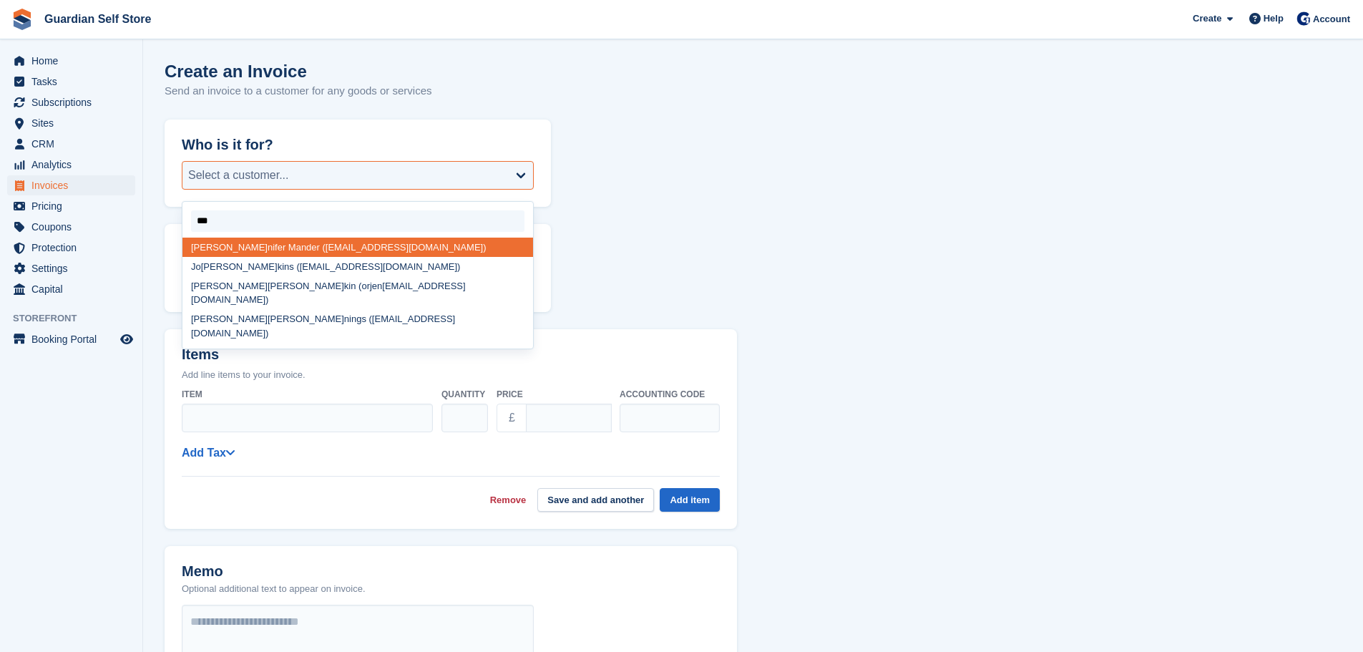
select select "*****"
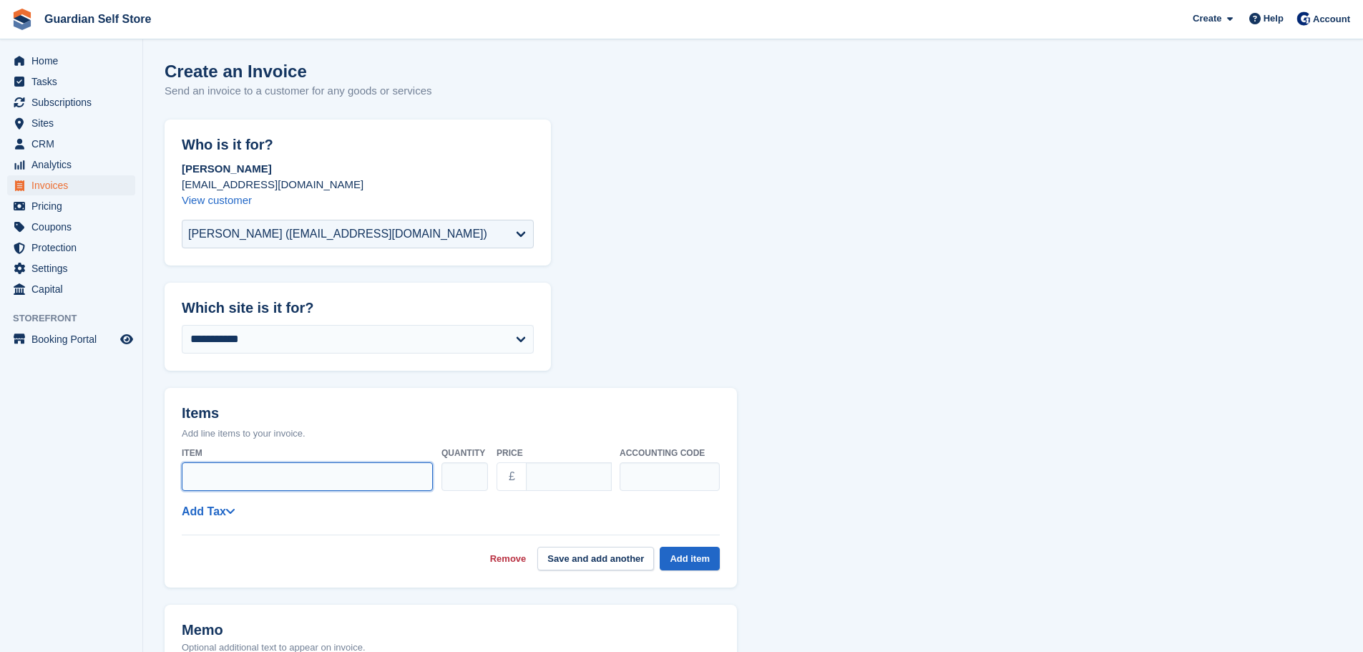
click at [235, 477] on input "Item" at bounding box center [307, 476] width 251 height 29
type input "**********"
drag, startPoint x: 562, startPoint y: 479, endPoint x: 472, endPoint y: 469, distance: 91.5
click at [472, 469] on div "**********" at bounding box center [451, 469] width 538 height 57
type input "*****"
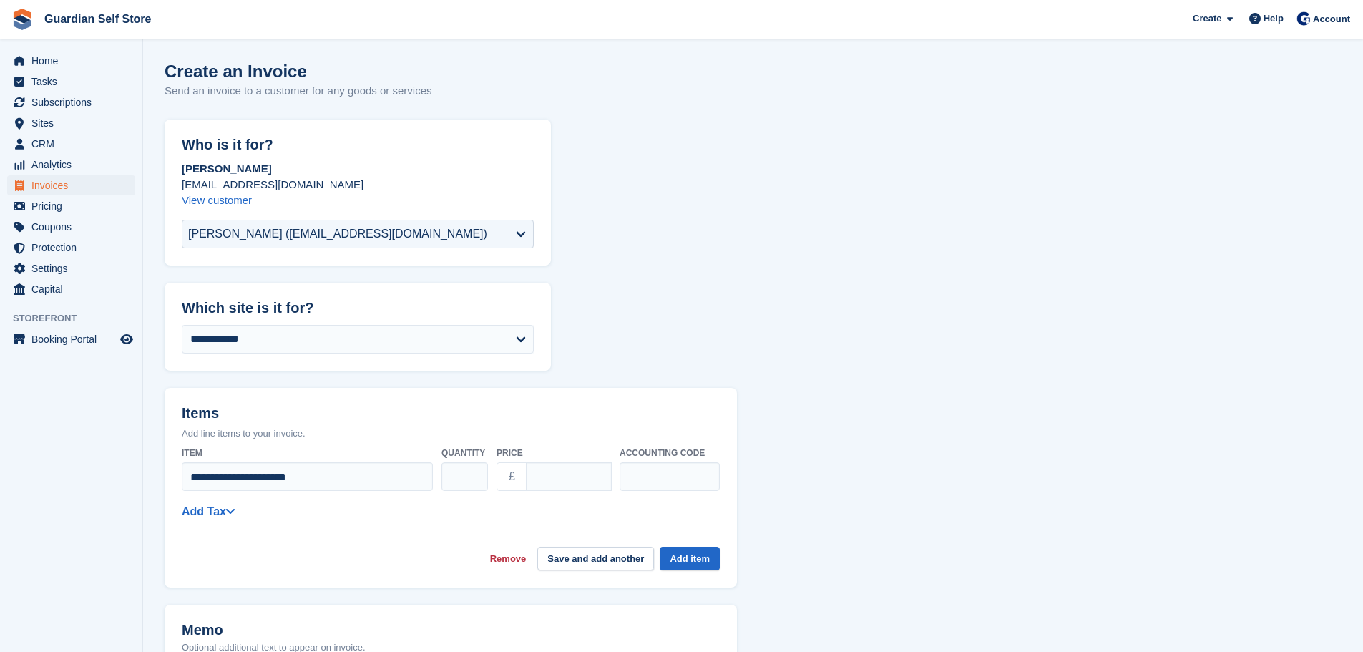
click at [218, 501] on div "**********" at bounding box center [451, 506] width 538 height 130
click at [213, 509] on link "Add Tax" at bounding box center [208, 511] width 53 height 12
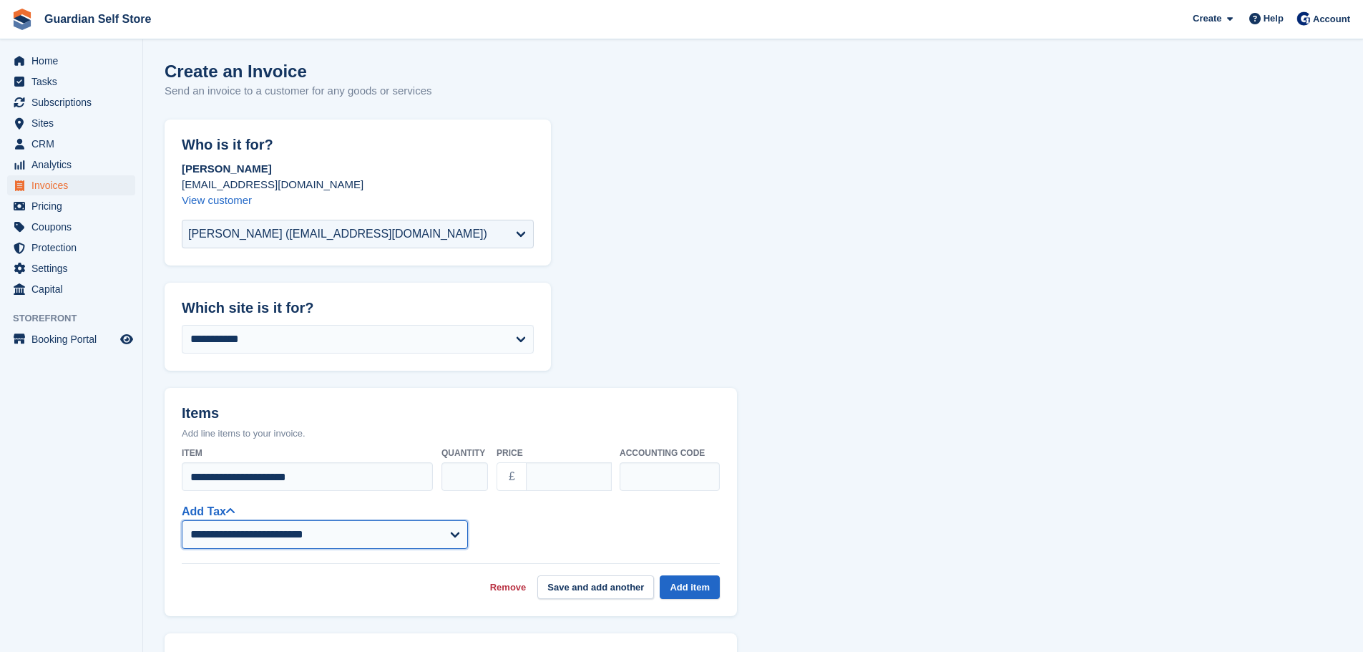
click at [233, 527] on select "**********" at bounding box center [325, 534] width 286 height 29
select select "***"
click at [182, 520] on select "**********" at bounding box center [325, 534] width 286 height 29
click at [691, 585] on button "Add item" at bounding box center [690, 587] width 60 height 24
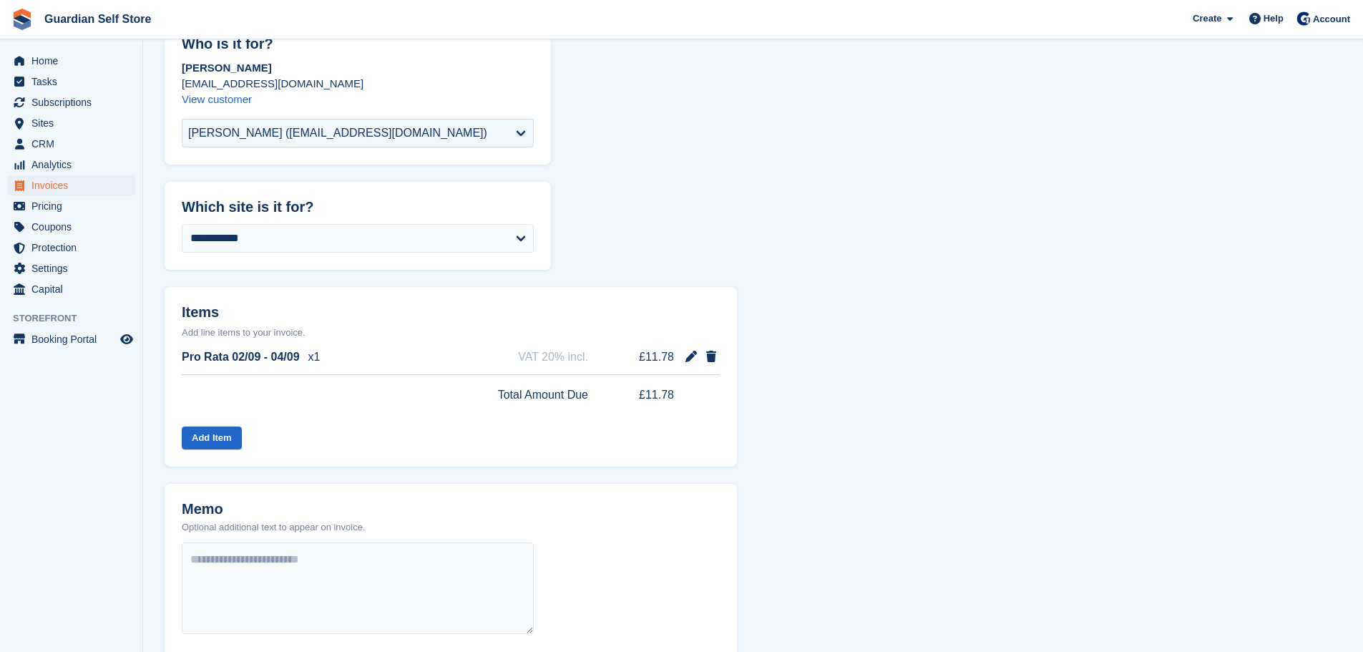
scroll to position [427, 0]
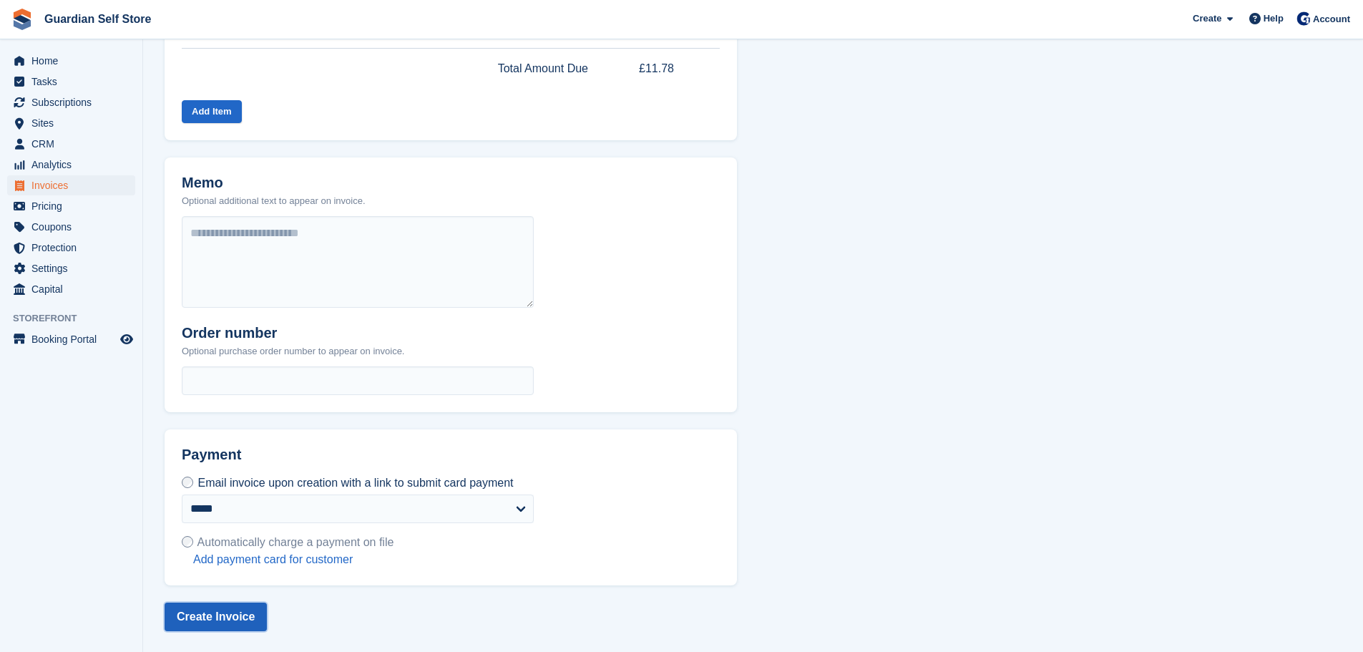
click at [216, 610] on button "Create Invoice" at bounding box center [216, 617] width 102 height 29
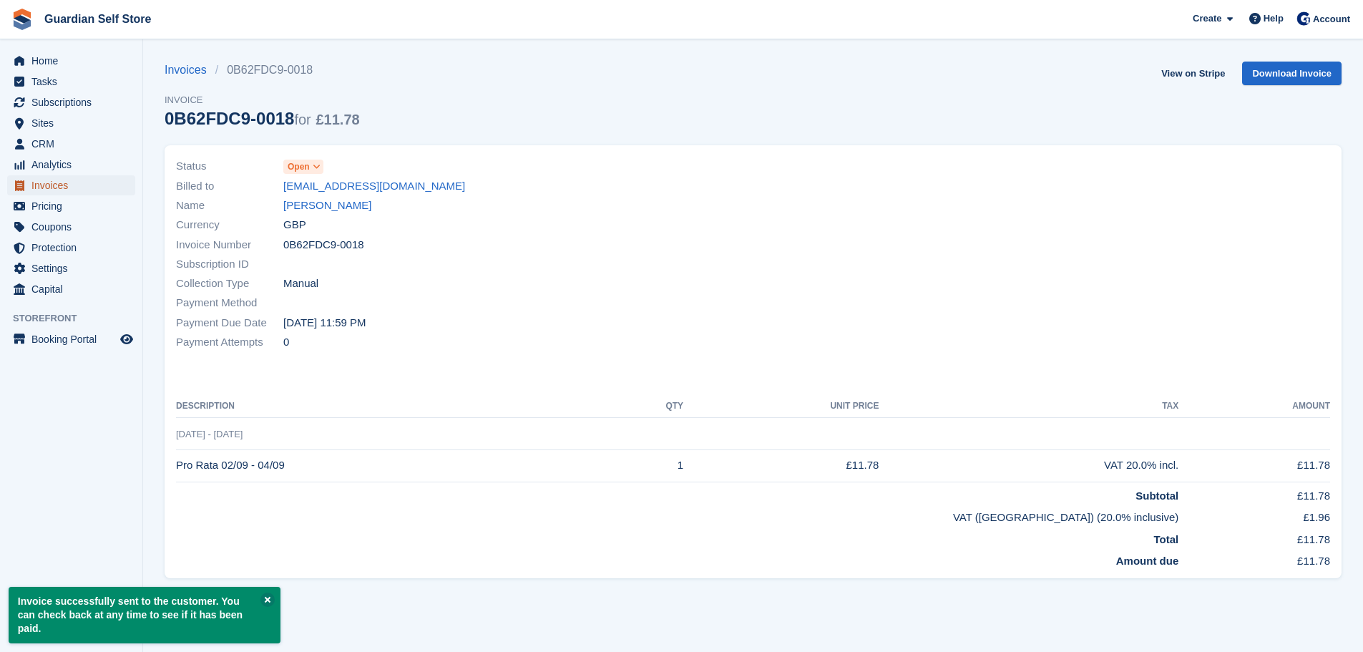
click at [59, 187] on span "Invoices" at bounding box center [74, 185] width 86 height 20
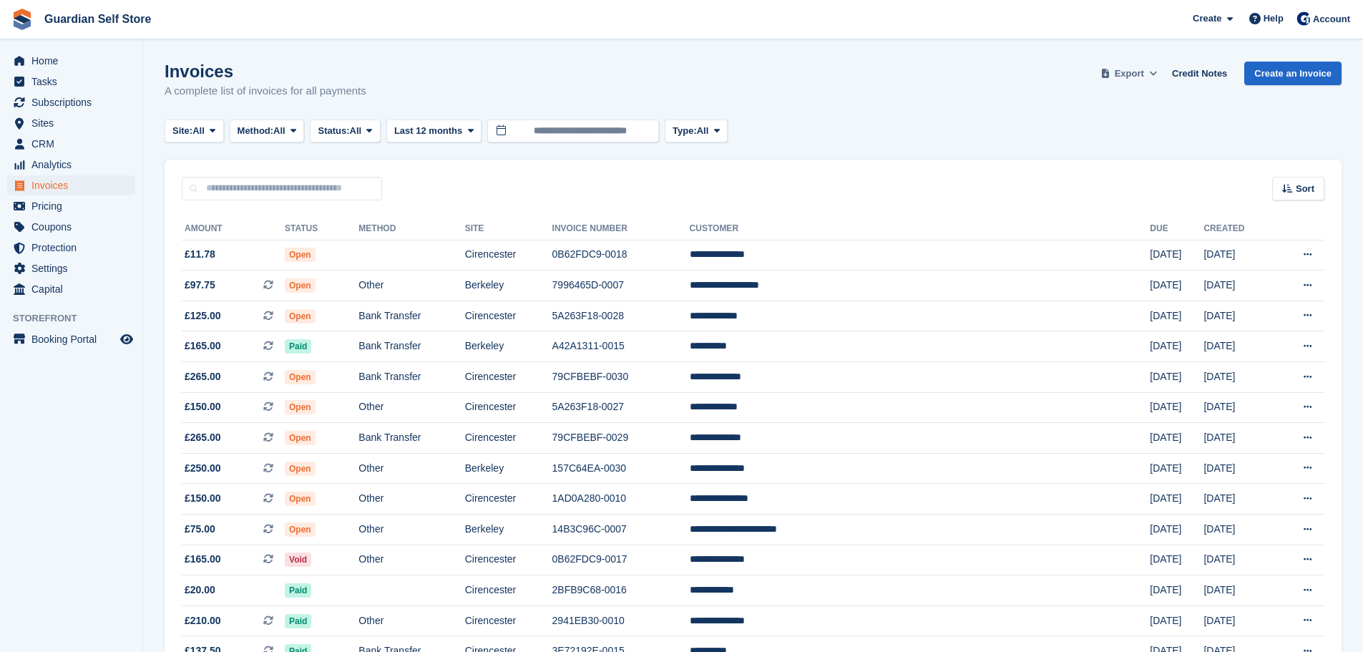
click at [1135, 72] on span "Export" at bounding box center [1129, 74] width 29 height 14
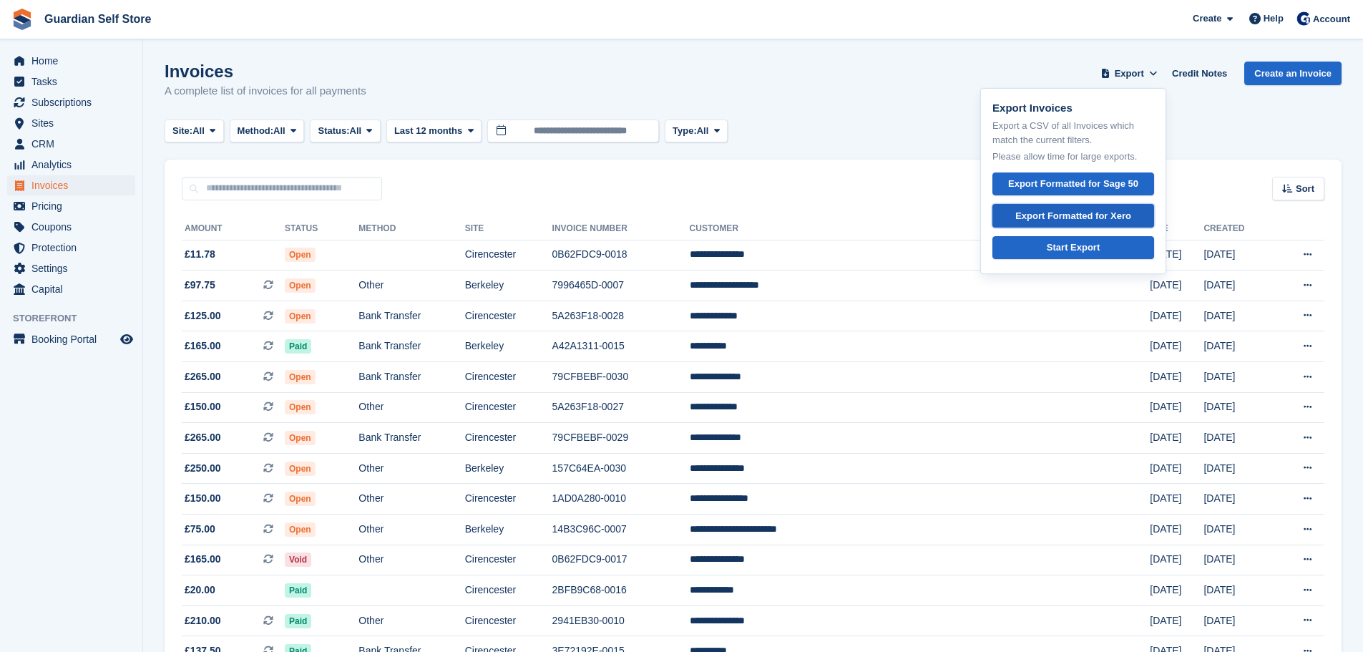
click at [1096, 210] on div "Export Formatted for Xero" at bounding box center [1073, 216] width 116 height 14
click at [359, 252] on td "Open" at bounding box center [322, 255] width 74 height 31
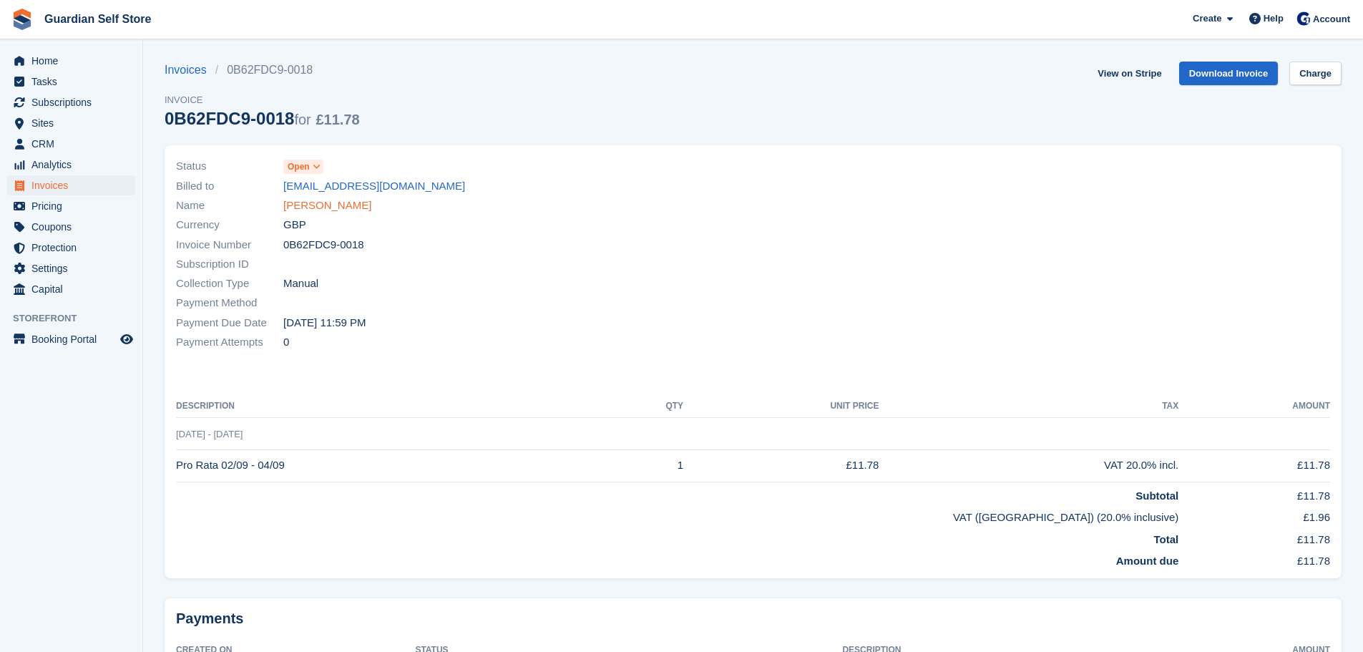
drag, startPoint x: 0, startPoint y: 0, endPoint x: 348, endPoint y: 204, distance: 403.8
click at [348, 204] on link "Jennifer Mander" at bounding box center [327, 205] width 88 height 16
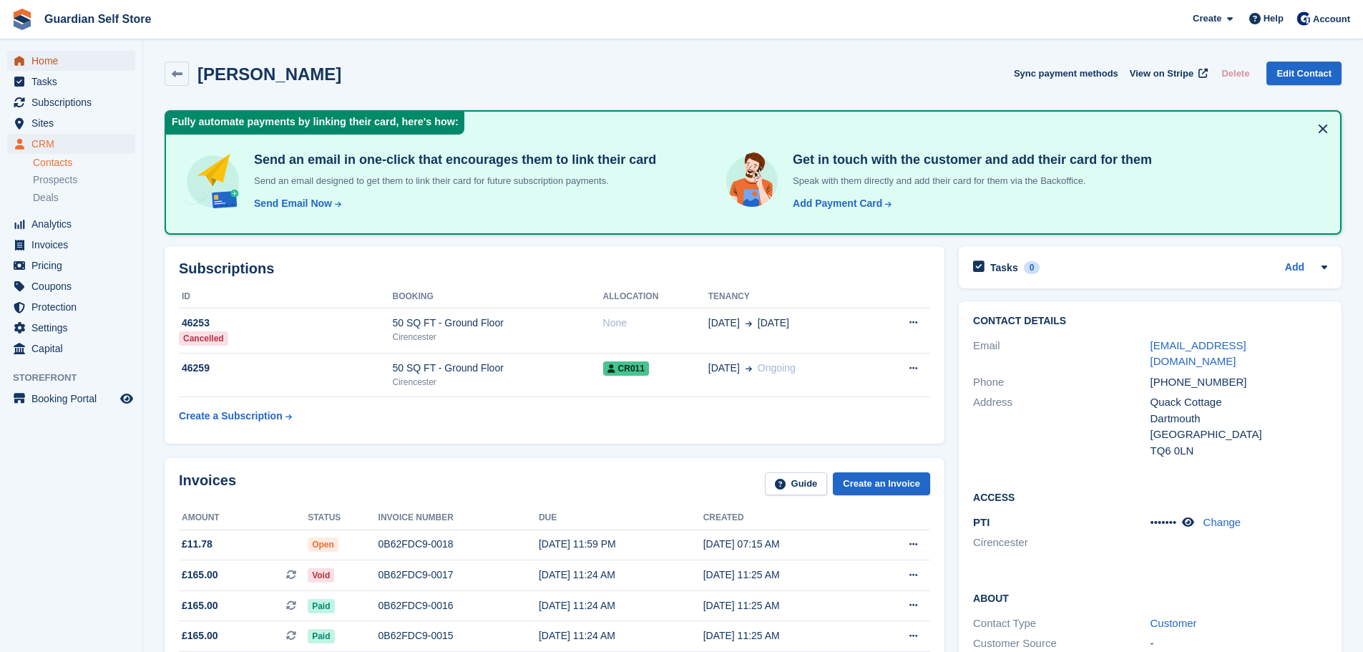
click at [88, 55] on span "Home" at bounding box center [74, 61] width 86 height 20
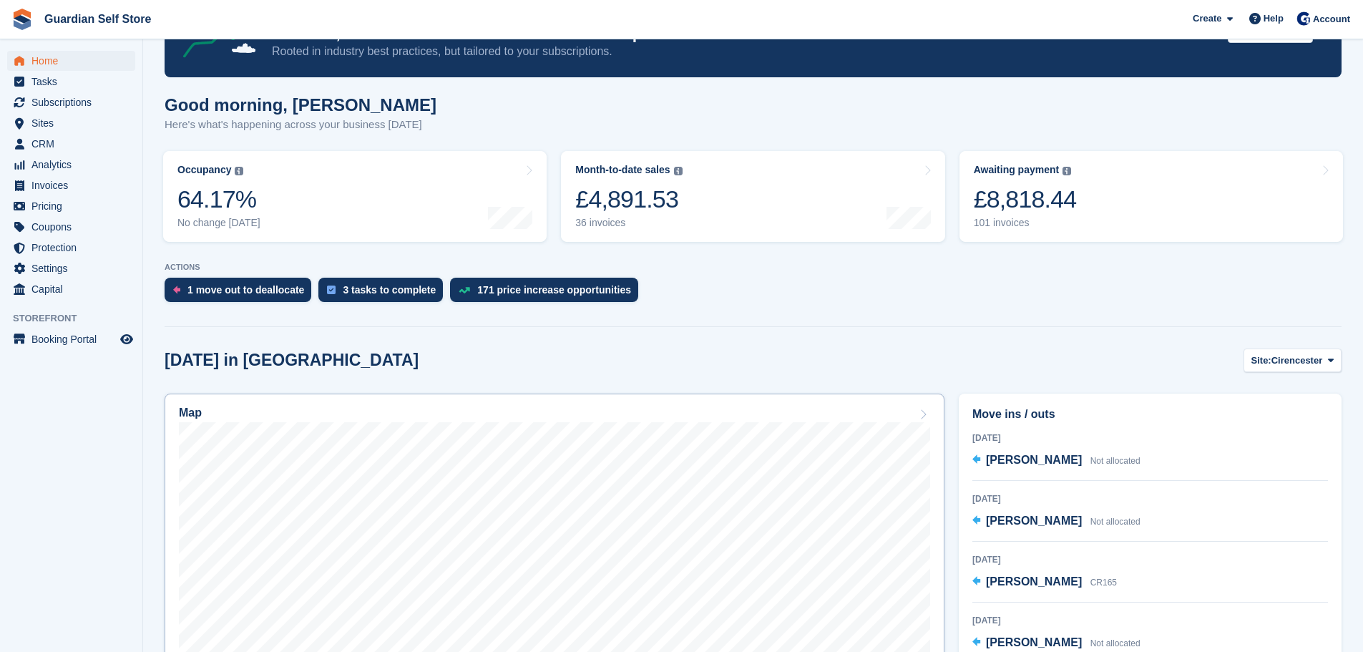
scroll to position [238, 0]
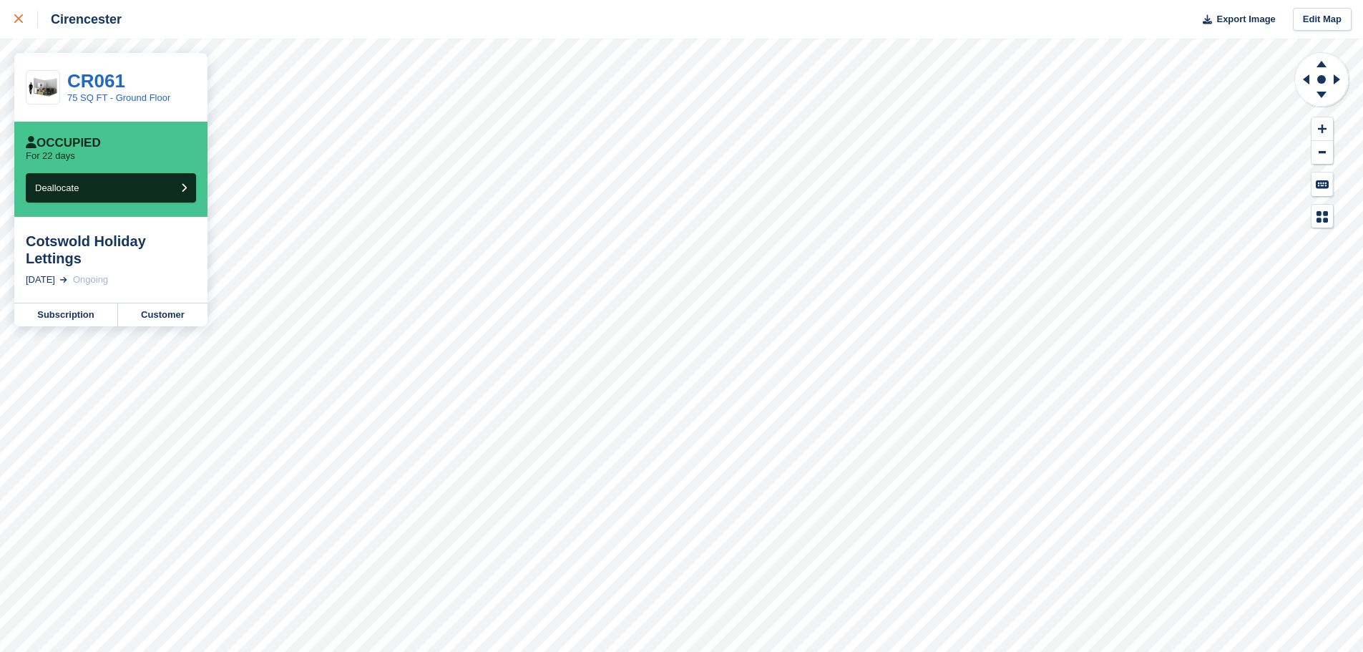
click at [3, 11] on link at bounding box center [19, 19] width 38 height 39
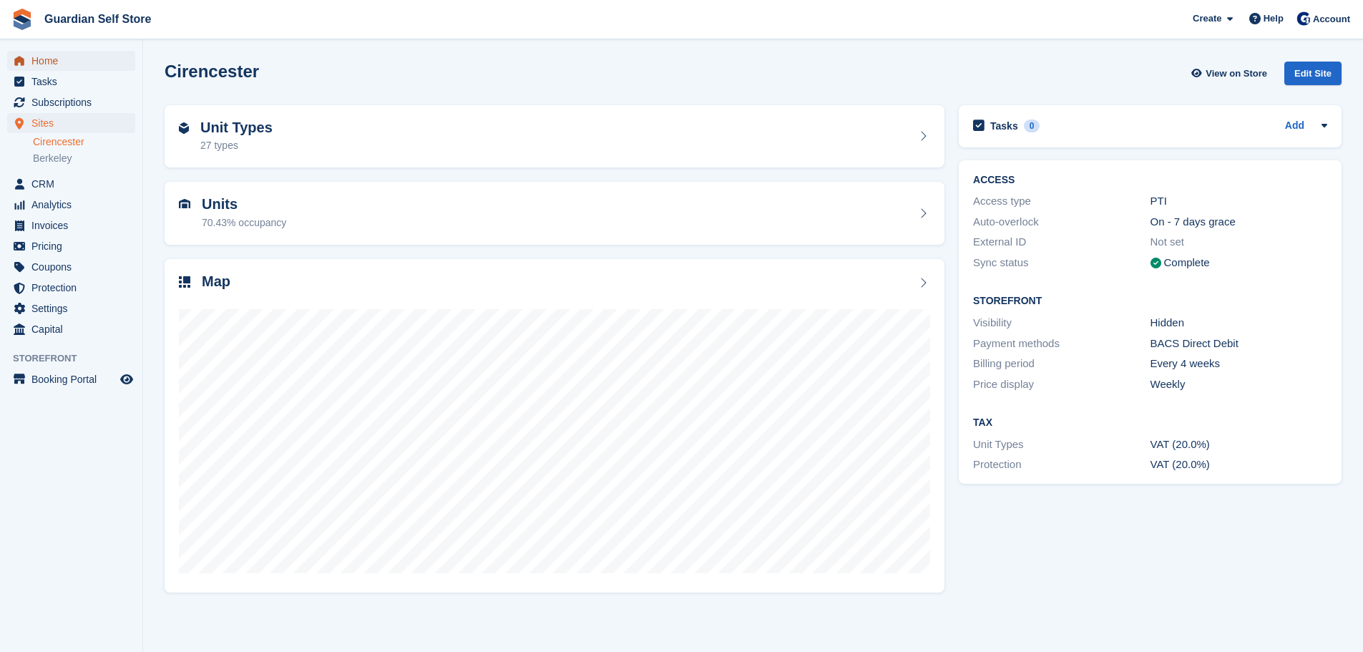
click at [46, 59] on span "Home" at bounding box center [74, 61] width 86 height 20
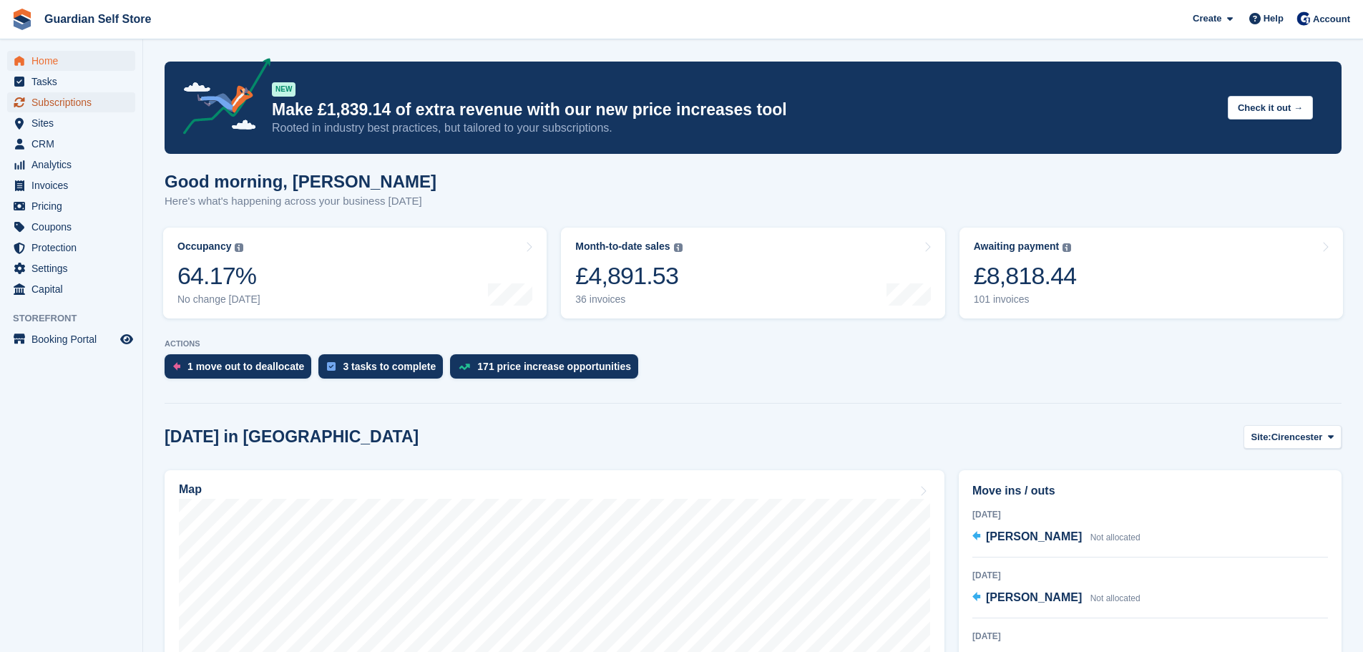
click at [58, 104] on span "Subscriptions" at bounding box center [74, 102] width 86 height 20
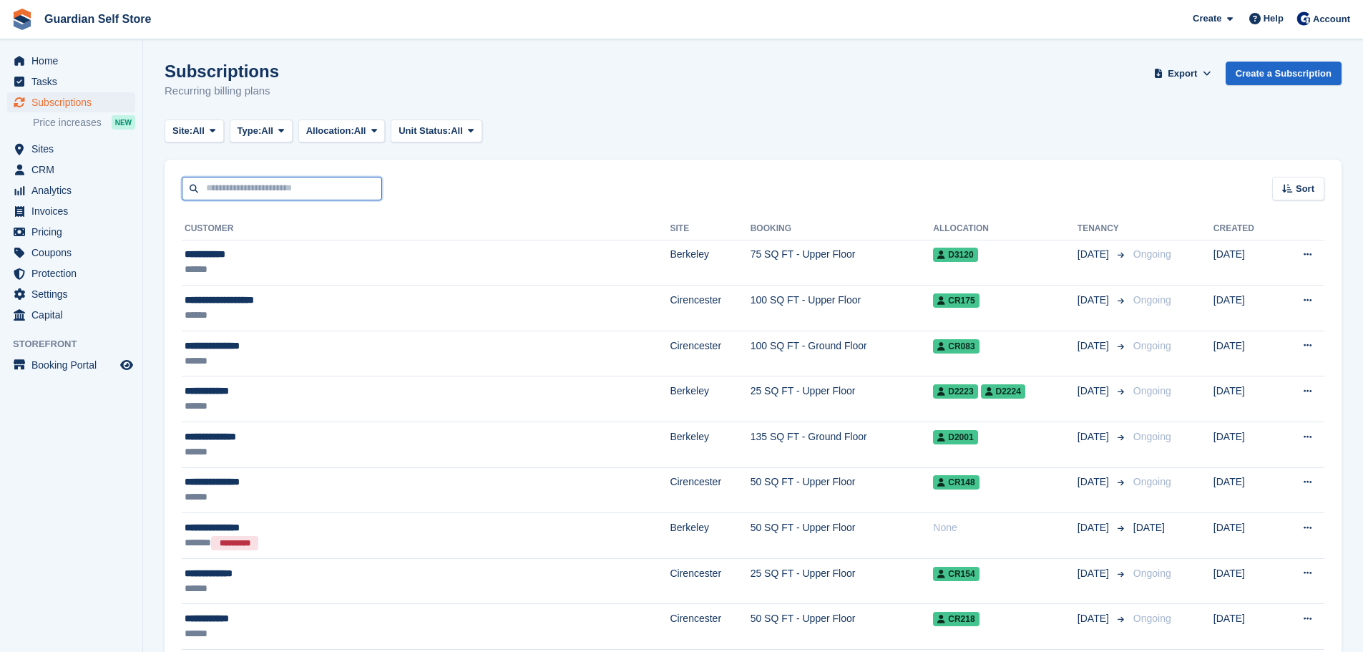
click at [250, 186] on input "text" at bounding box center [282, 189] width 200 height 24
type input "****"
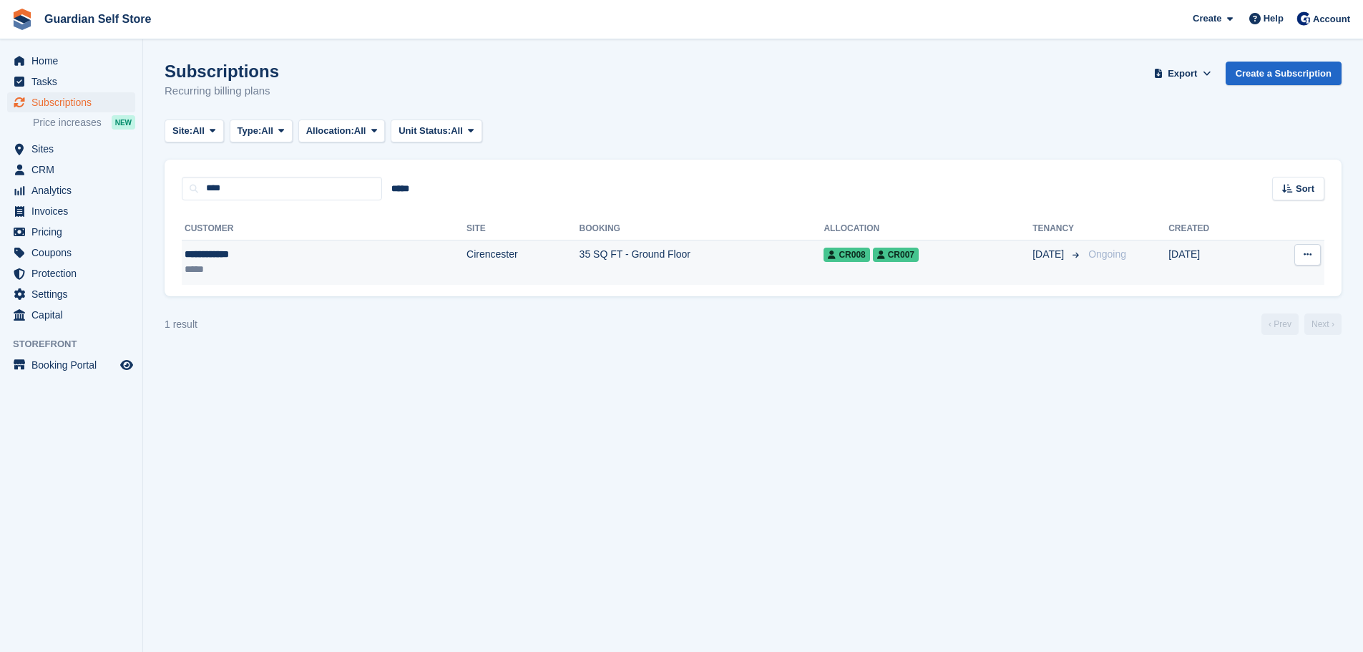
click at [279, 248] on div "**********" at bounding box center [248, 254] width 127 height 15
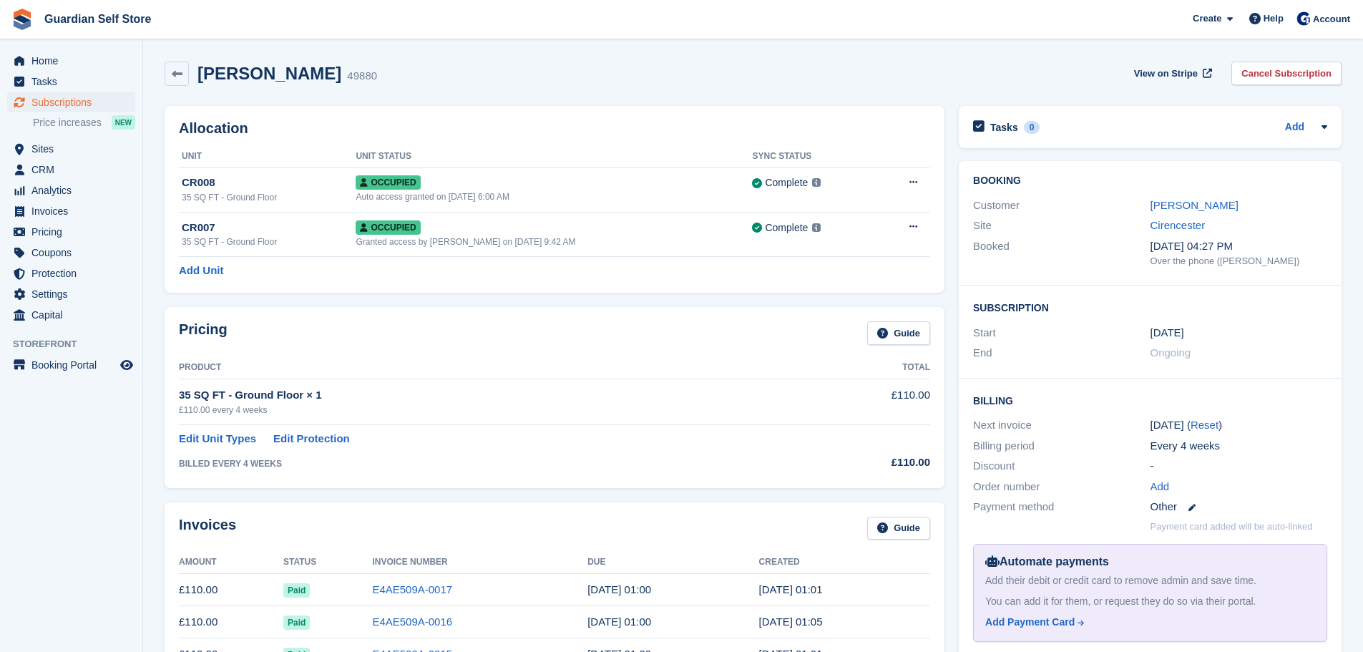
click at [1151, 464] on div "-" at bounding box center [1239, 466] width 177 height 16
click at [1193, 205] on link "[PERSON_NAME]" at bounding box center [1195, 205] width 88 height 12
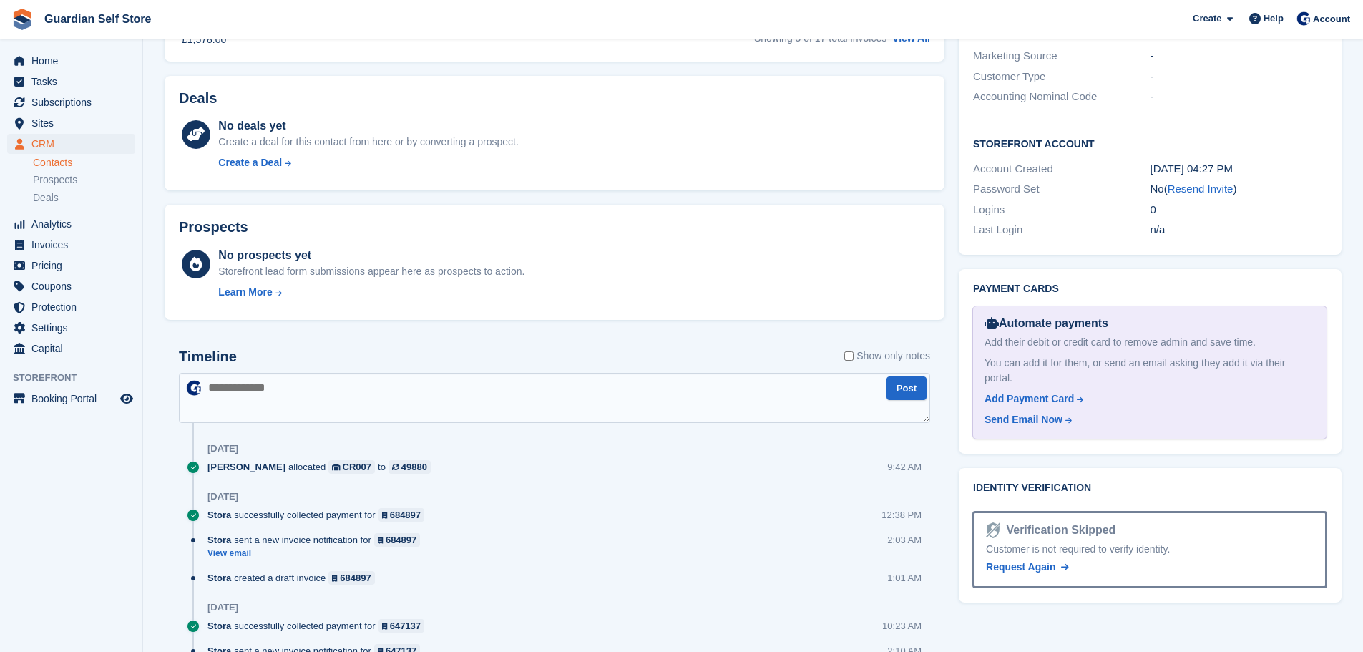
scroll to position [716, 0]
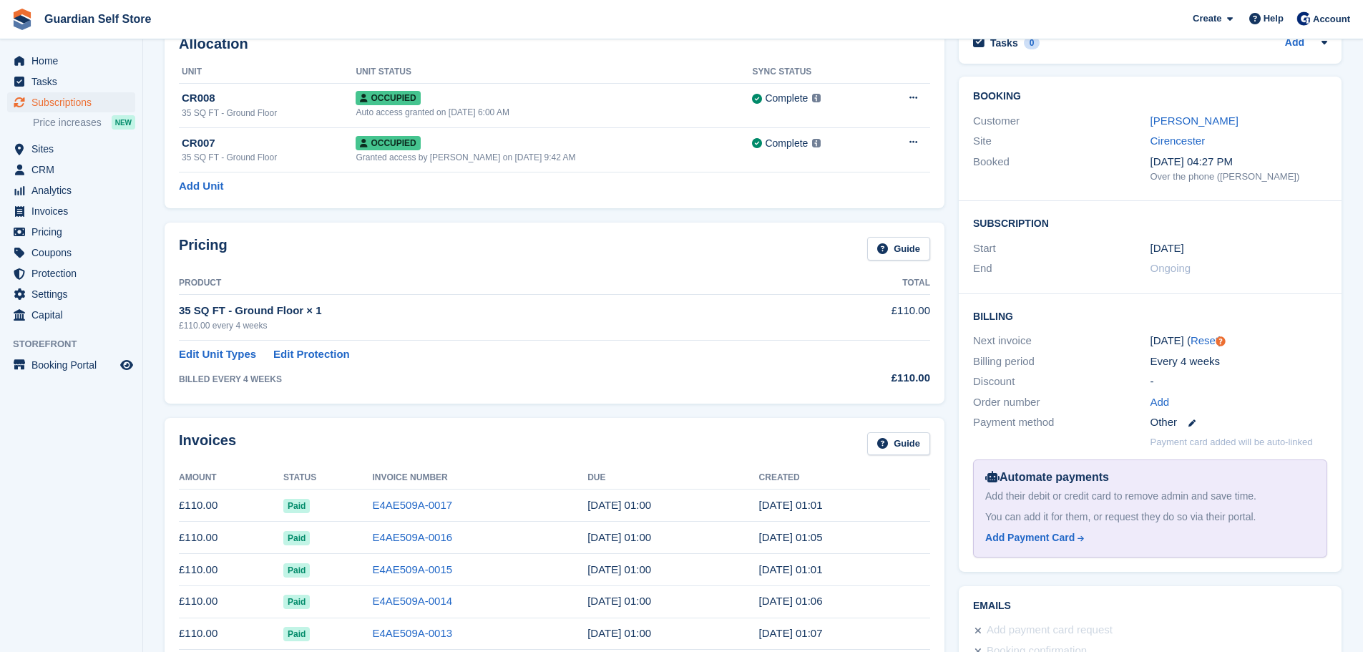
scroll to position [120, 0]
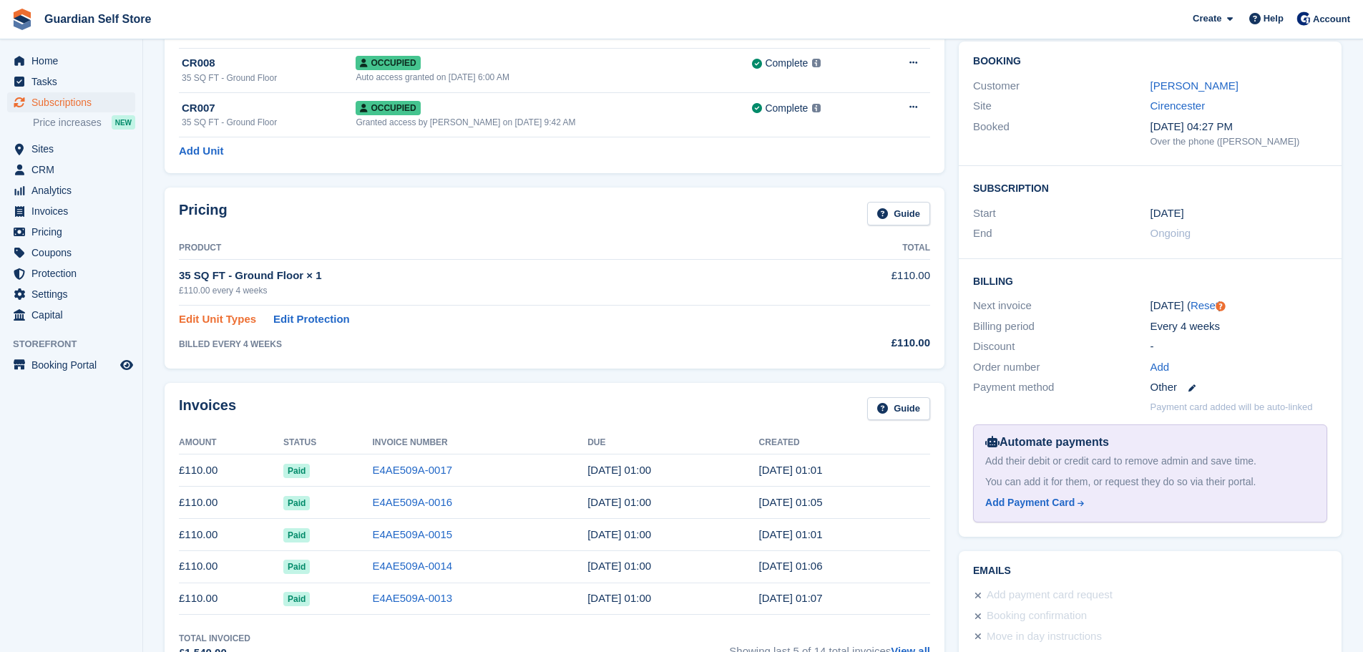
click at [246, 326] on link "Edit Unit Types" at bounding box center [217, 319] width 77 height 16
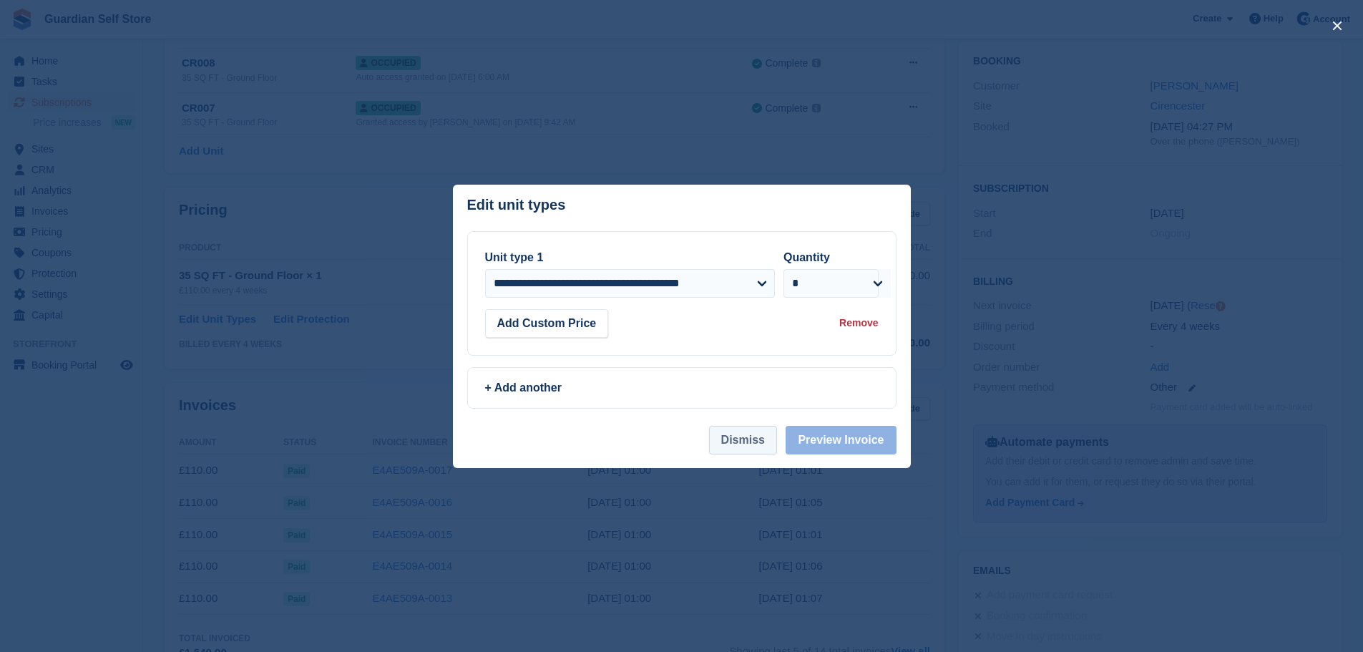
click at [764, 439] on button "Dismiss" at bounding box center [743, 440] width 68 height 29
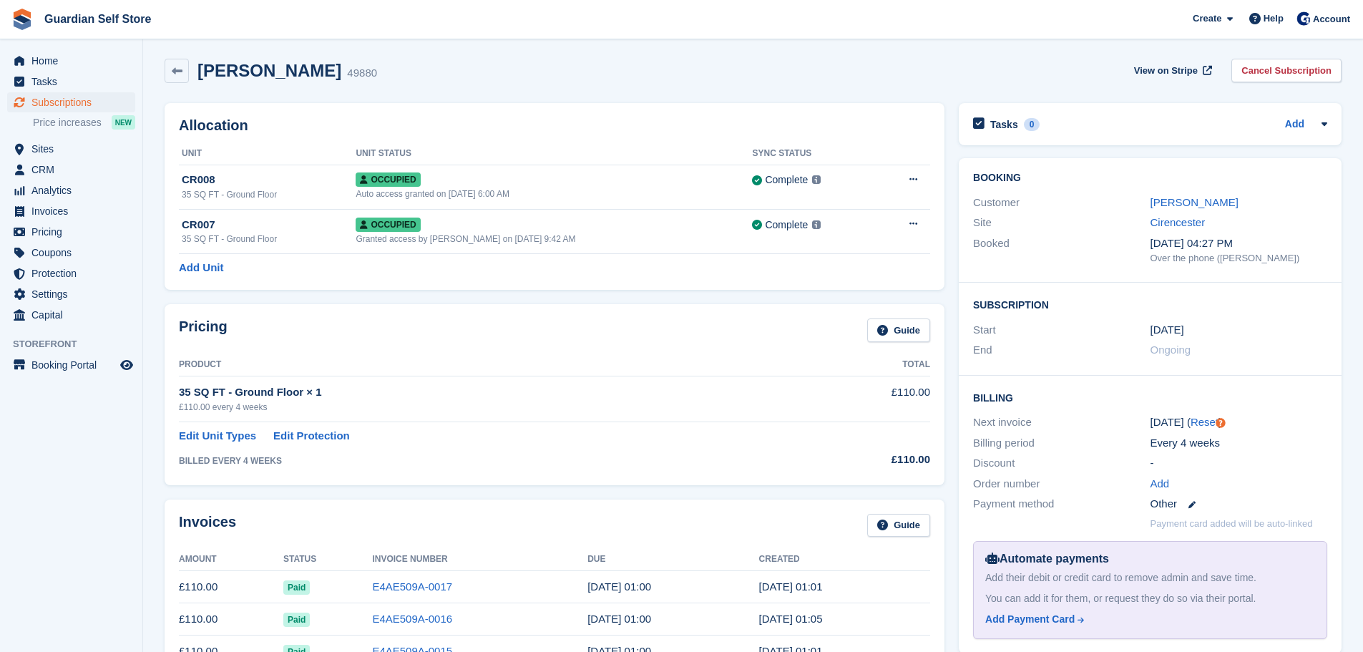
scroll to position [0, 0]
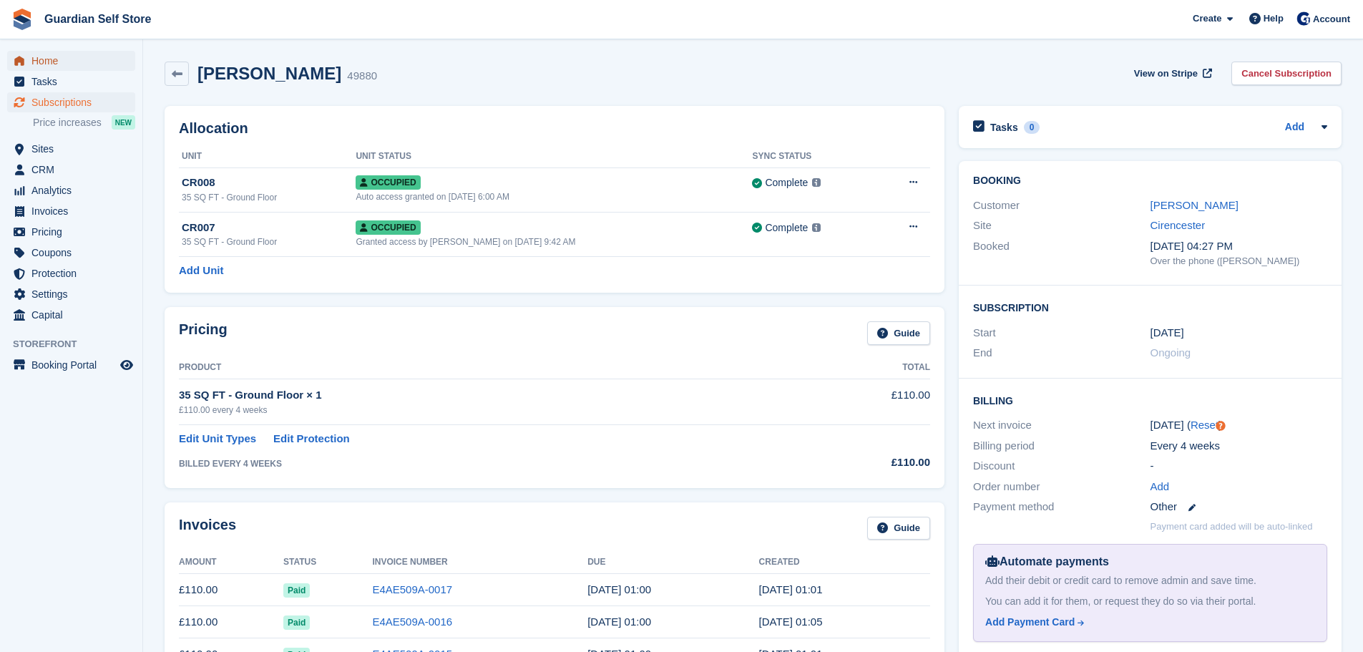
click at [34, 57] on span "Home" at bounding box center [74, 61] width 86 height 20
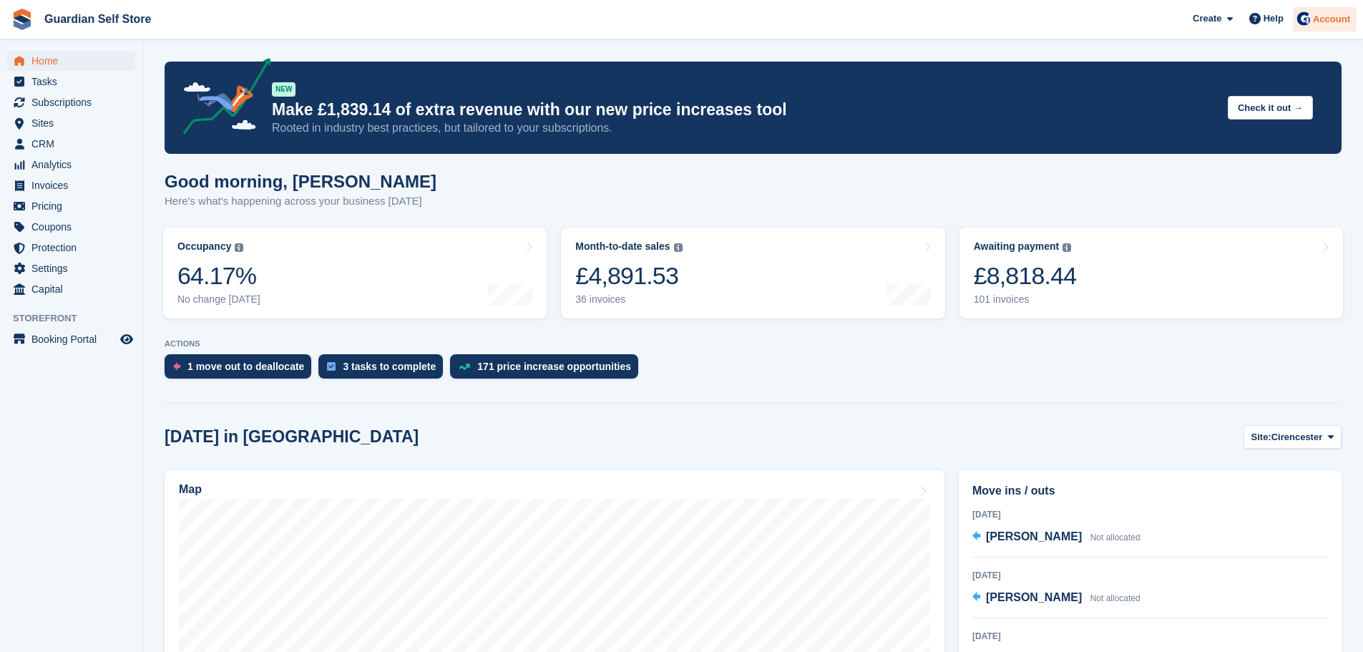
click at [1341, 20] on span "Account" at bounding box center [1331, 19] width 37 height 14
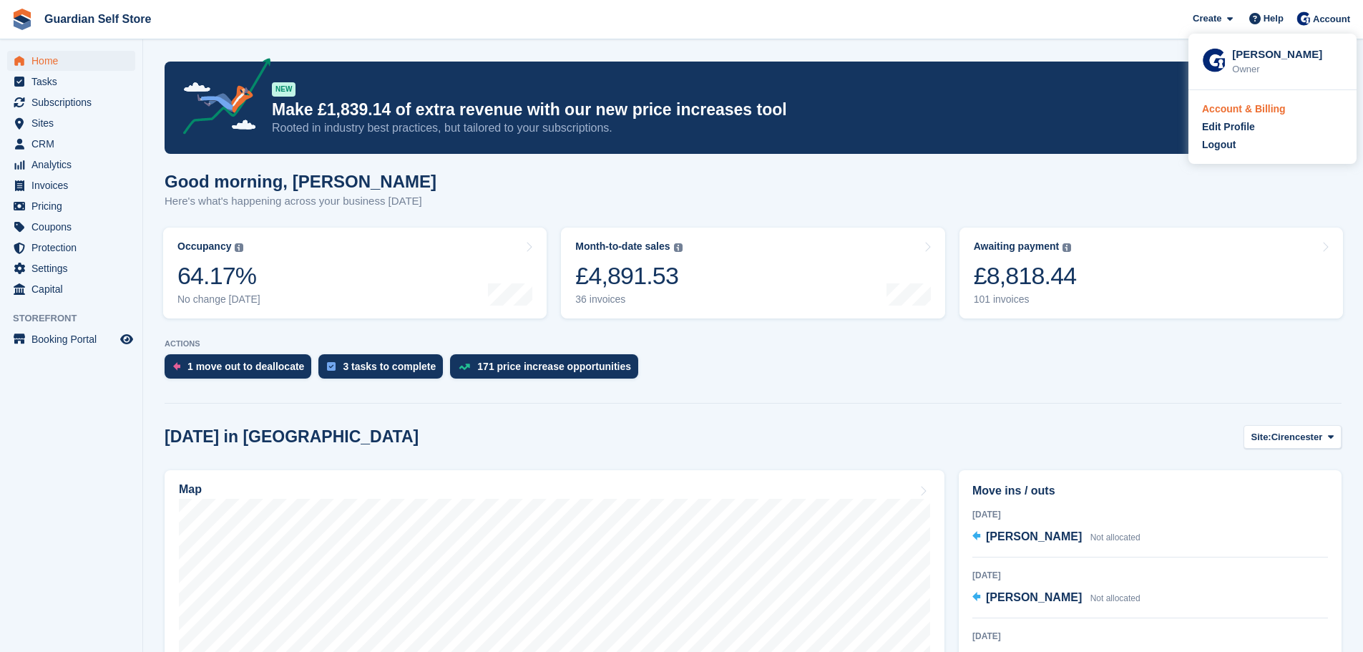
click at [1274, 114] on div "Account & Billing" at bounding box center [1244, 109] width 84 height 15
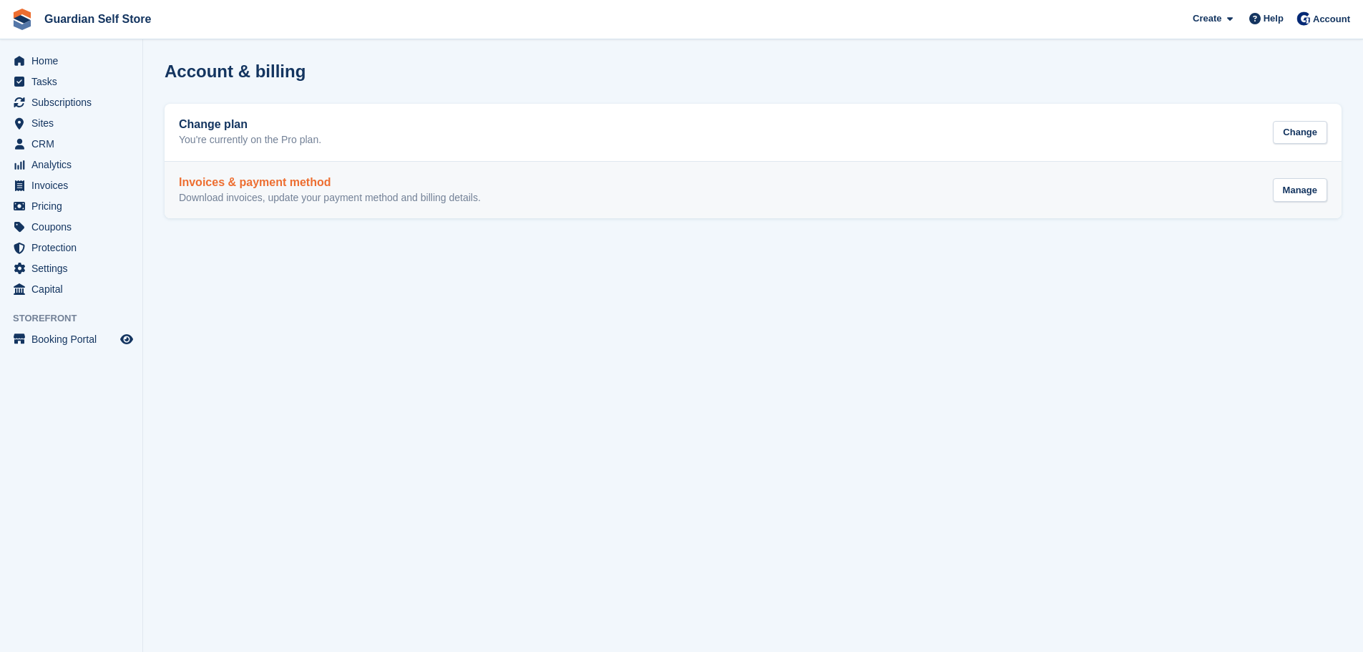
click at [283, 190] on div "Invoices & payment method Download invoices, update your payment method and bil…" at bounding box center [330, 190] width 302 height 29
